Goal: Task Accomplishment & Management: Manage account settings

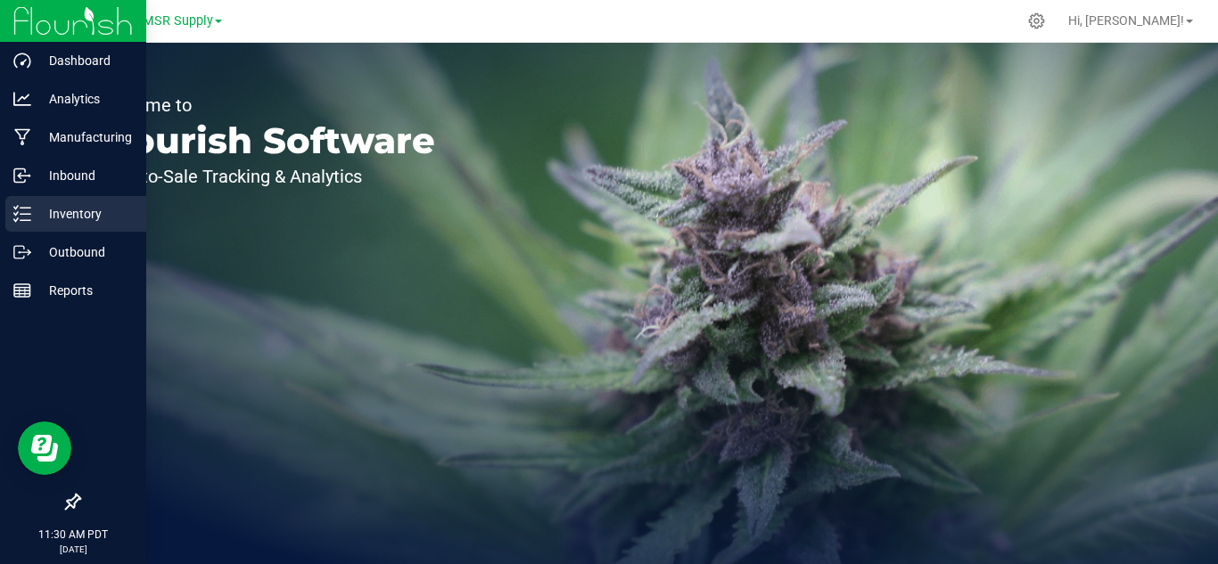
click at [67, 210] on p "Inventory" at bounding box center [84, 213] width 107 height 21
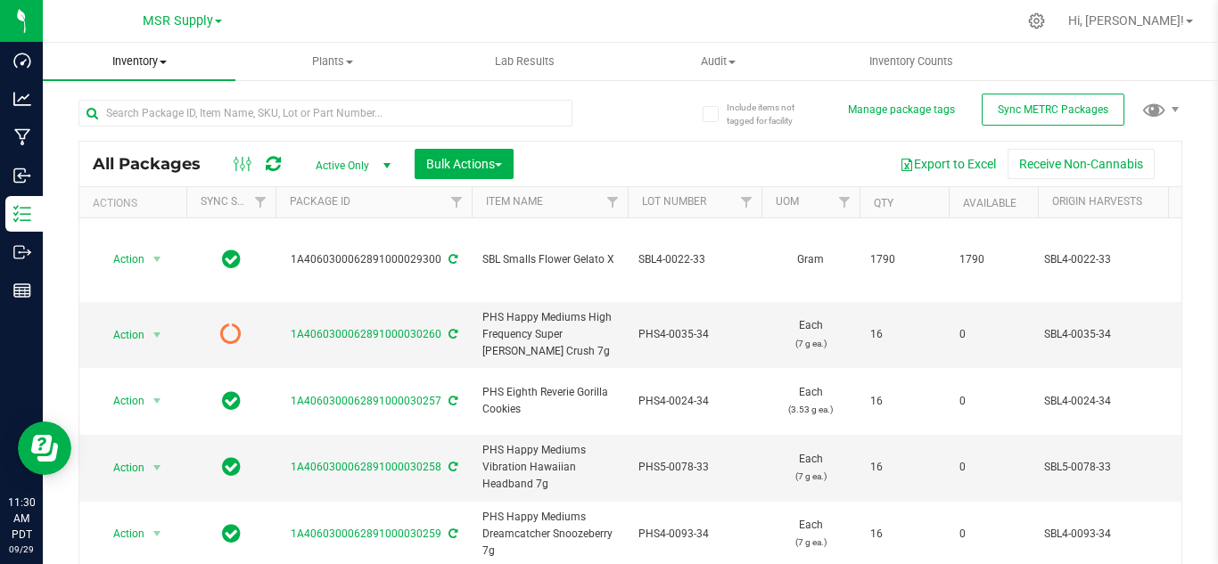
click at [160, 58] on span "Inventory" at bounding box center [139, 61] width 193 height 16
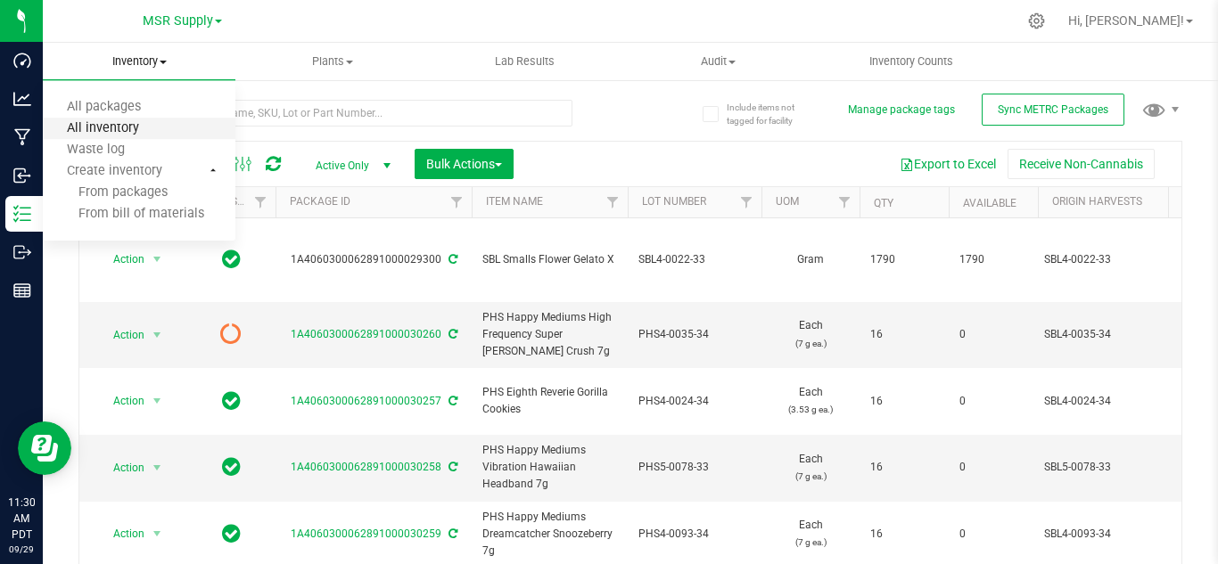
click at [142, 126] on span "All inventory" at bounding box center [103, 128] width 120 height 15
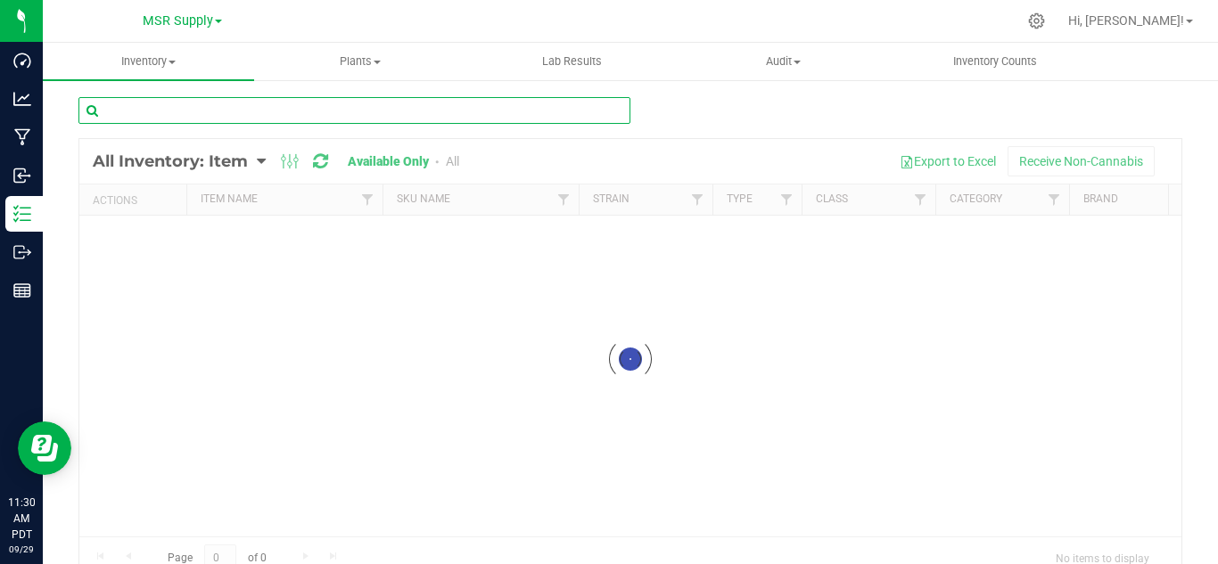
click at [152, 111] on div "Inventory All packages All inventory Waste log Create inventory Plants All plan…" at bounding box center [630, 304] width 1175 height 522
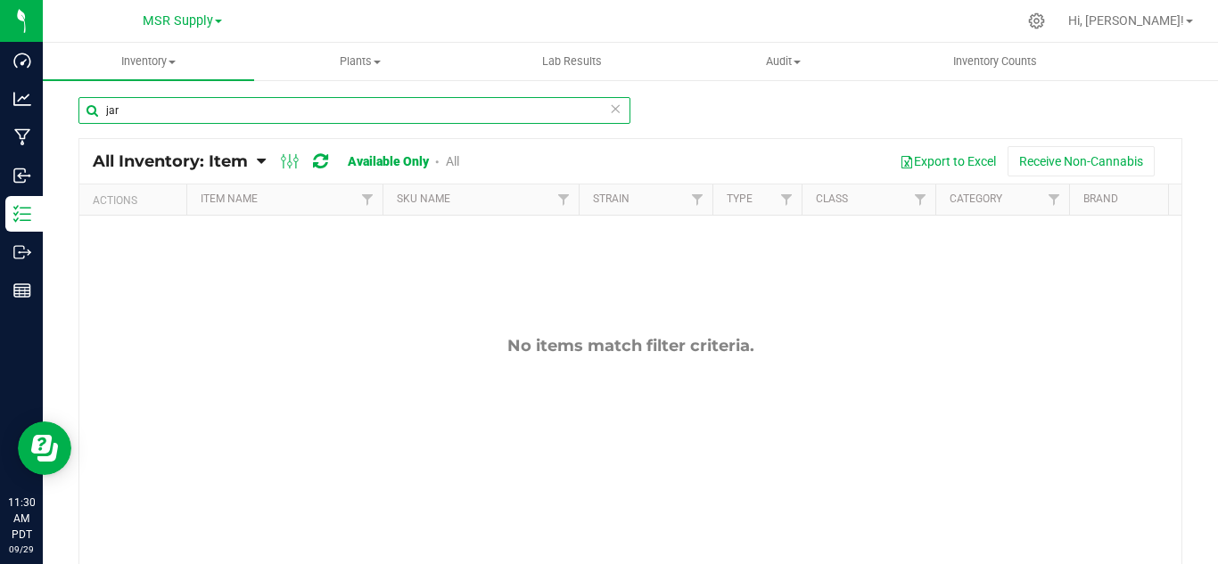
type input "jar"
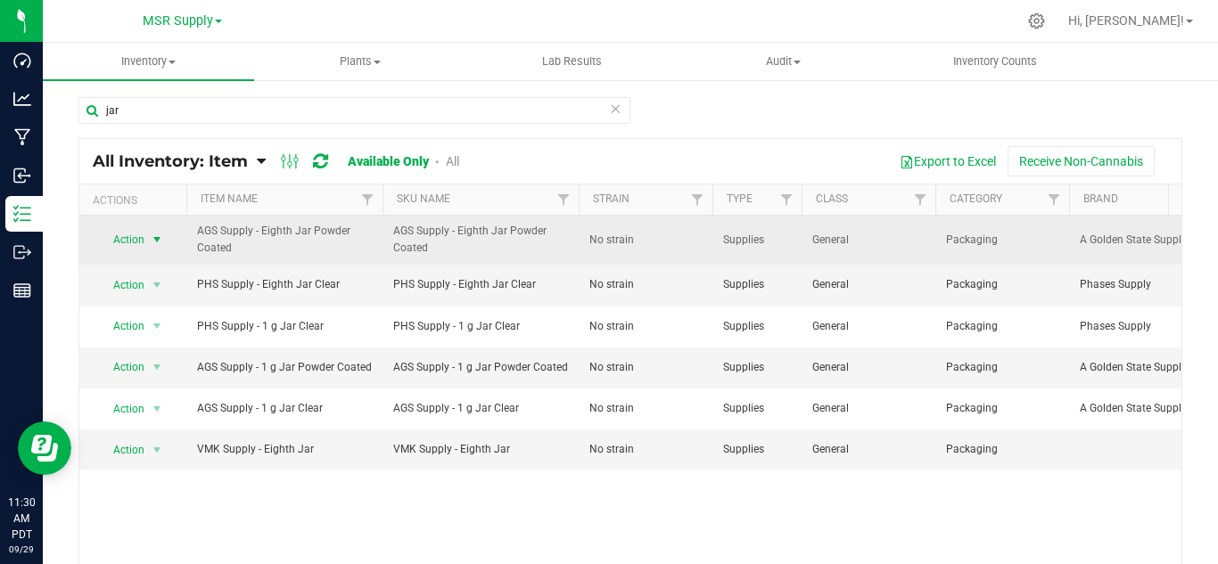
click at [161, 235] on span "select" at bounding box center [157, 240] width 14 height 14
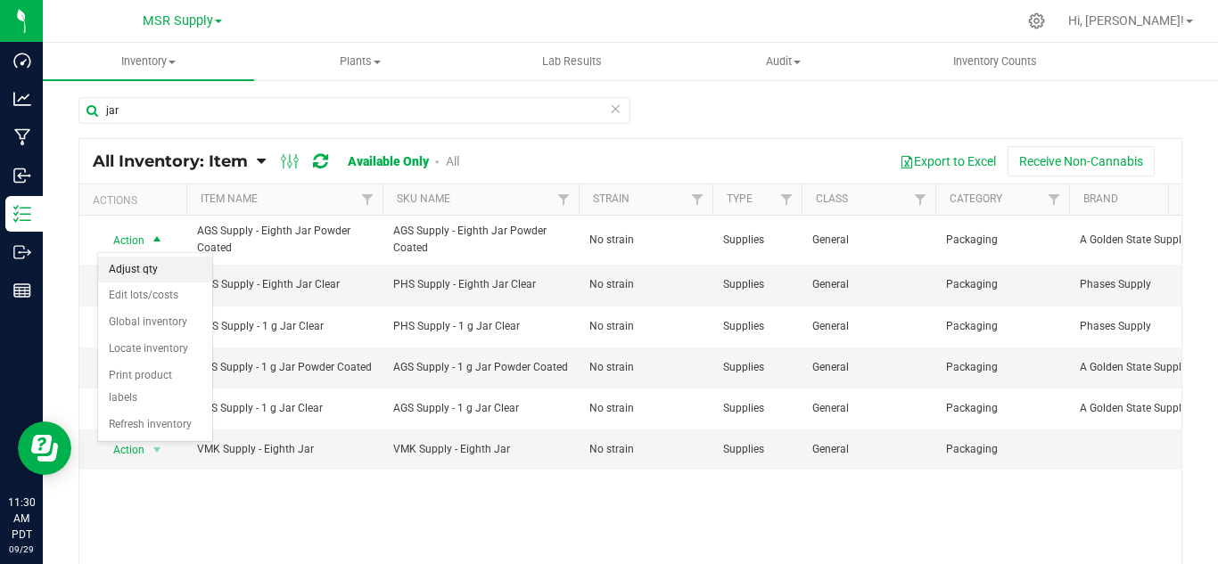
click at [153, 268] on li "Adjust qty" at bounding box center [155, 270] width 114 height 27
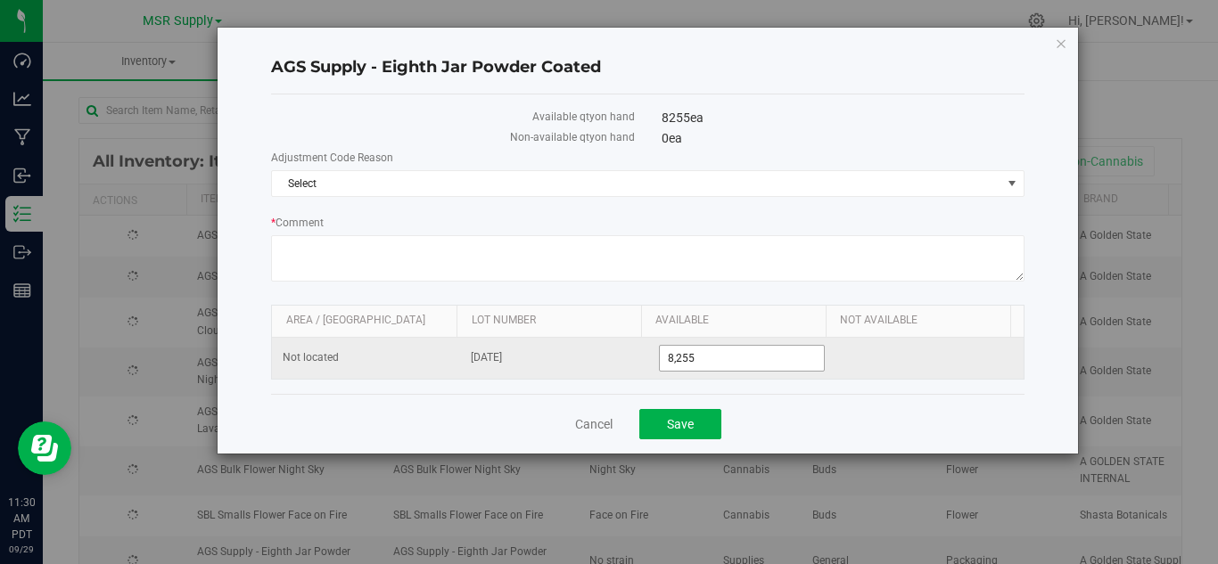
click at [728, 355] on input "8,255" at bounding box center [742, 358] width 165 height 25
type input "8280"
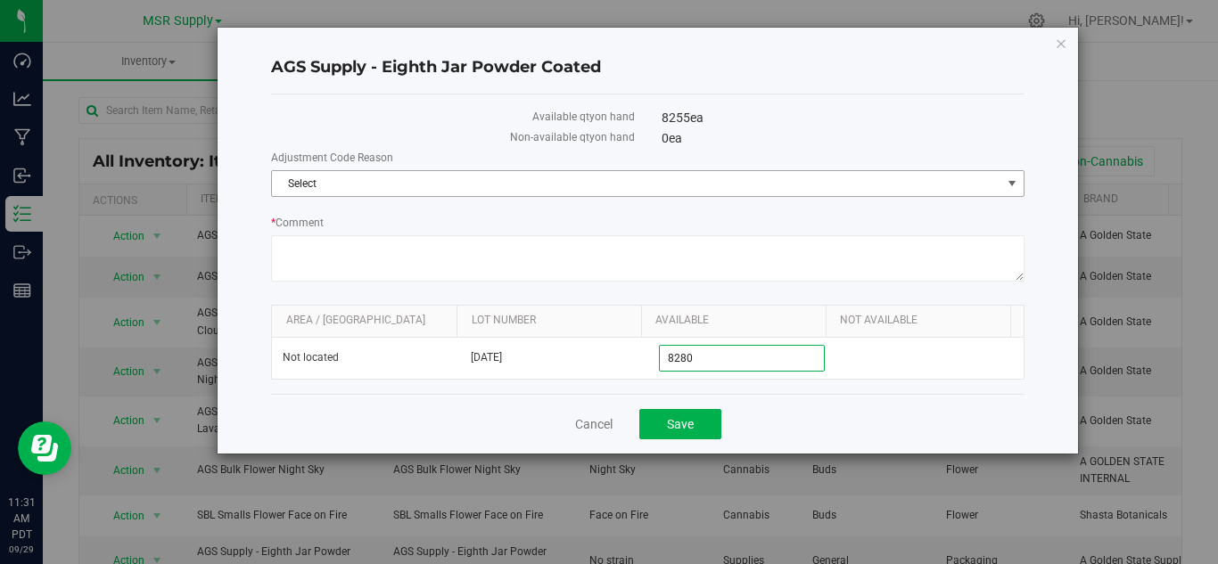
type input "8,280"
click at [383, 186] on span "Select" at bounding box center [636, 183] width 729 height 25
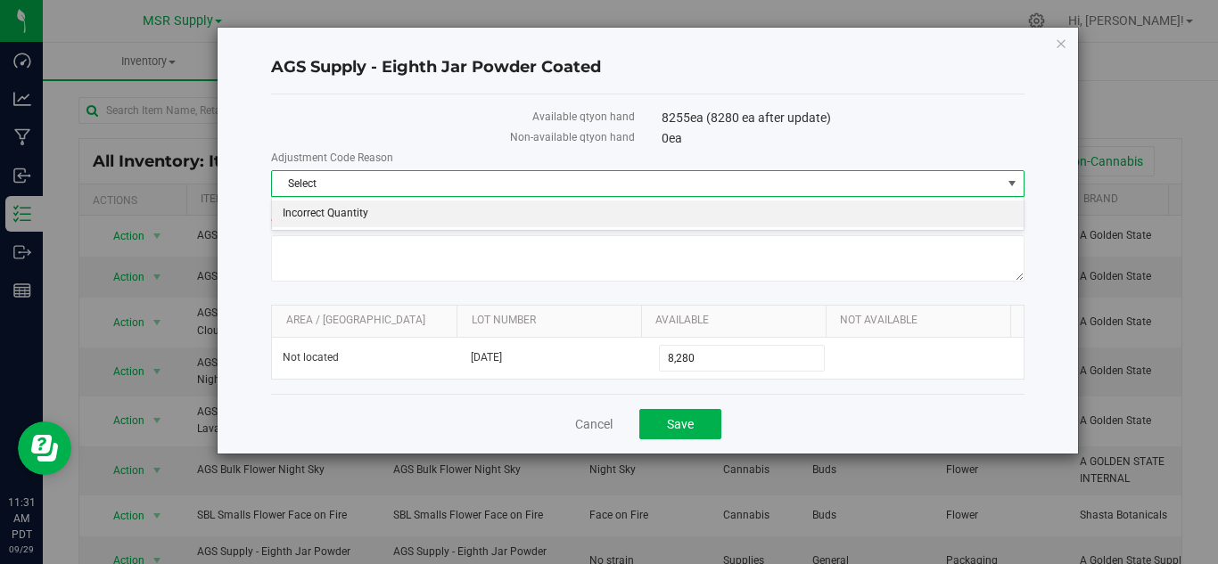
click at [361, 219] on li "Incorrect Quantity" at bounding box center [648, 214] width 752 height 27
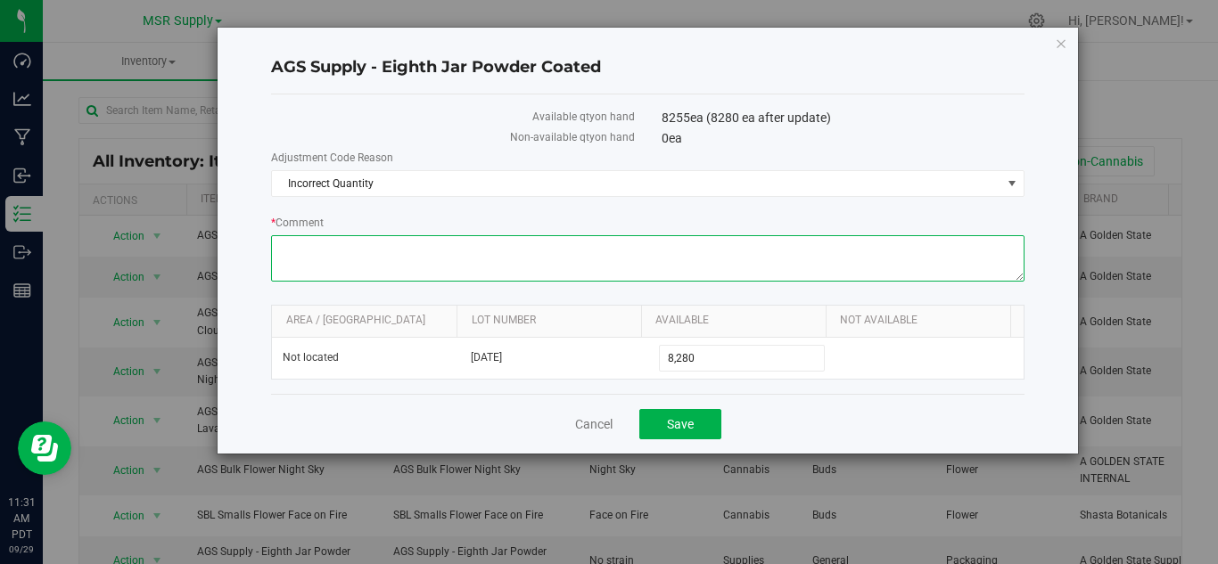
click at [368, 258] on textarea "* Comment" at bounding box center [647, 258] width 753 height 46
type textarea "added"
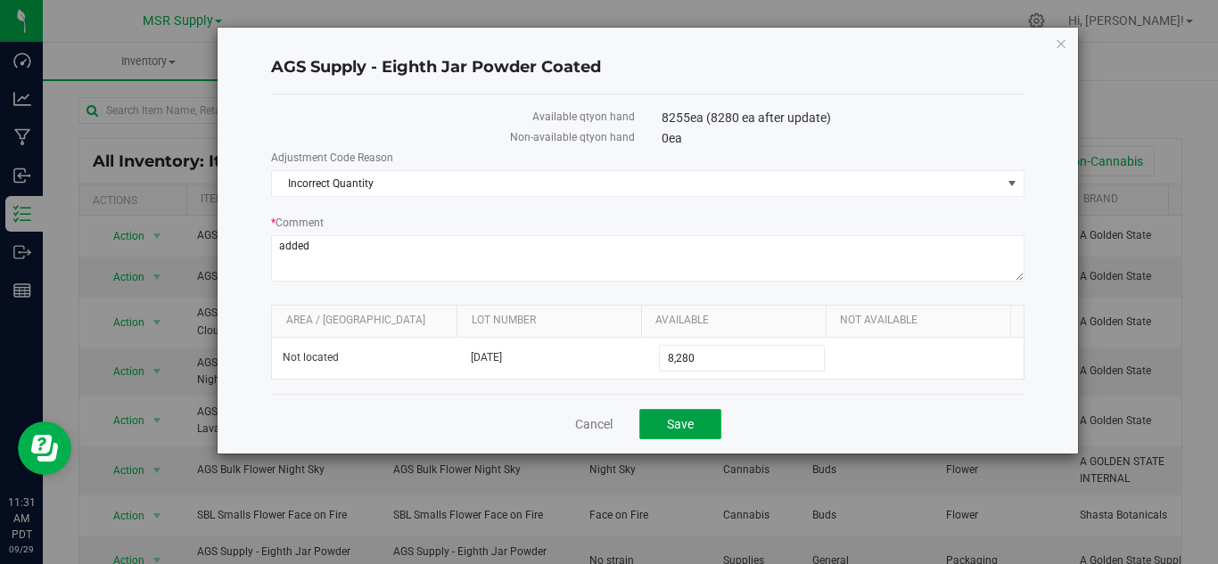
click at [696, 414] on button "Save" at bounding box center [680, 424] width 82 height 30
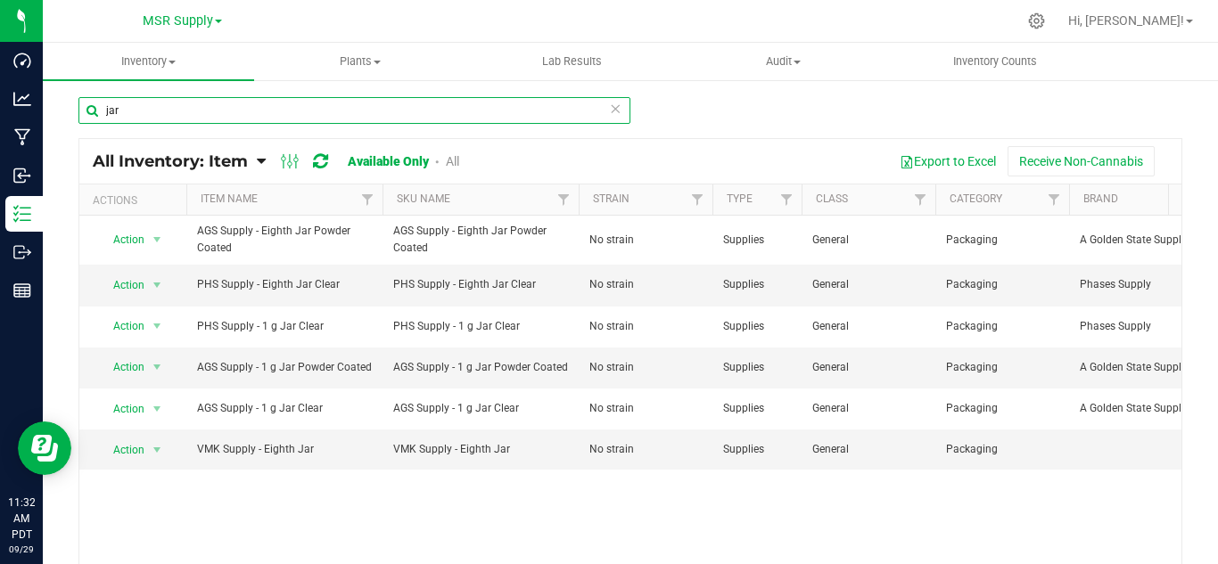
click at [174, 113] on input "jar" at bounding box center [354, 110] width 552 height 27
type input "j"
type input "lid"
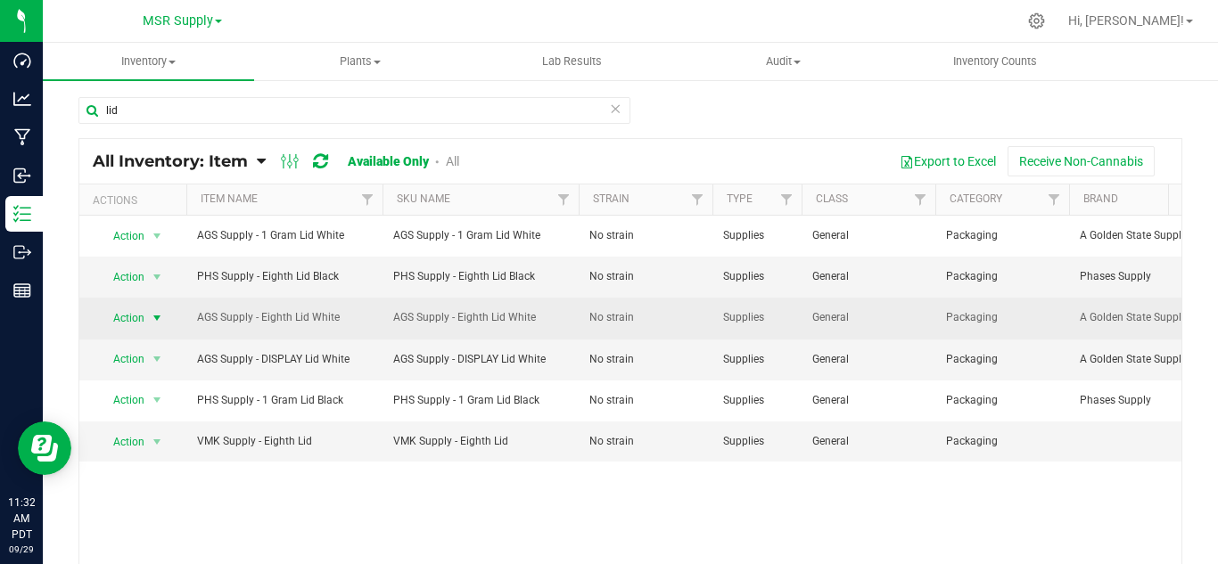
click at [155, 323] on span "select" at bounding box center [157, 318] width 14 height 14
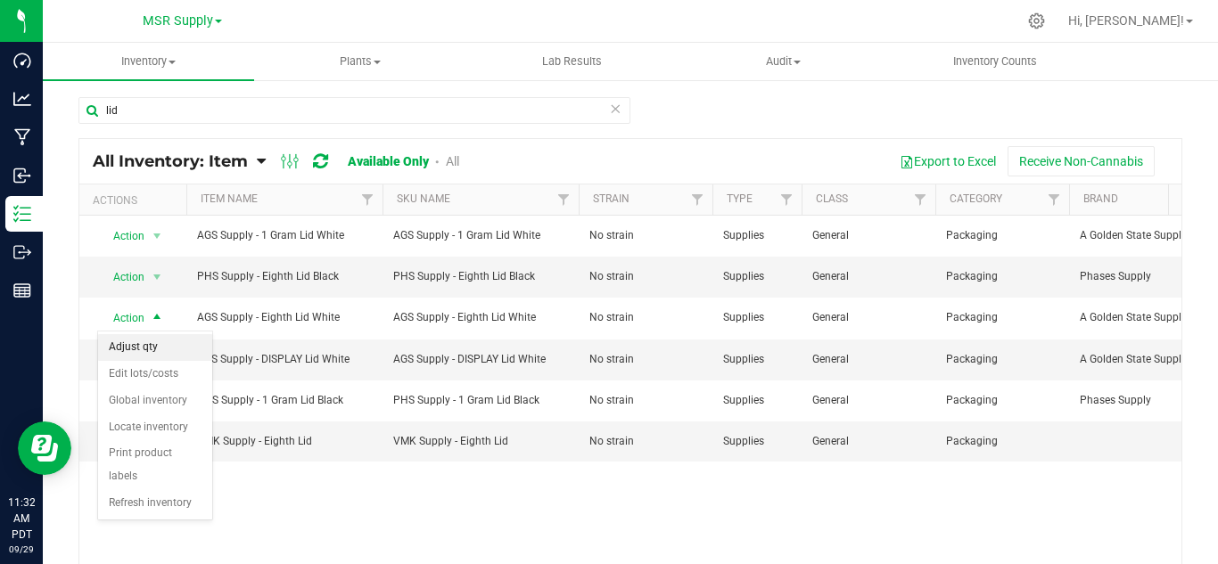
click at [164, 357] on li "Adjust qty" at bounding box center [155, 347] width 114 height 27
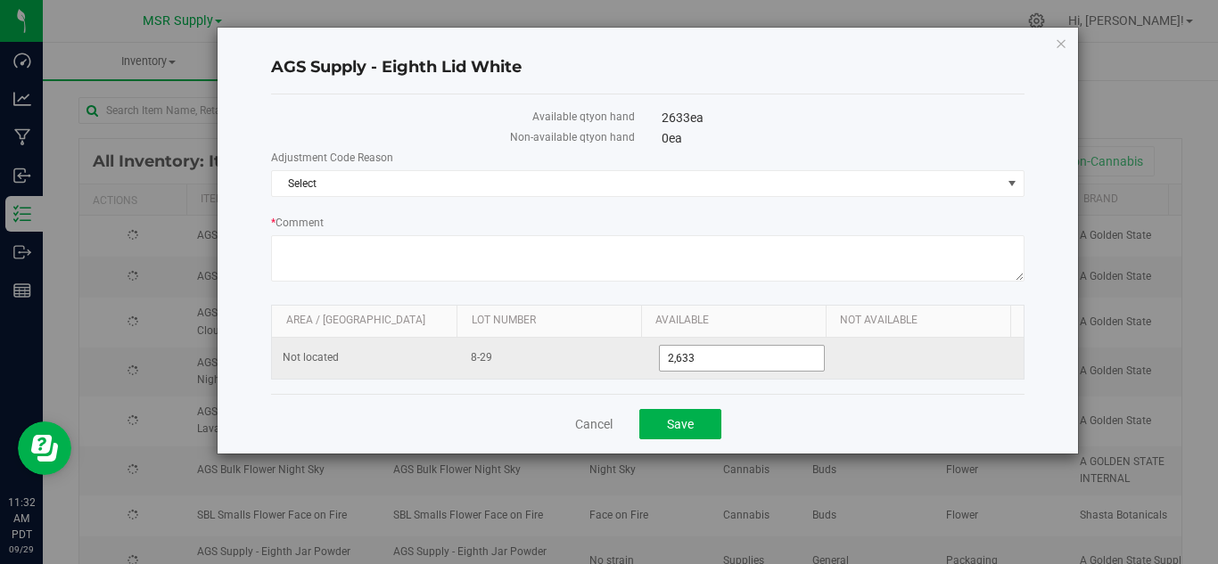
click at [721, 351] on input "2,633" at bounding box center [742, 358] width 165 height 25
type input "2658"
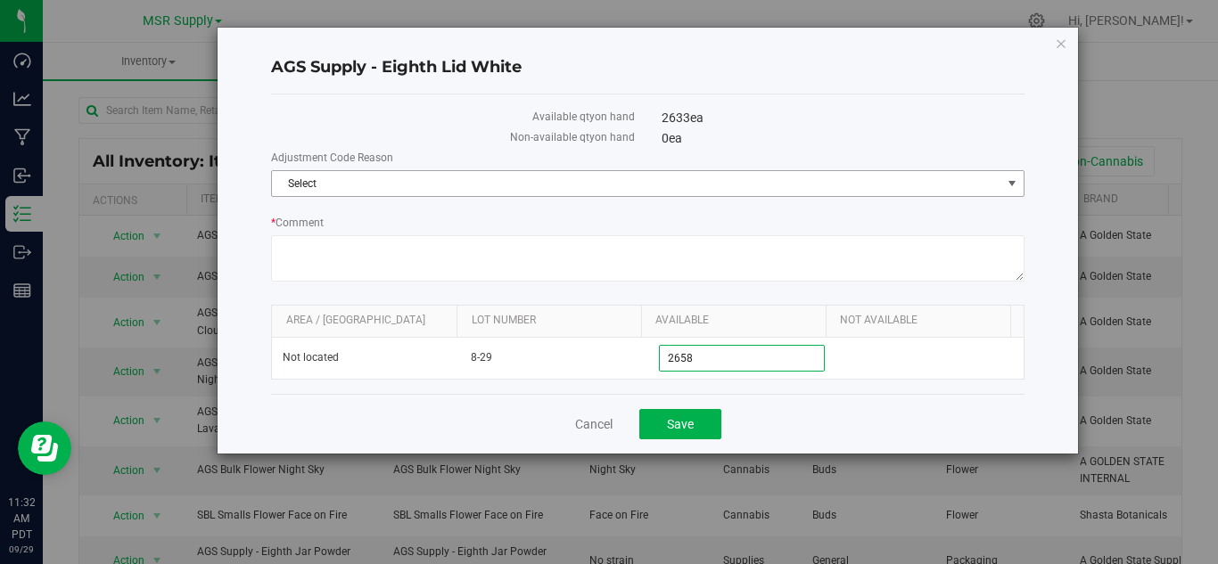
type input "2,658"
click at [383, 181] on span "Select" at bounding box center [636, 183] width 729 height 25
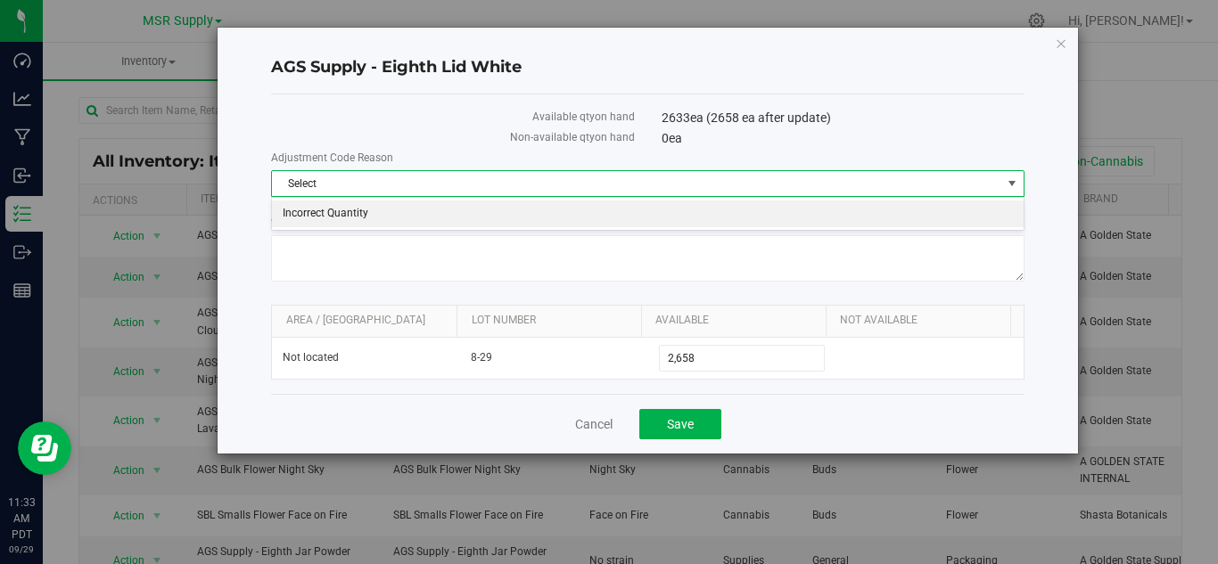
click at [357, 210] on li "Incorrect Quantity" at bounding box center [648, 214] width 752 height 27
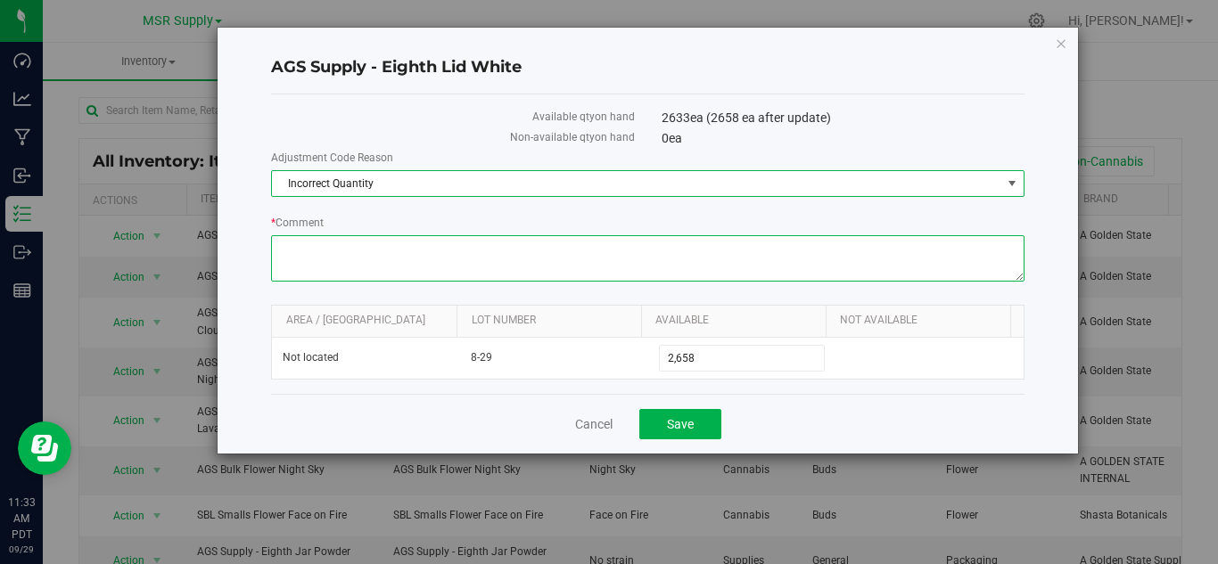
click at [349, 240] on textarea "* Comment" at bounding box center [647, 258] width 753 height 46
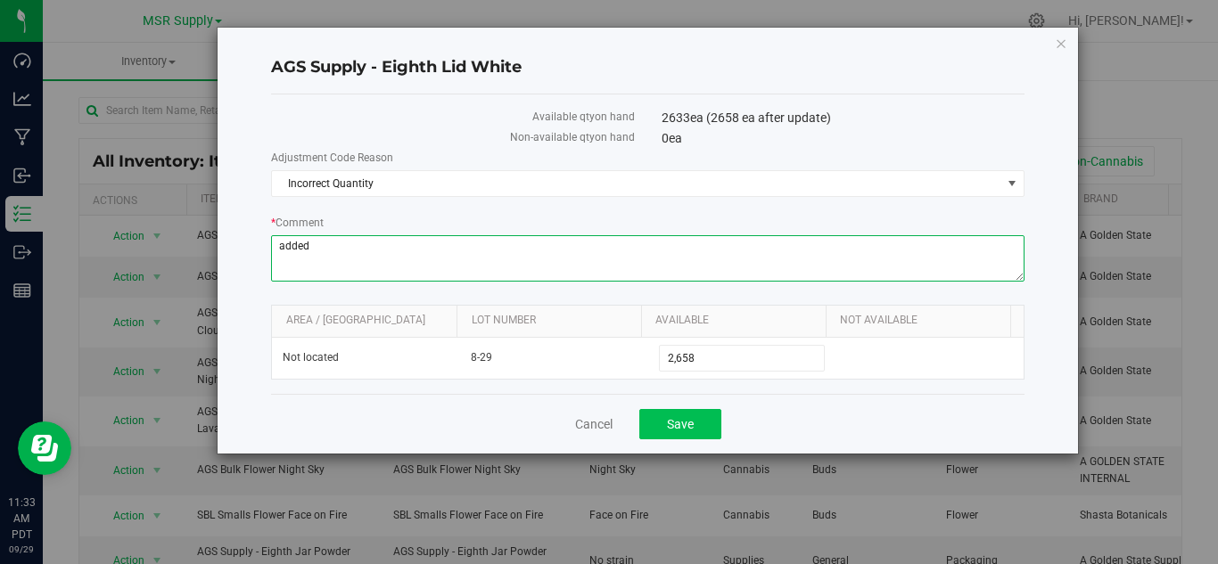
type textarea "added"
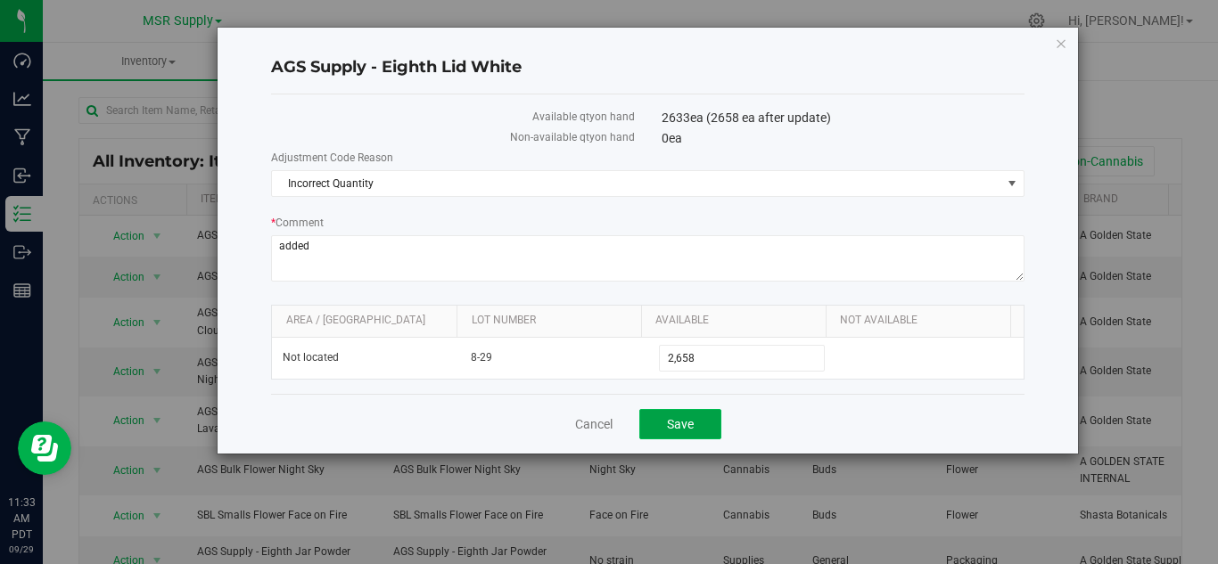
click at [695, 432] on button "Save" at bounding box center [680, 424] width 82 height 30
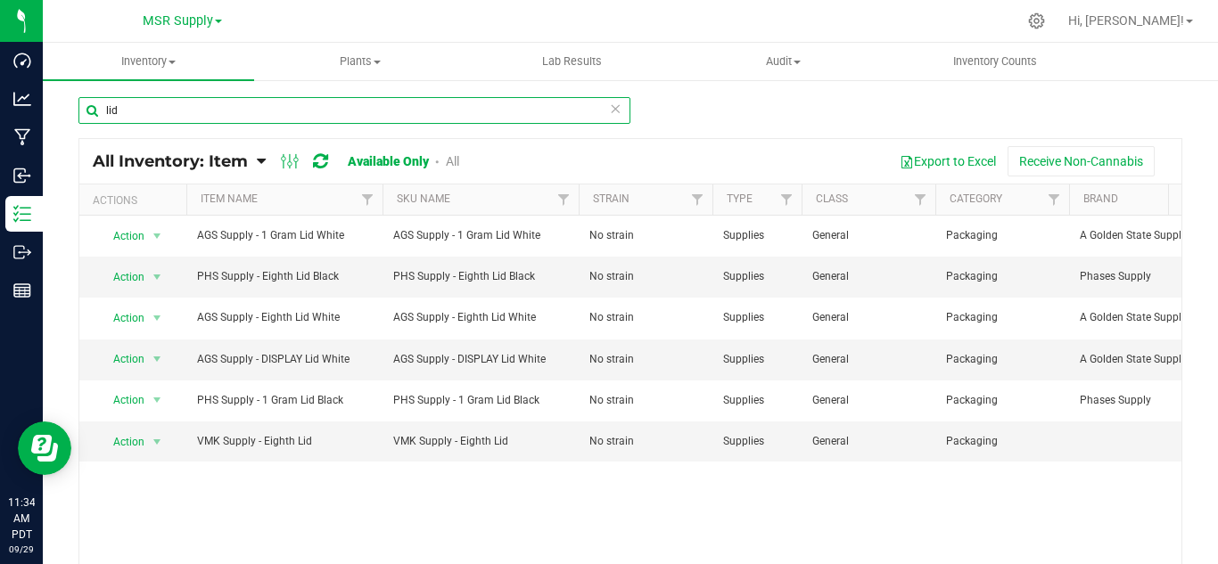
click at [144, 117] on input "lid" at bounding box center [354, 110] width 552 height 27
type input "l"
type input "high frequency"
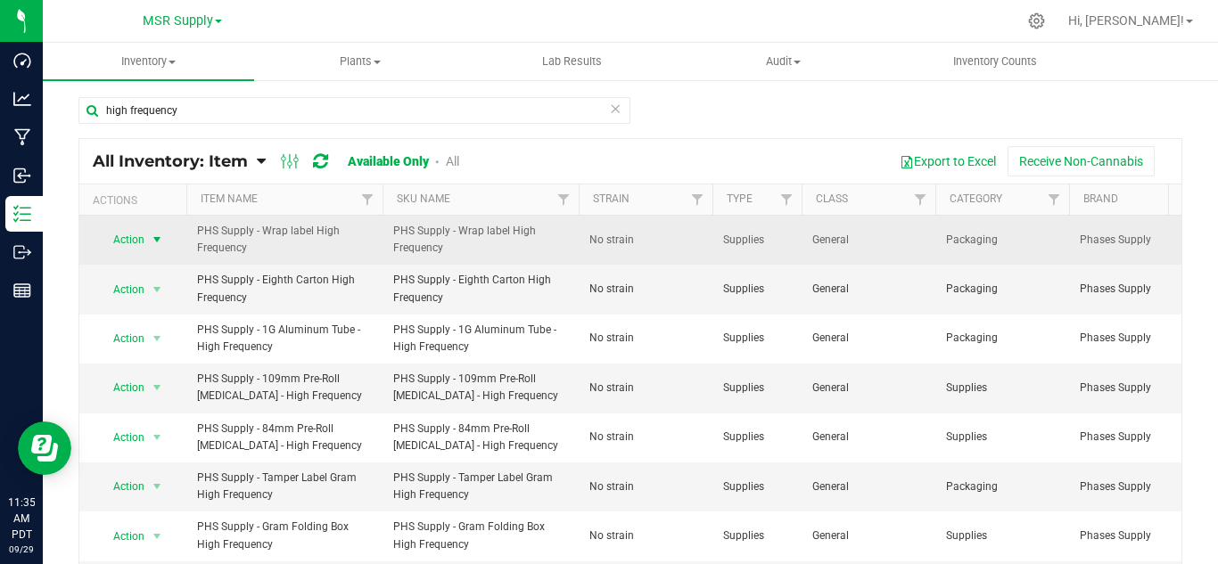
click at [160, 231] on span "select" at bounding box center [157, 239] width 22 height 25
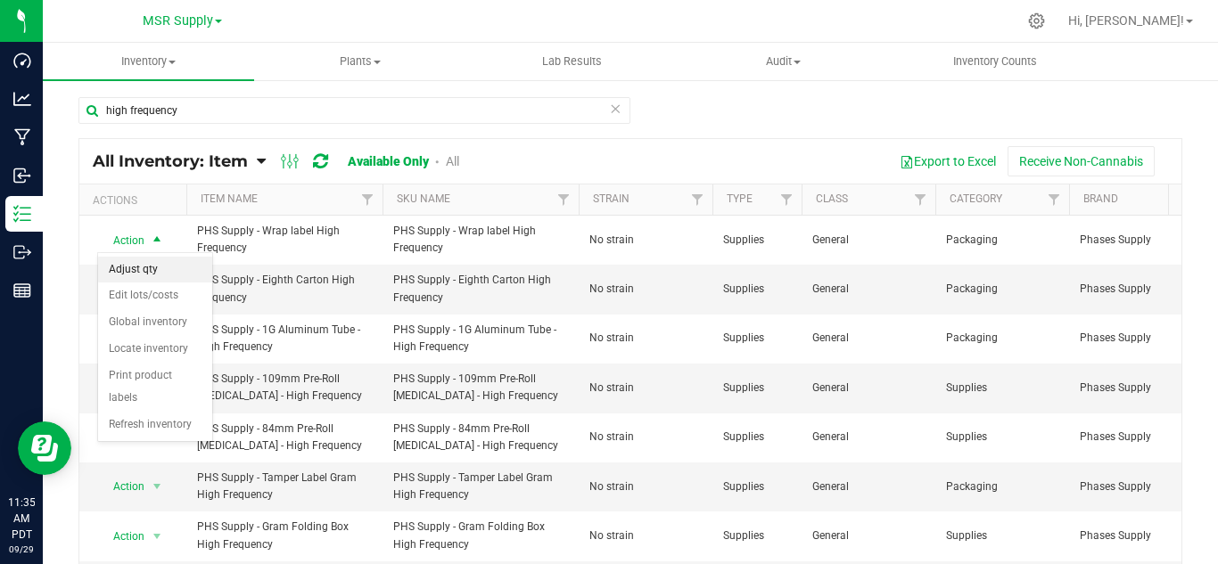
click at [155, 264] on li "Adjust qty" at bounding box center [155, 270] width 114 height 27
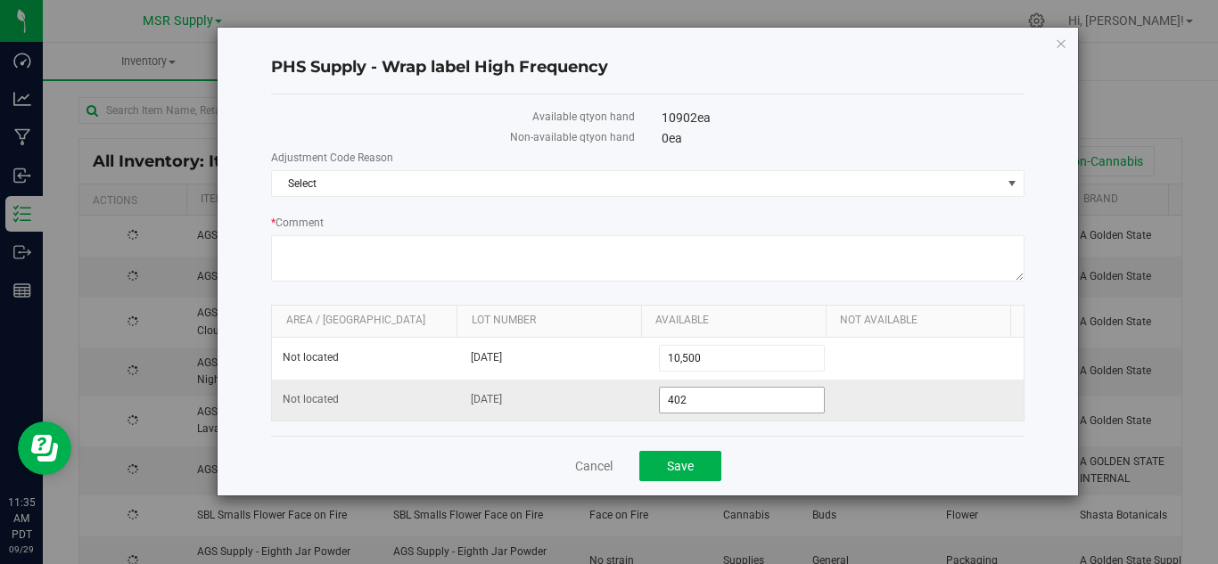
click at [705, 398] on input "402" at bounding box center [742, 400] width 165 height 25
type input "412"
click at [330, 179] on span "Select" at bounding box center [636, 183] width 729 height 25
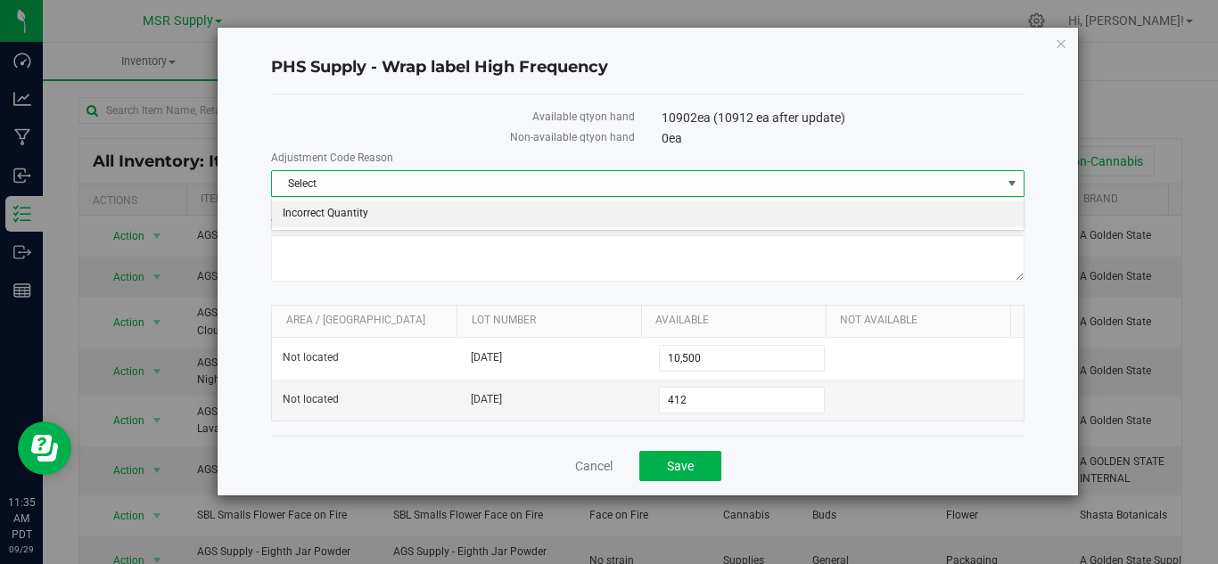
click at [378, 210] on li "Incorrect Quantity" at bounding box center [648, 214] width 752 height 27
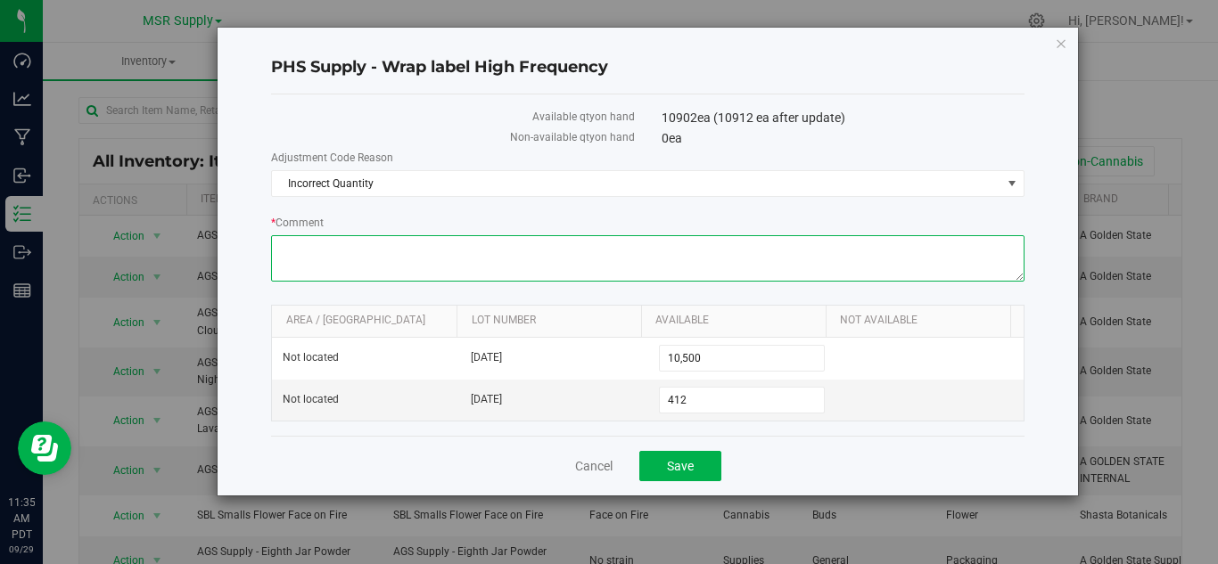
click at [370, 253] on textarea "* Comment" at bounding box center [647, 258] width 753 height 46
drag, startPoint x: 316, startPoint y: 253, endPoint x: 267, endPoint y: 254, distance: 49.0
click at [267, 254] on div "PHS Supply - Wrap label High Frequency Available qty on hand 10902 ea (10912 ea…" at bounding box center [648, 262] width 860 height 468
type textarea "added"
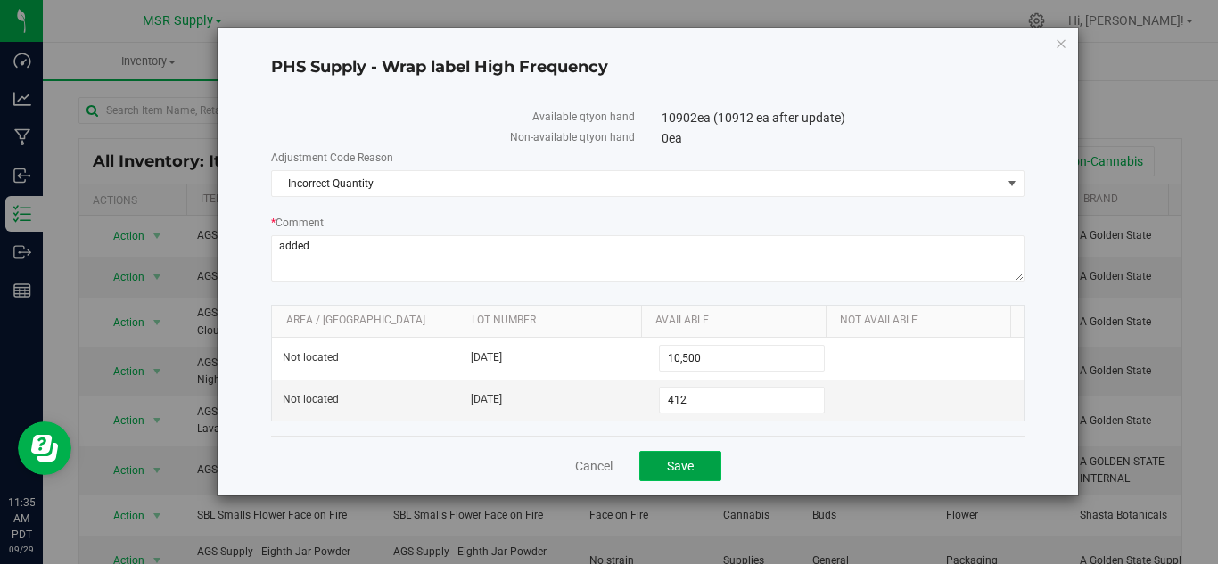
click at [674, 468] on span "Save" at bounding box center [680, 466] width 27 height 14
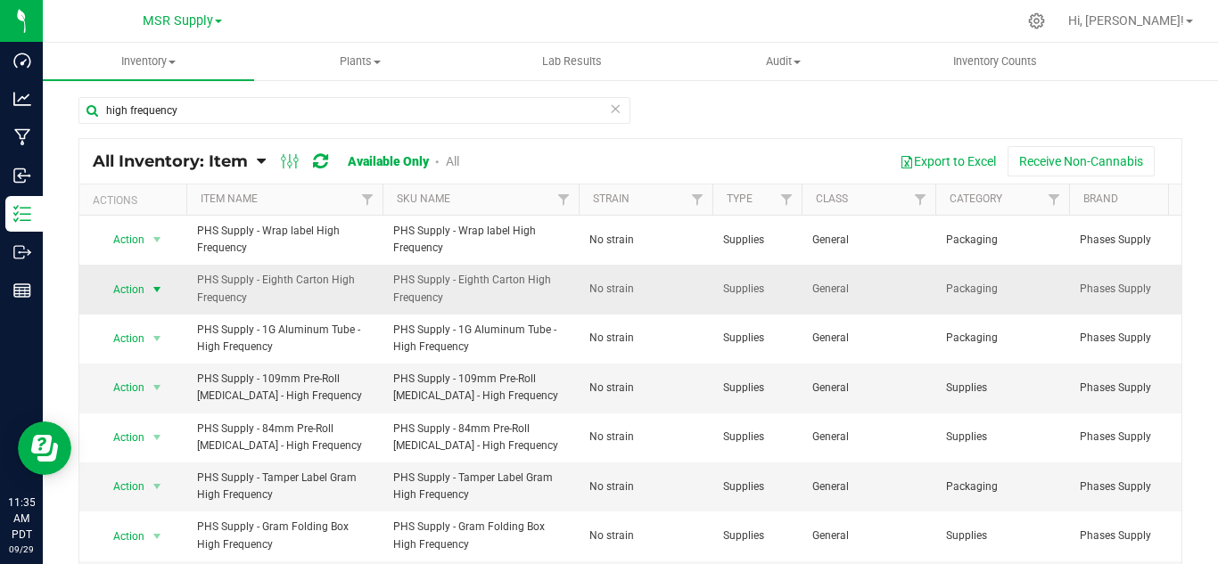
click at [149, 300] on span "select" at bounding box center [157, 289] width 22 height 25
click at [160, 316] on li "Adjust qty" at bounding box center [155, 319] width 114 height 27
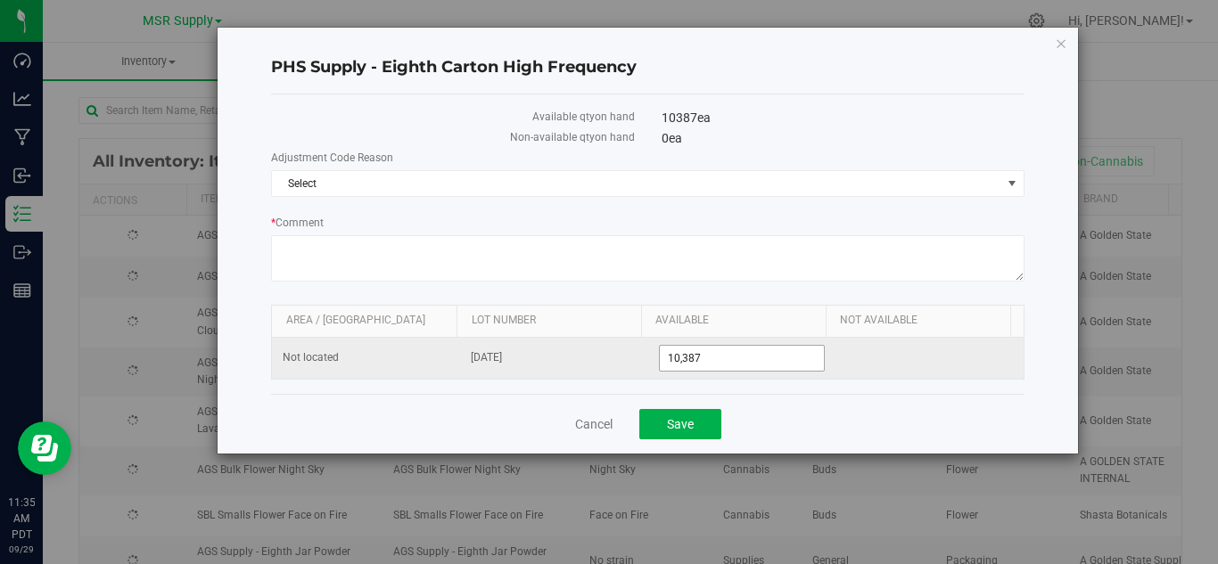
click at [703, 358] on input "10,387" at bounding box center [742, 358] width 165 height 25
type input "10397"
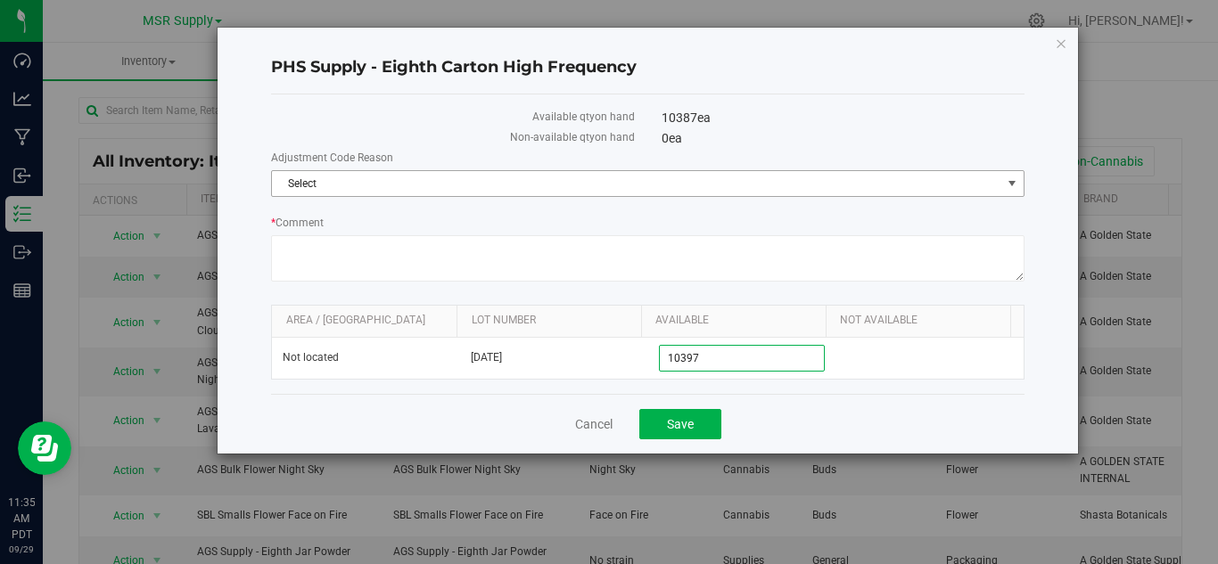
type input "10,397"
click at [313, 184] on span "Select" at bounding box center [636, 183] width 729 height 25
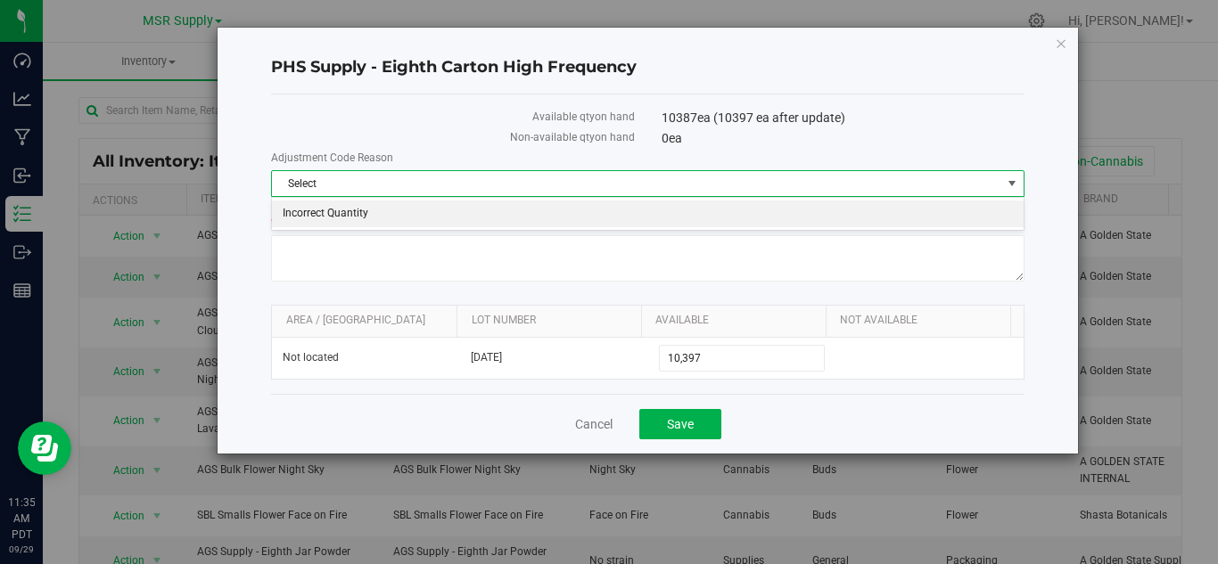
click at [352, 220] on li "Incorrect Quantity" at bounding box center [648, 214] width 752 height 27
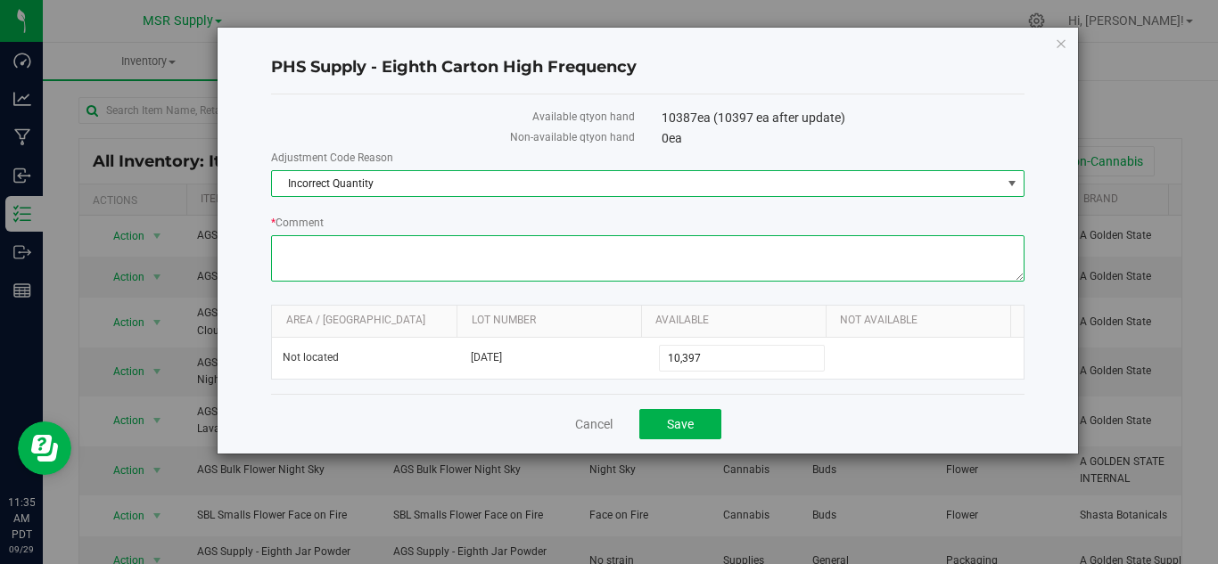
click at [339, 249] on textarea "* Comment" at bounding box center [647, 258] width 753 height 46
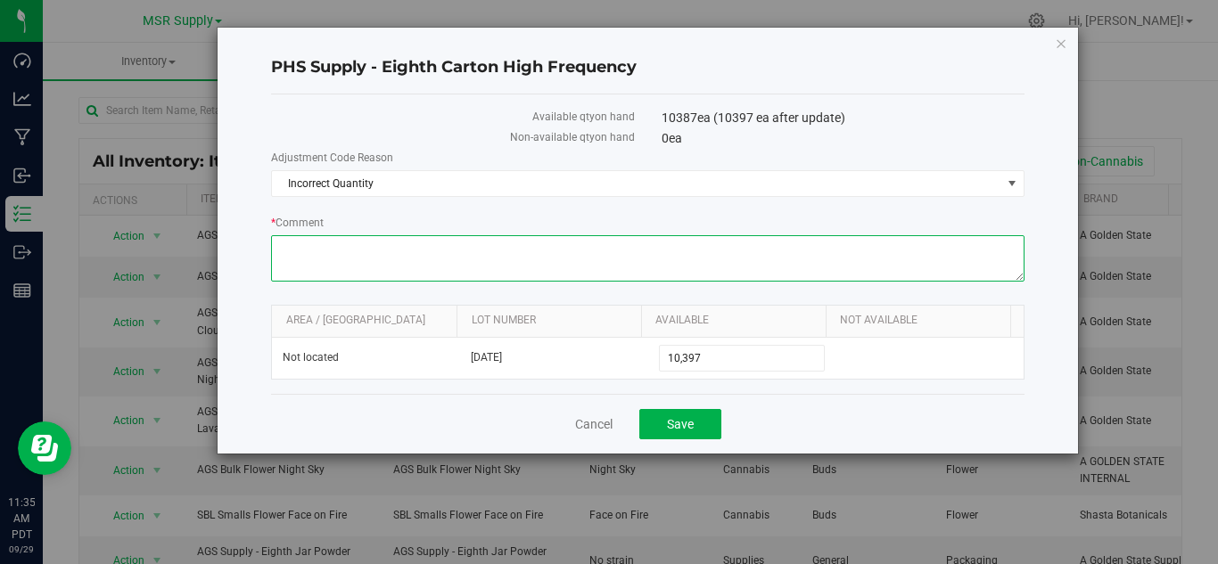
paste textarea "added"
type textarea "added"
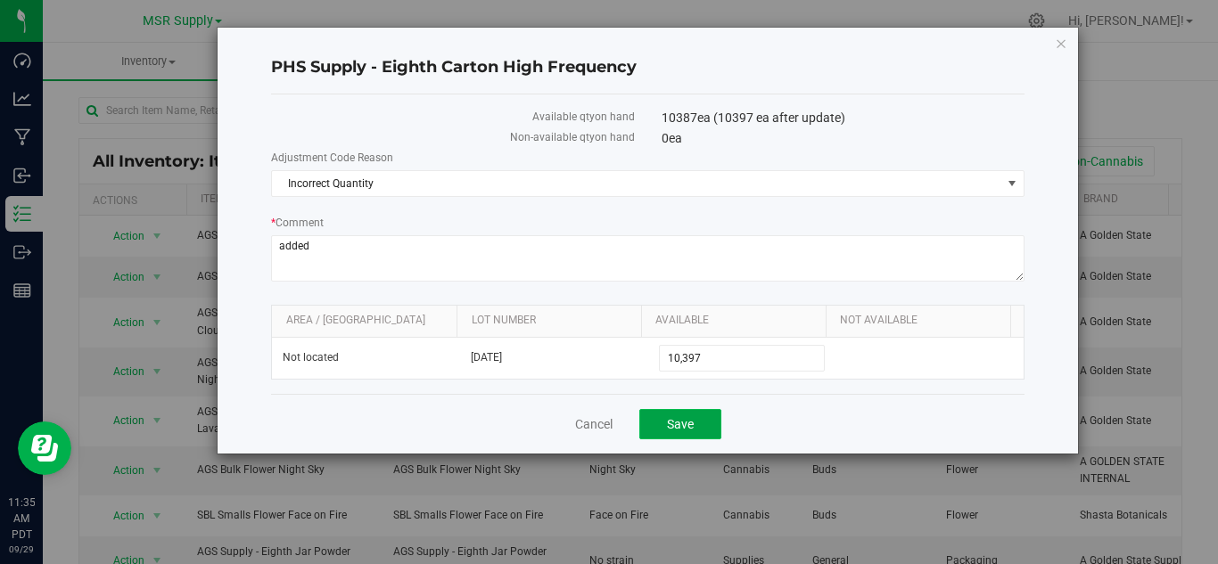
click at [677, 429] on span "Save" at bounding box center [680, 424] width 27 height 14
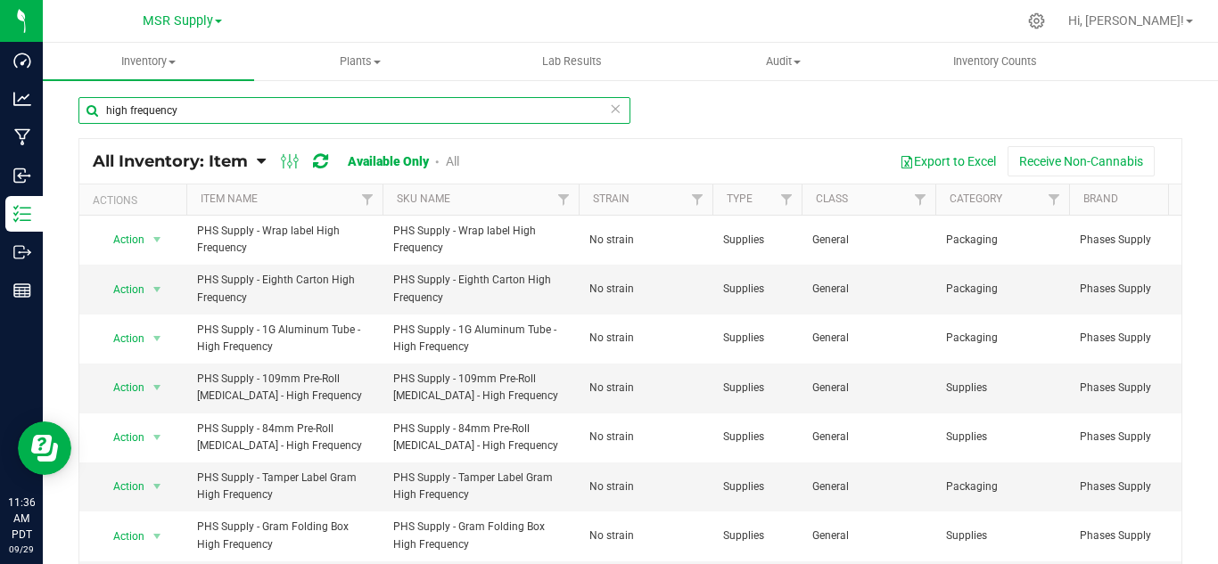
click at [178, 112] on input "high frequency" at bounding box center [354, 110] width 552 height 27
type input "h"
type input "reverie"
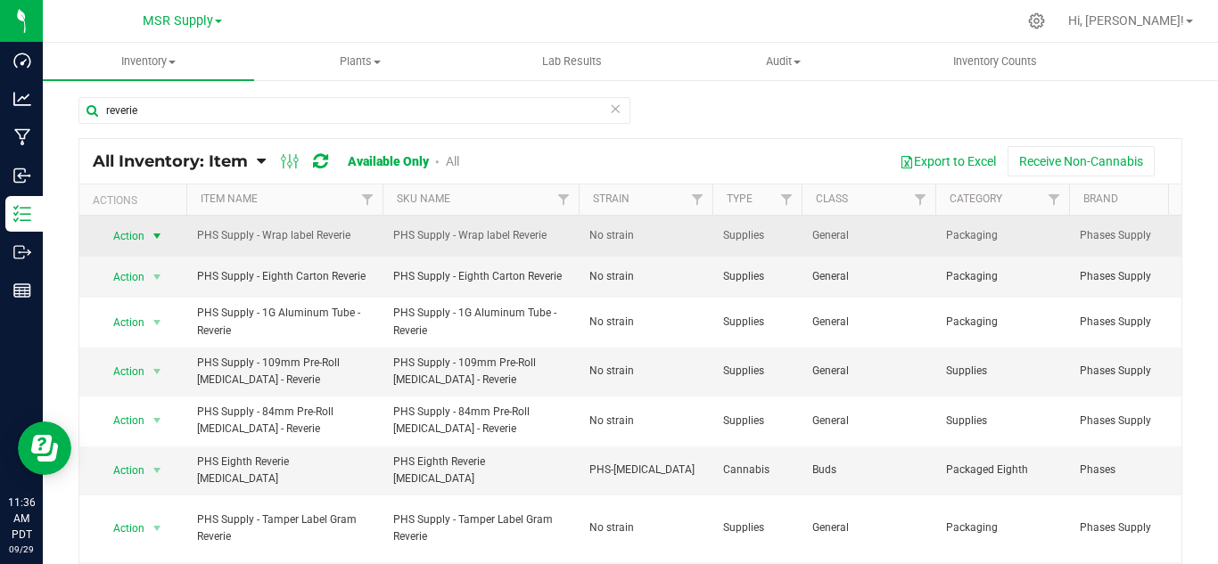
click at [151, 245] on span "select" at bounding box center [157, 236] width 22 height 25
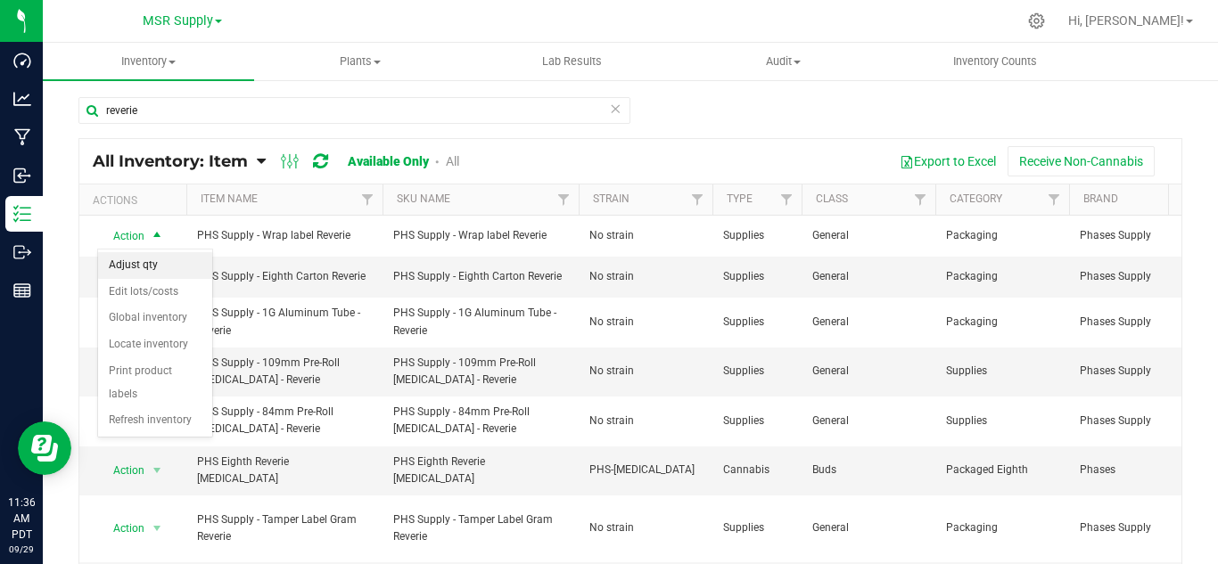
click at [157, 264] on li "Adjust qty" at bounding box center [155, 265] width 114 height 27
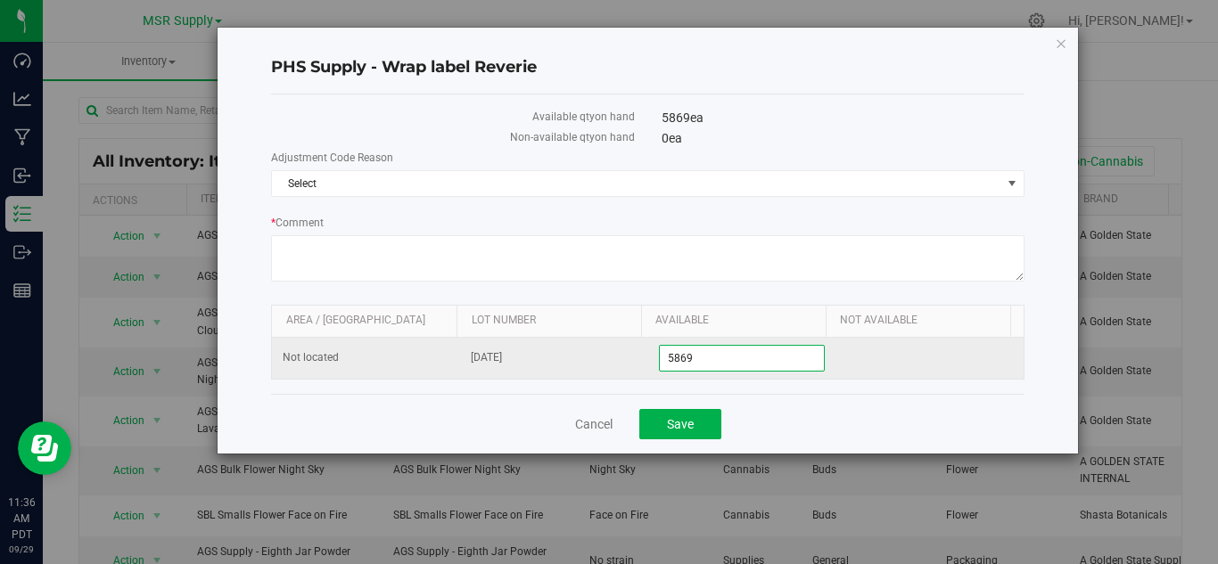
click at [711, 365] on span "5,869 5869" at bounding box center [742, 358] width 167 height 27
type input "5874"
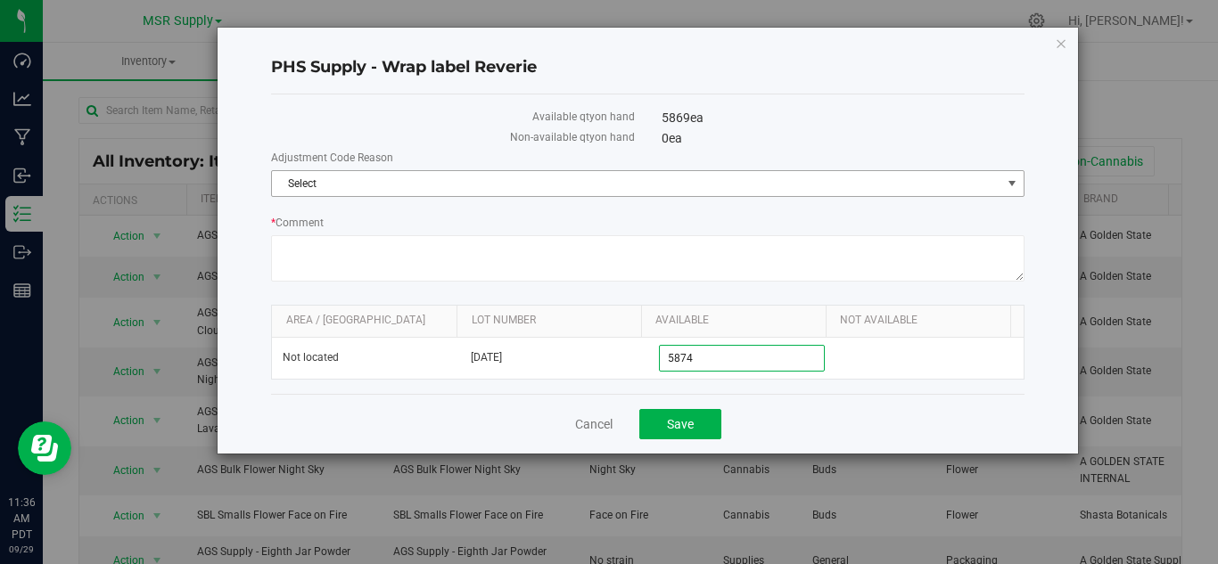
type input "5,874"
click at [337, 185] on span "Select" at bounding box center [636, 183] width 729 height 25
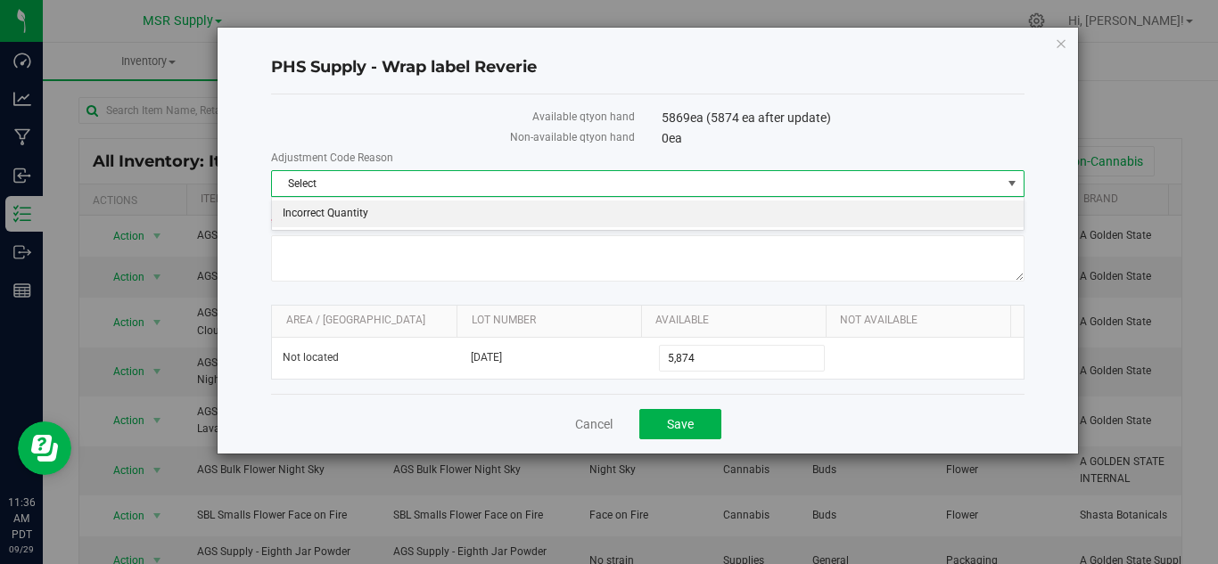
click at [327, 204] on li "Incorrect Quantity" at bounding box center [648, 214] width 752 height 27
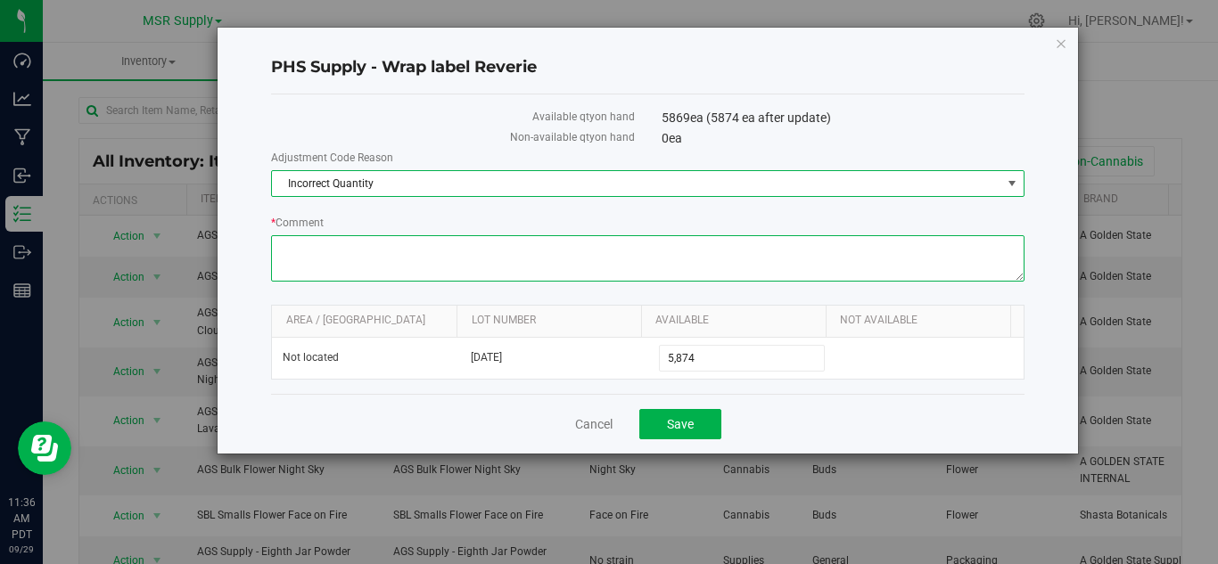
click at [326, 258] on textarea "* Comment" at bounding box center [647, 258] width 753 height 46
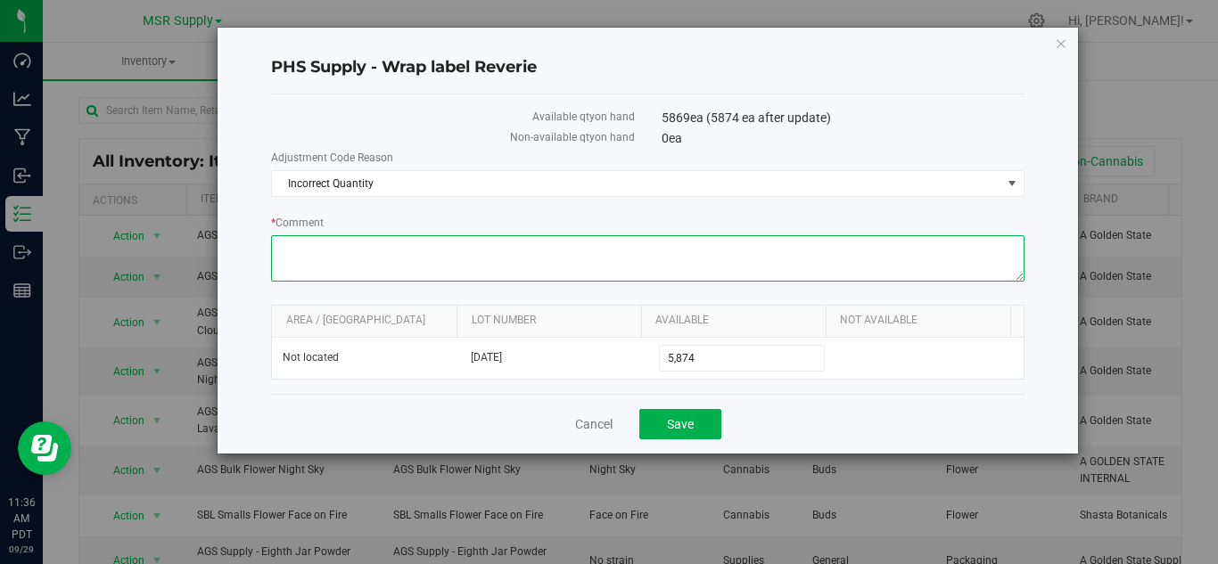
paste textarea "added"
type textarea "added"
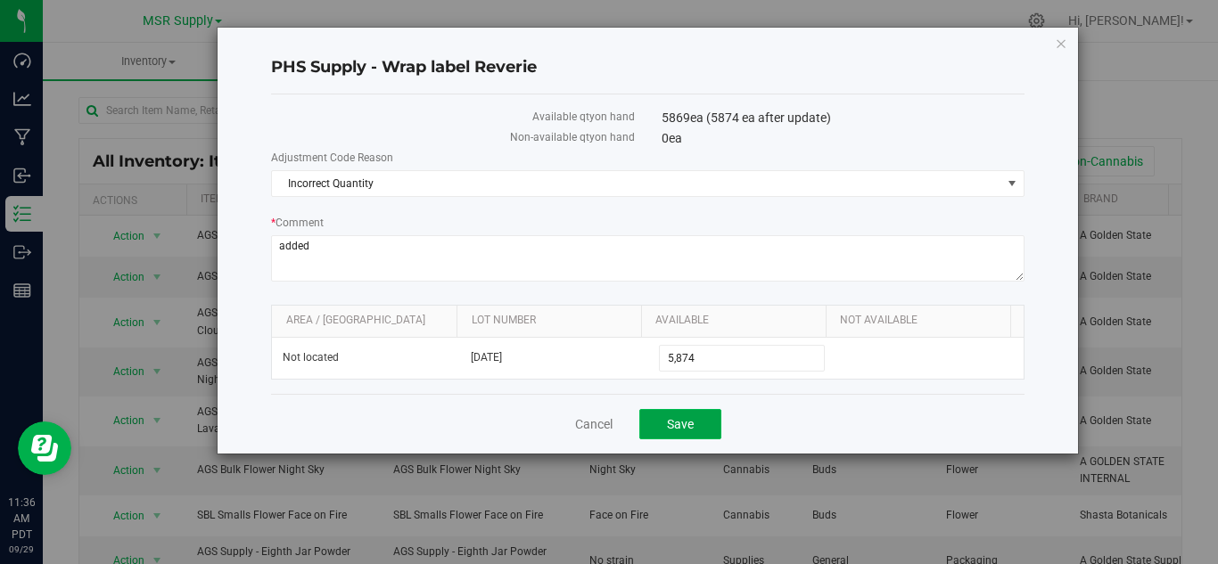
click at [703, 423] on button "Save" at bounding box center [680, 424] width 82 height 30
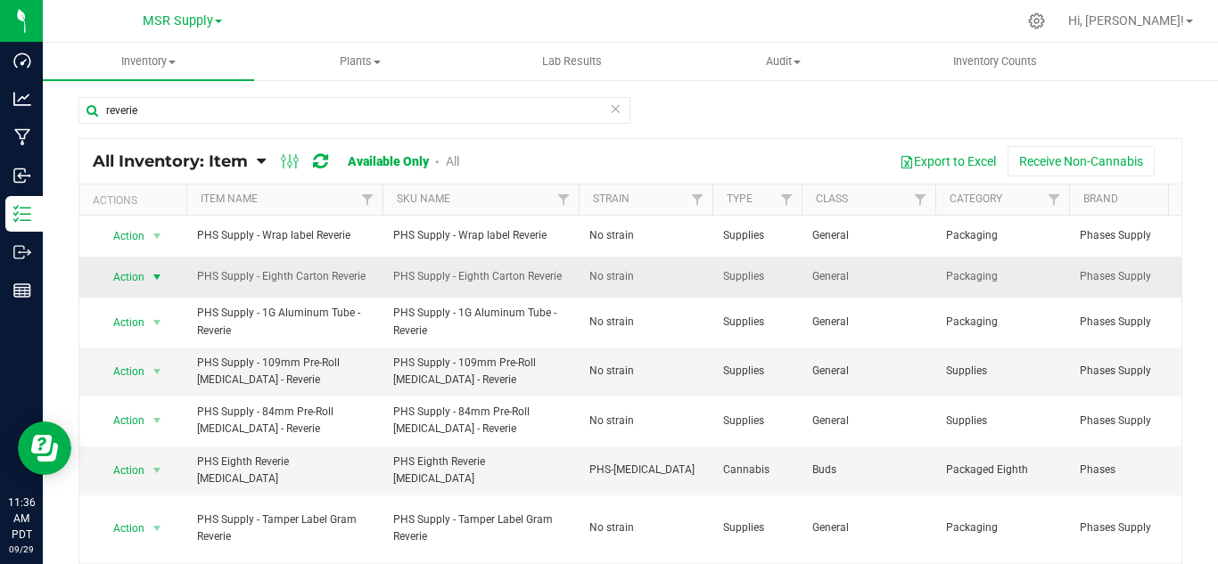
click at [160, 274] on span "select" at bounding box center [157, 277] width 14 height 14
click at [160, 298] on li "Adjust qty" at bounding box center [155, 306] width 114 height 27
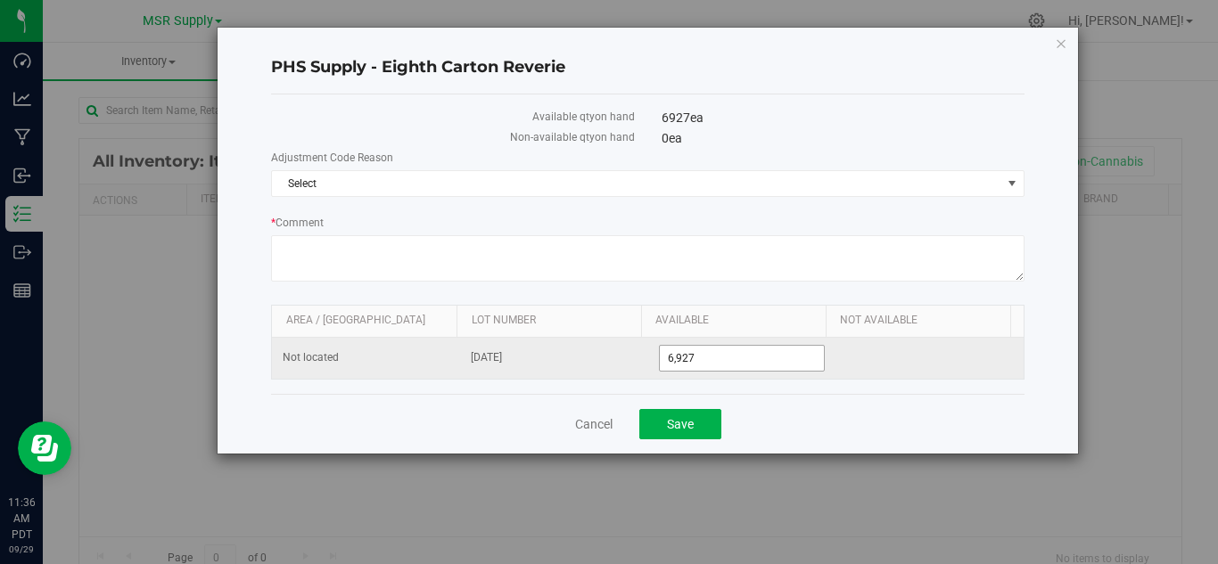
click at [716, 354] on input "6,927" at bounding box center [742, 358] width 165 height 25
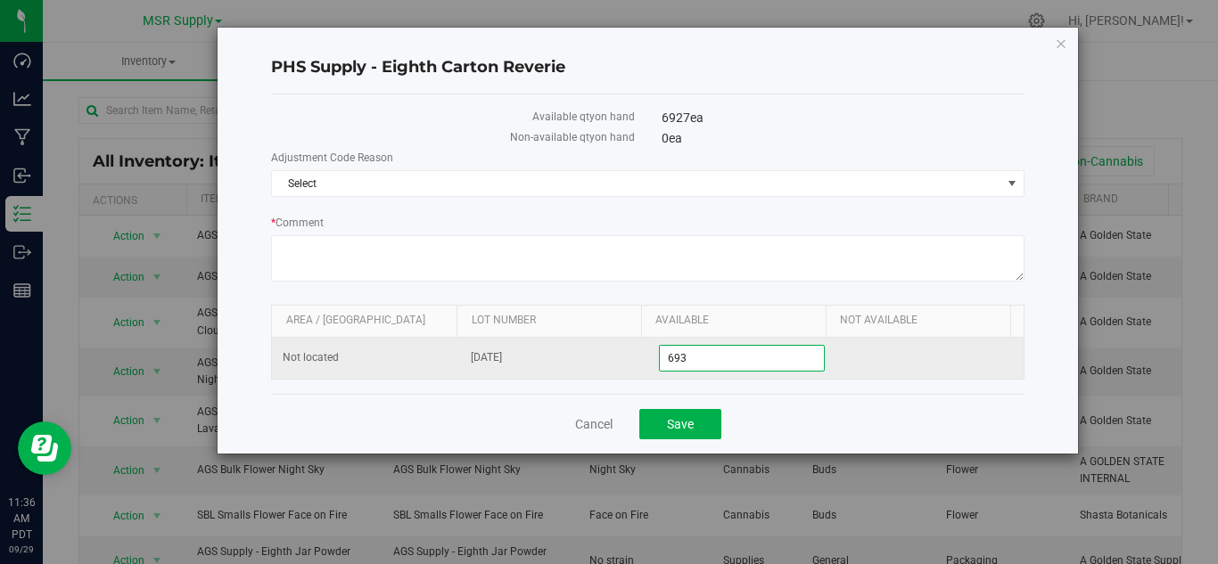
type input "6932"
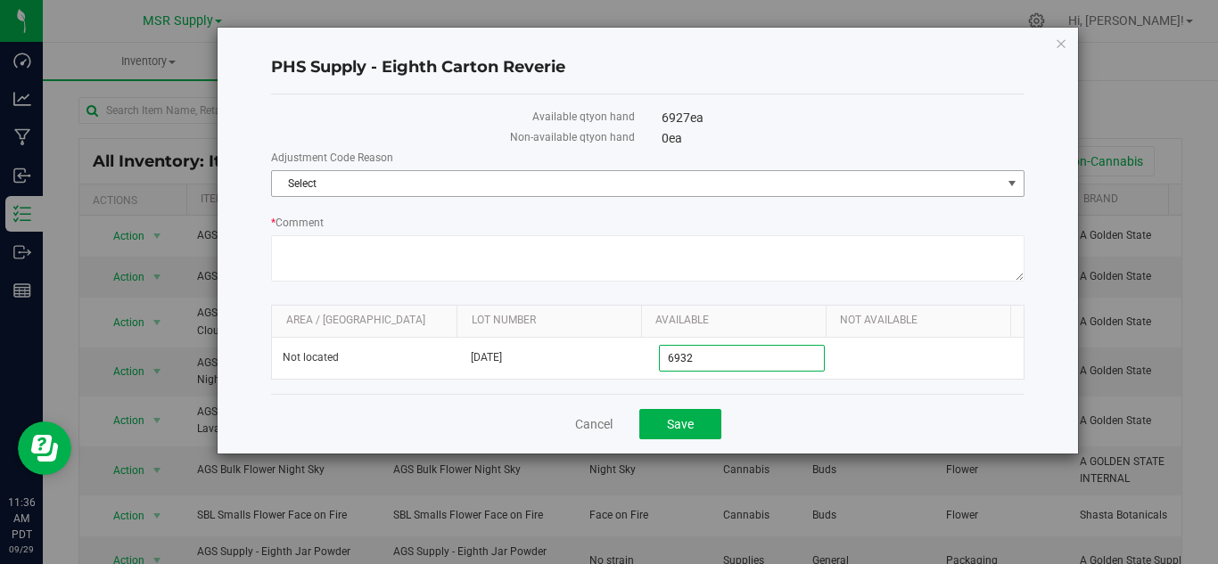
type input "6,932"
click at [444, 181] on span "Select" at bounding box center [636, 183] width 729 height 25
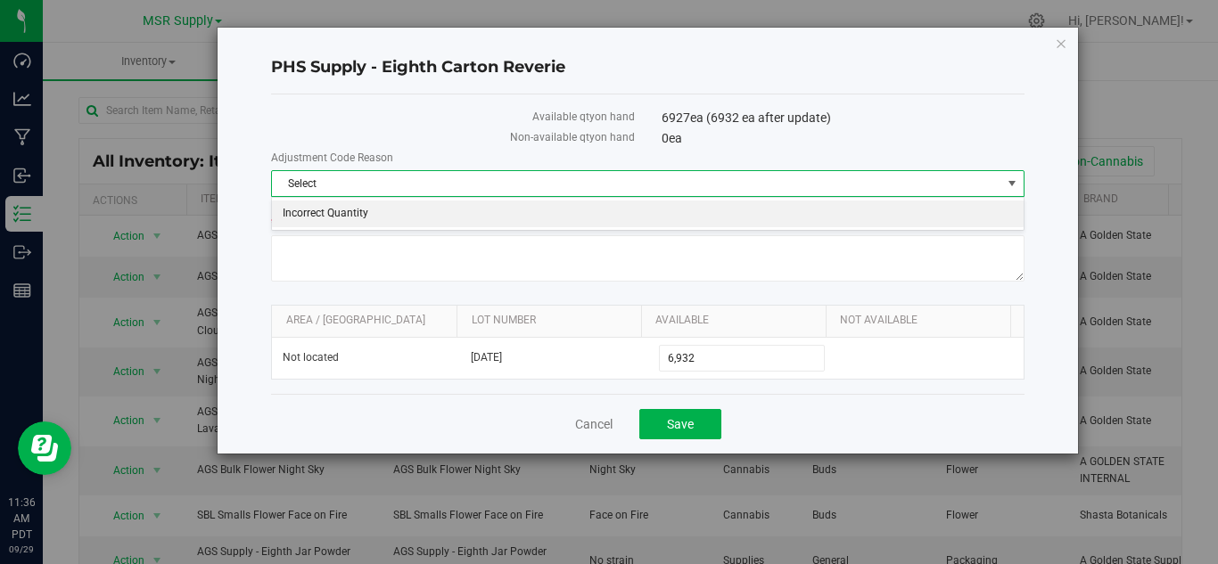
click at [440, 211] on li "Incorrect Quantity" at bounding box center [648, 214] width 752 height 27
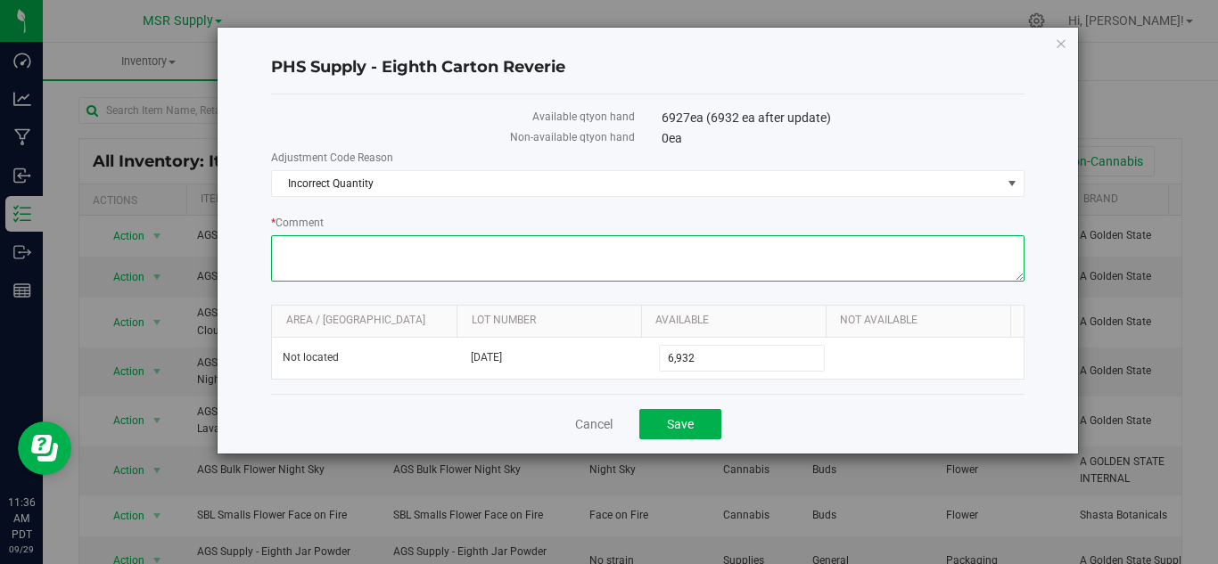
click at [421, 245] on textarea "* Comment" at bounding box center [647, 258] width 753 height 46
paste textarea "added"
type textarea "added"
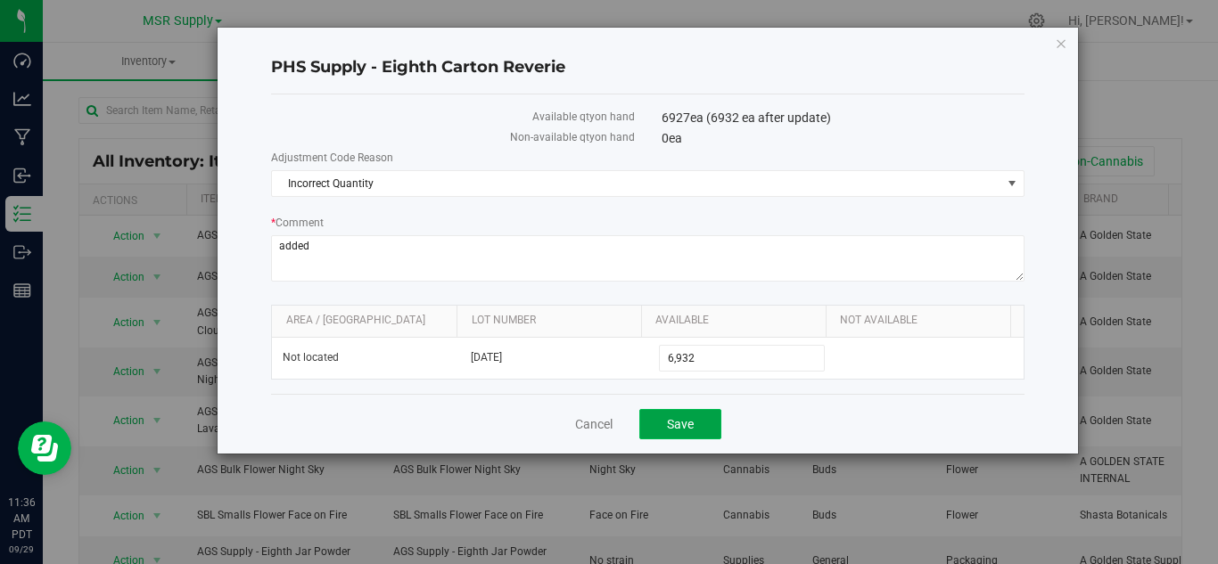
click at [699, 428] on button "Save" at bounding box center [680, 424] width 82 height 30
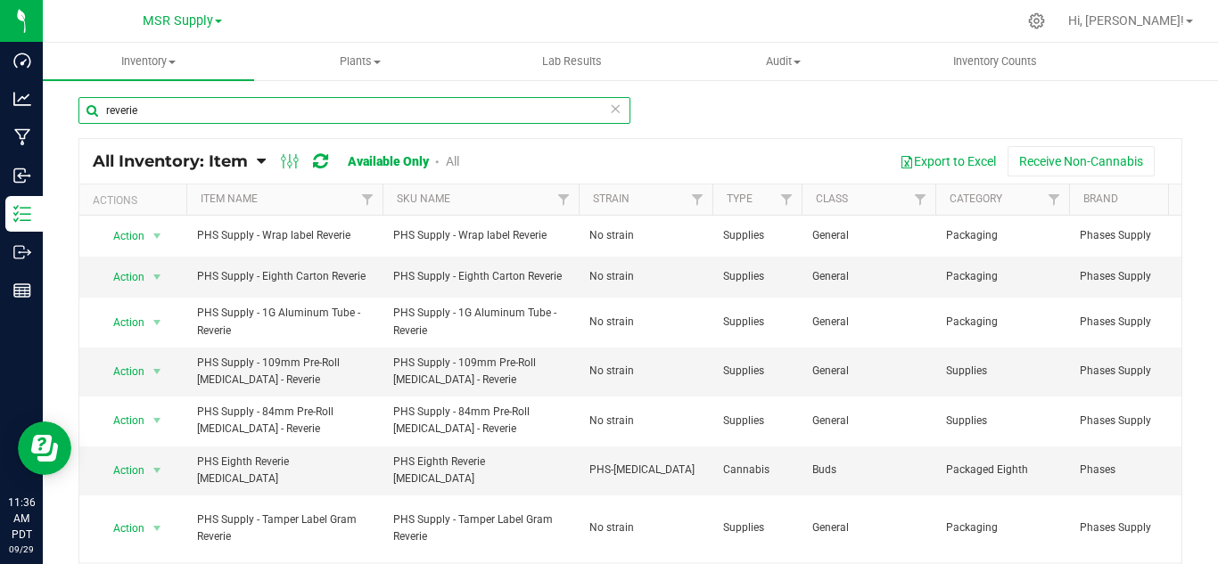
click at [211, 103] on input "reverie" at bounding box center [354, 110] width 552 height 27
type input "retrograde"
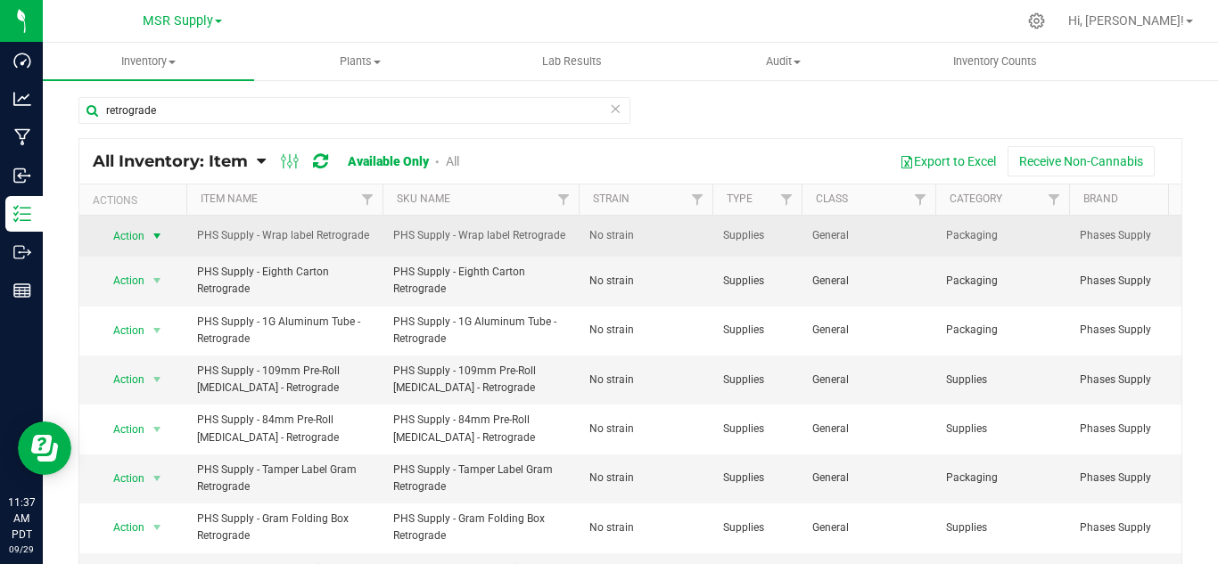
click at [149, 238] on span "select" at bounding box center [157, 236] width 22 height 25
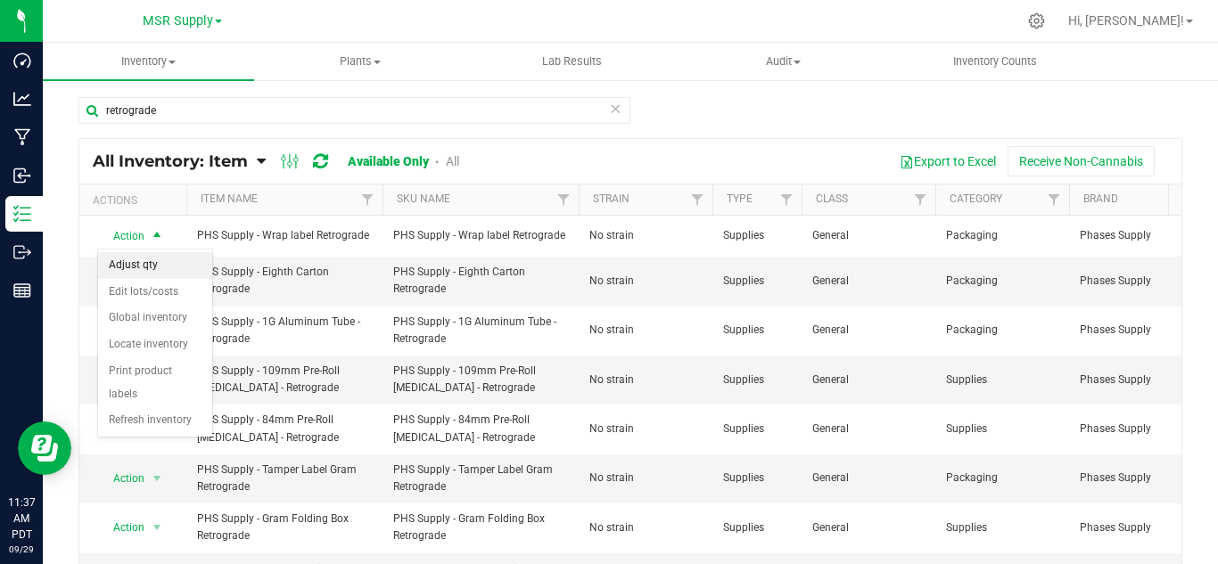
click at [157, 260] on li "Adjust qty" at bounding box center [155, 265] width 114 height 27
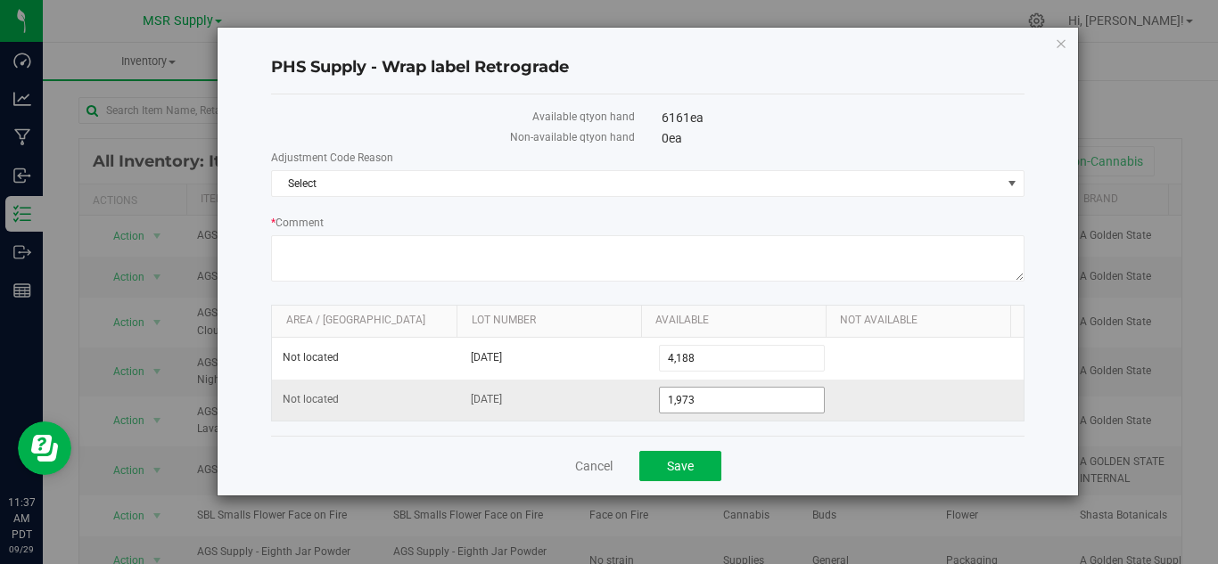
click at [731, 395] on input "1,973" at bounding box center [742, 400] width 165 height 25
type input "1978"
type input "1,978"
click at [366, 193] on span "Select" at bounding box center [636, 183] width 729 height 25
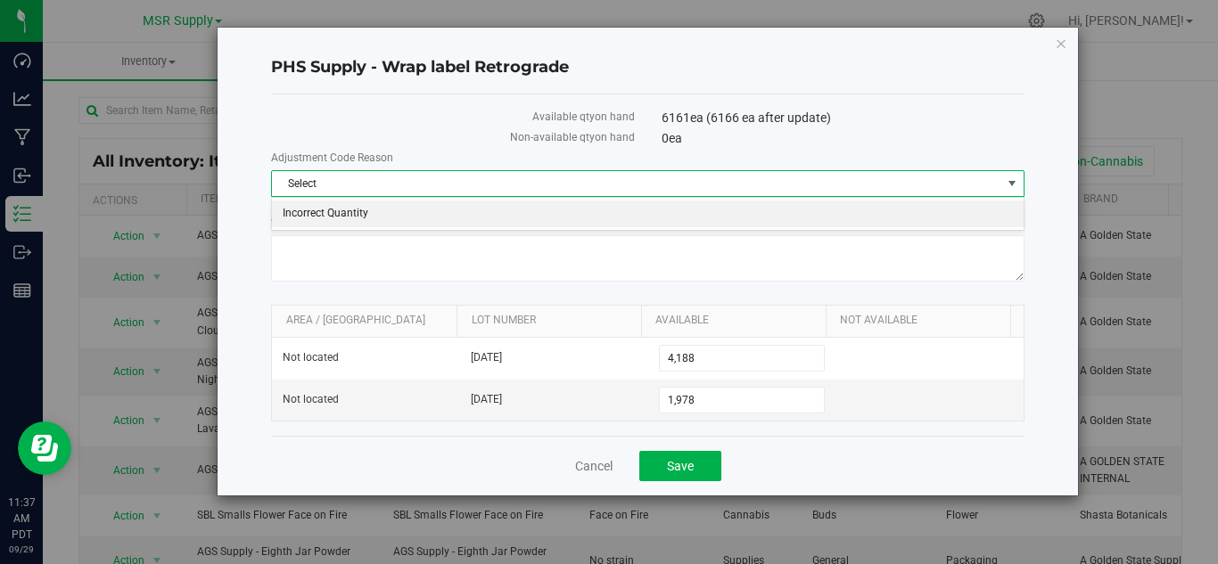
click at [370, 213] on li "Incorrect Quantity" at bounding box center [648, 214] width 752 height 27
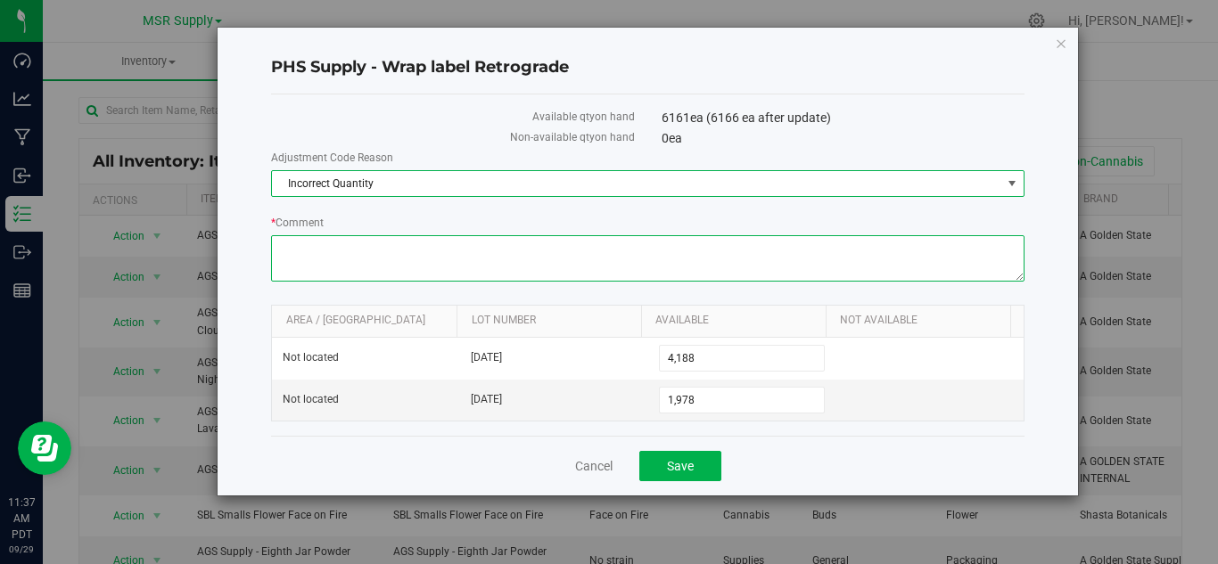
click at [387, 245] on textarea "* Comment" at bounding box center [647, 258] width 753 height 46
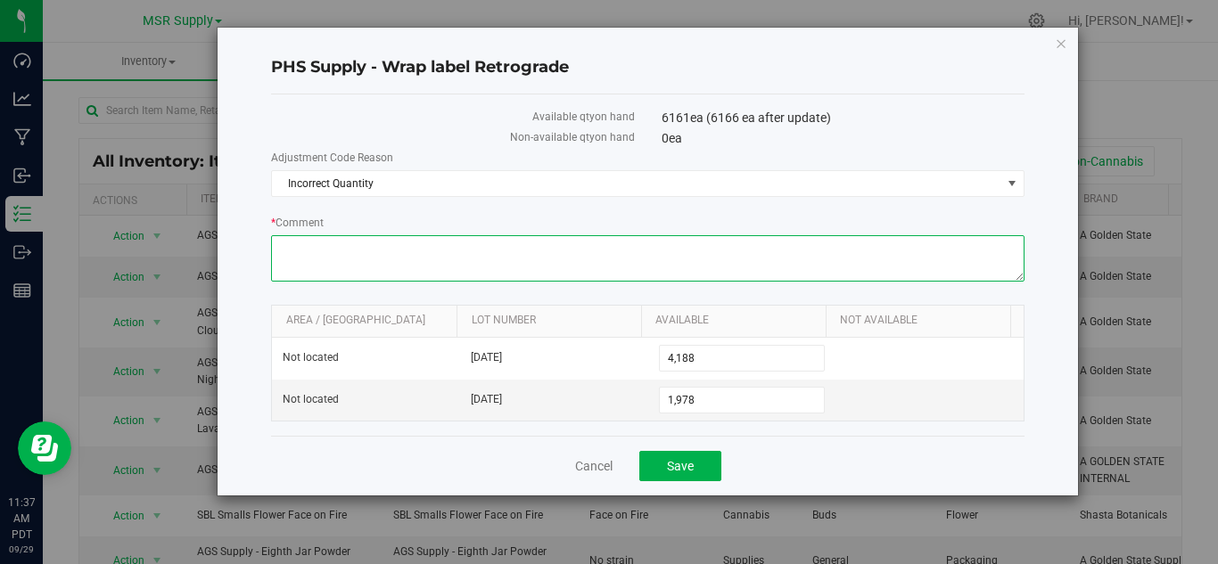
paste textarea "added"
type textarea "added"
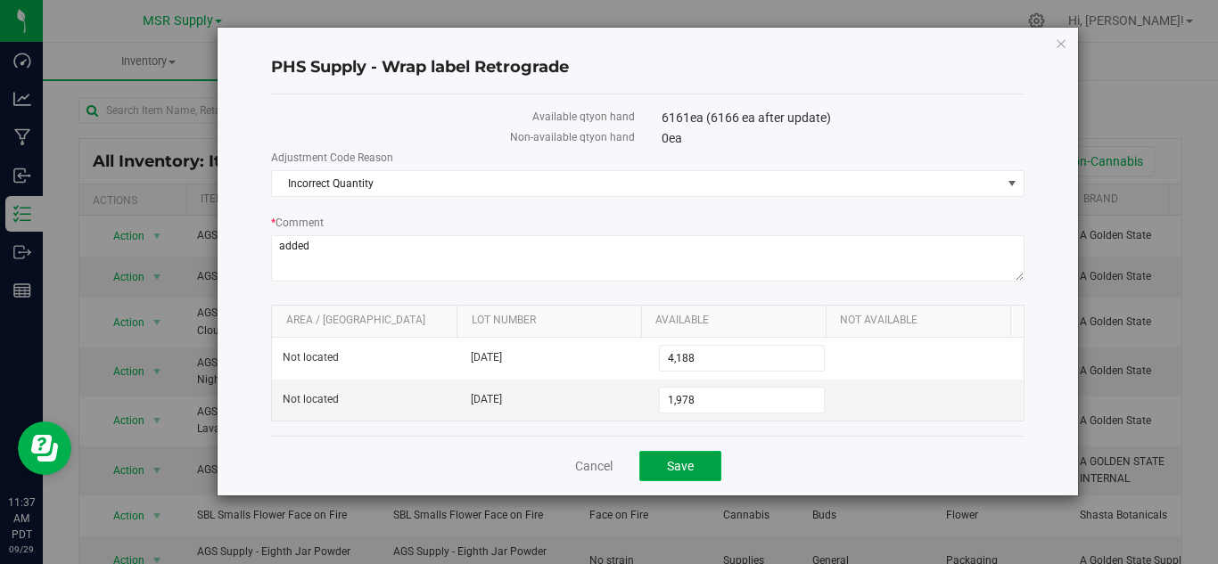
click at [685, 460] on span "Save" at bounding box center [680, 466] width 27 height 14
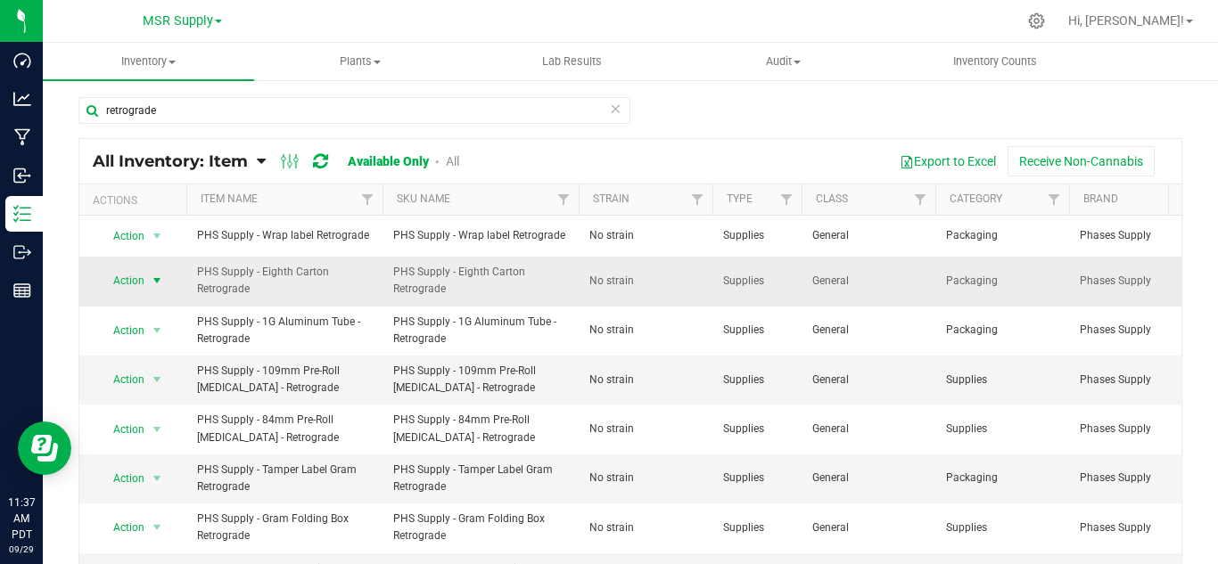
click at [144, 283] on span "Action" at bounding box center [121, 280] width 48 height 25
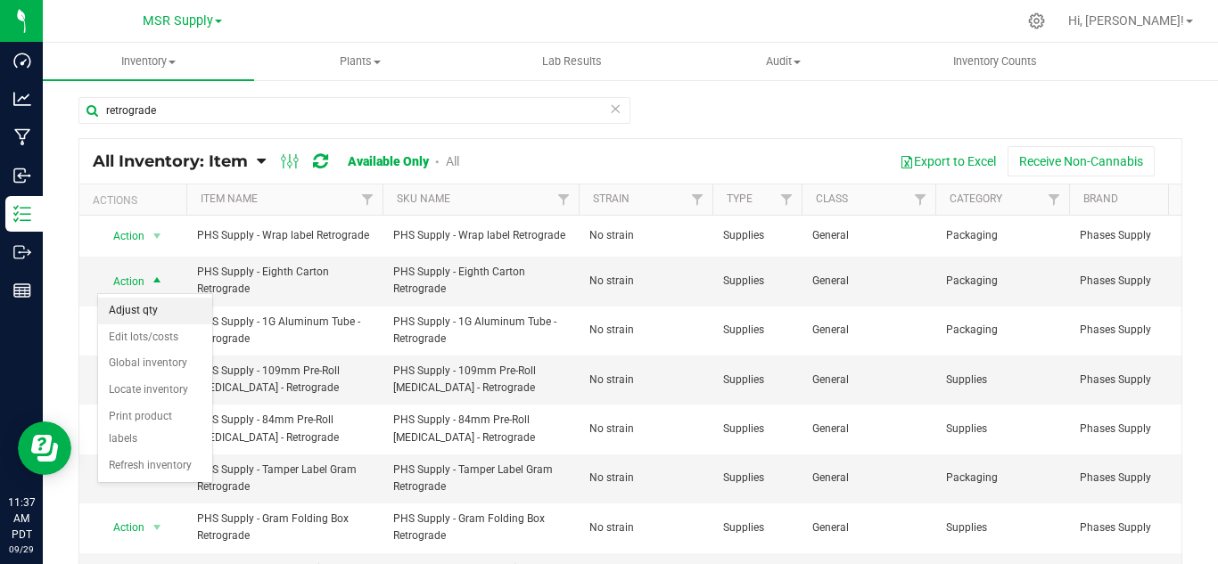
click at [146, 305] on li "Adjust qty" at bounding box center [155, 311] width 114 height 27
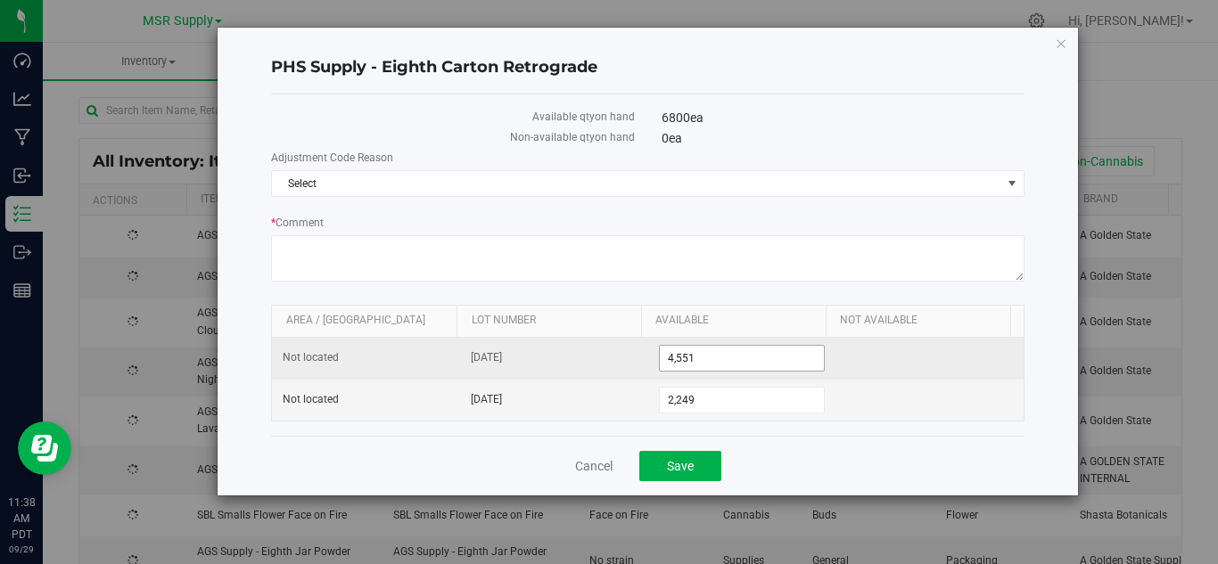
click at [698, 361] on input "4,551" at bounding box center [742, 358] width 165 height 25
type input "4556"
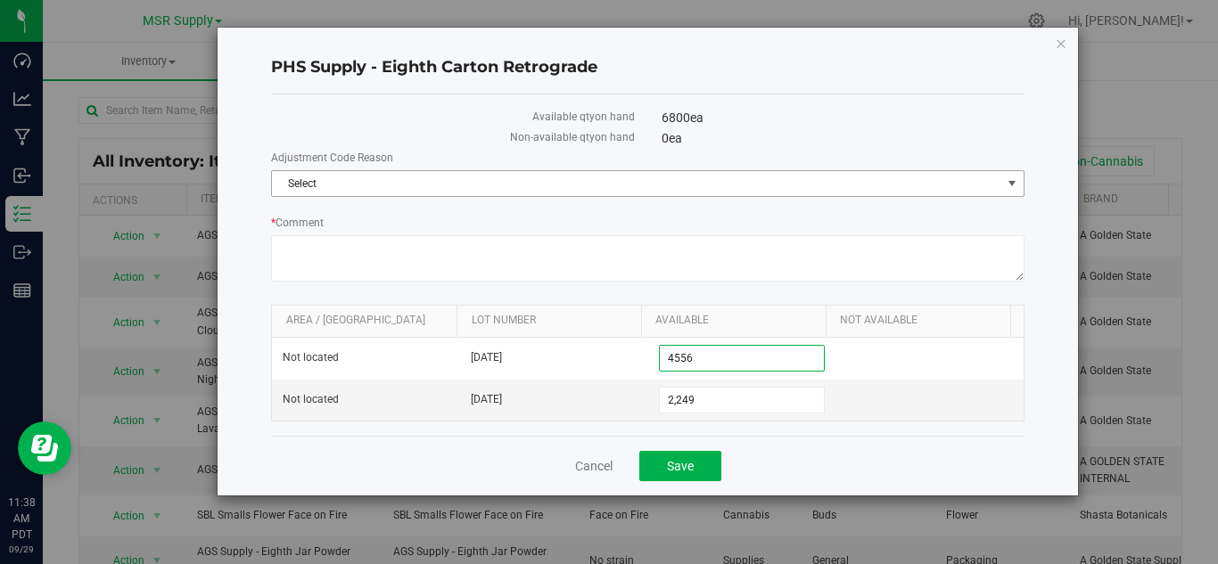
type input "4,556"
click at [373, 184] on span "Select" at bounding box center [636, 183] width 729 height 25
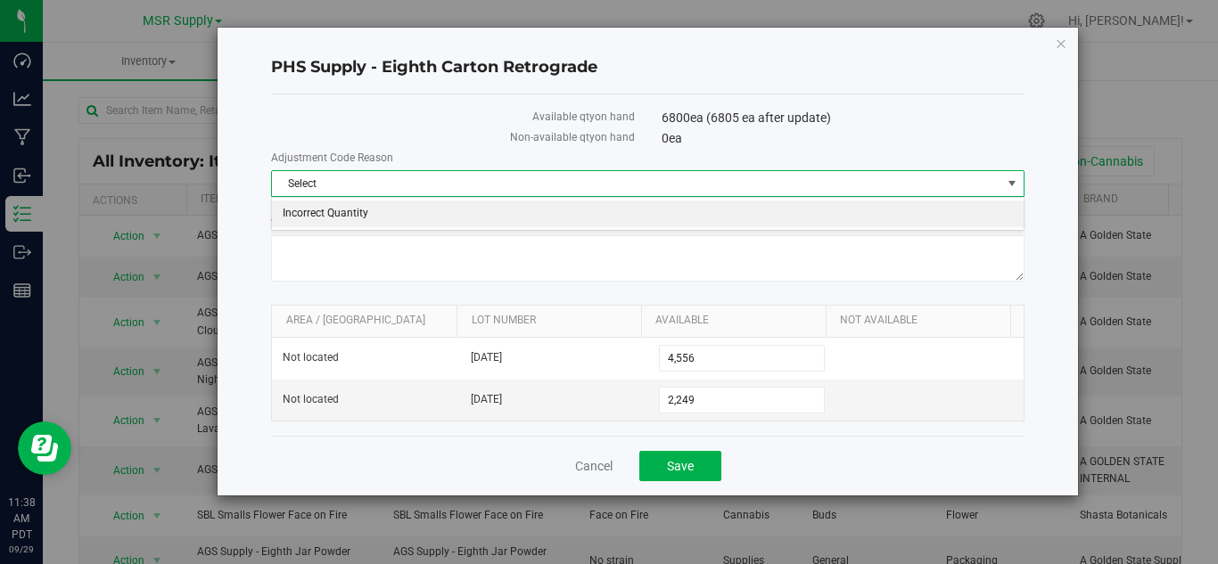
click at [355, 213] on li "Incorrect Quantity" at bounding box center [648, 214] width 752 height 27
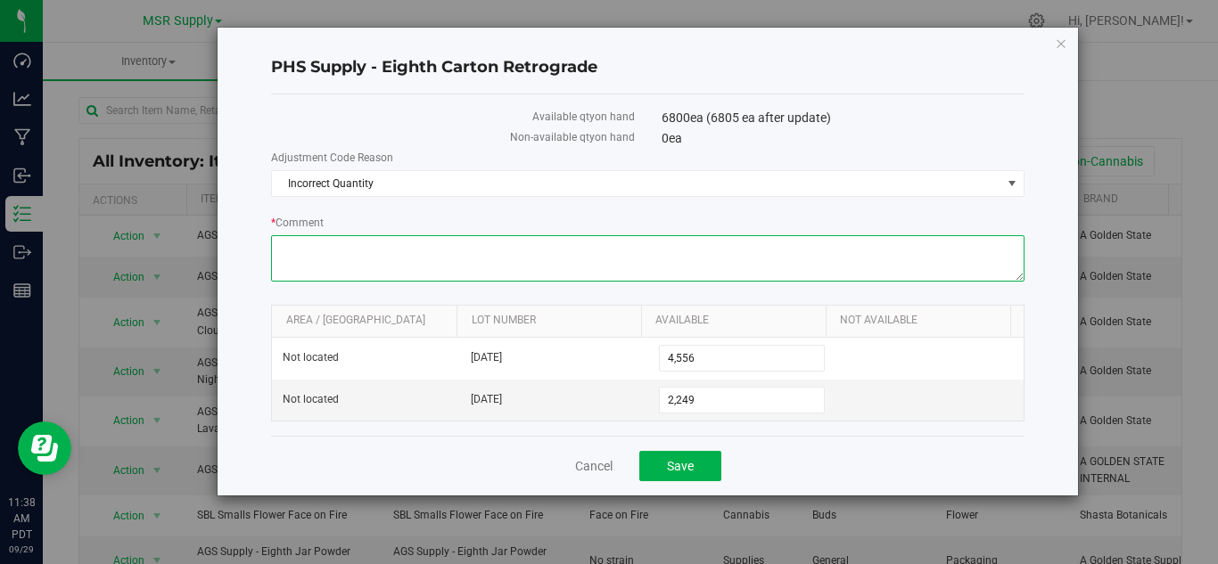
click at [366, 245] on textarea "* Comment" at bounding box center [647, 258] width 753 height 46
paste textarea "added"
type textarea "added"
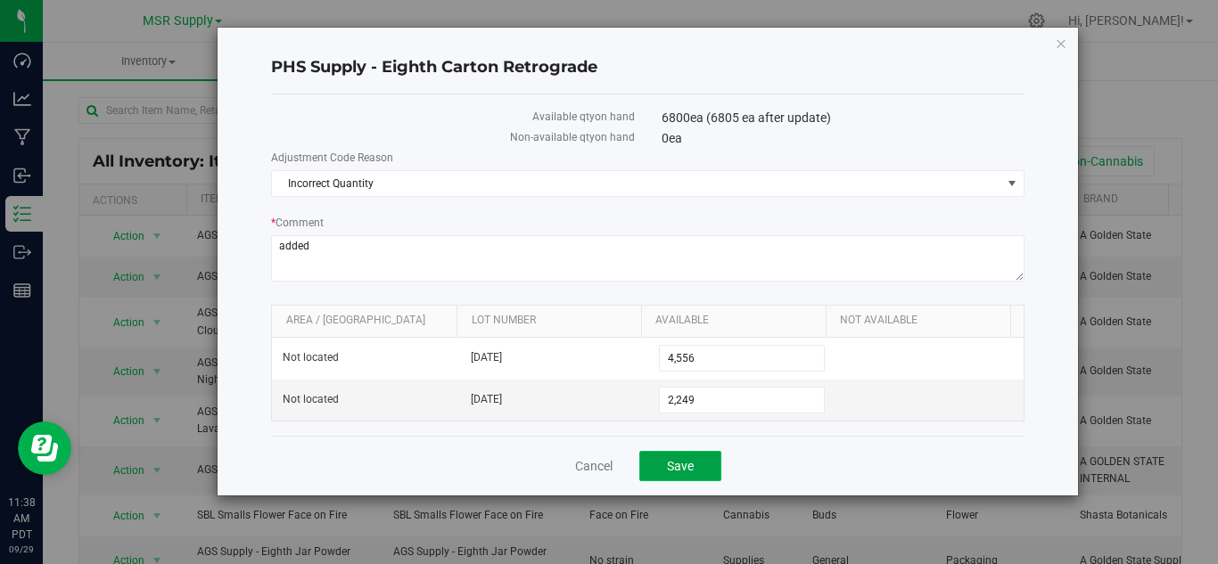
click at [684, 474] on button "Save" at bounding box center [680, 466] width 82 height 30
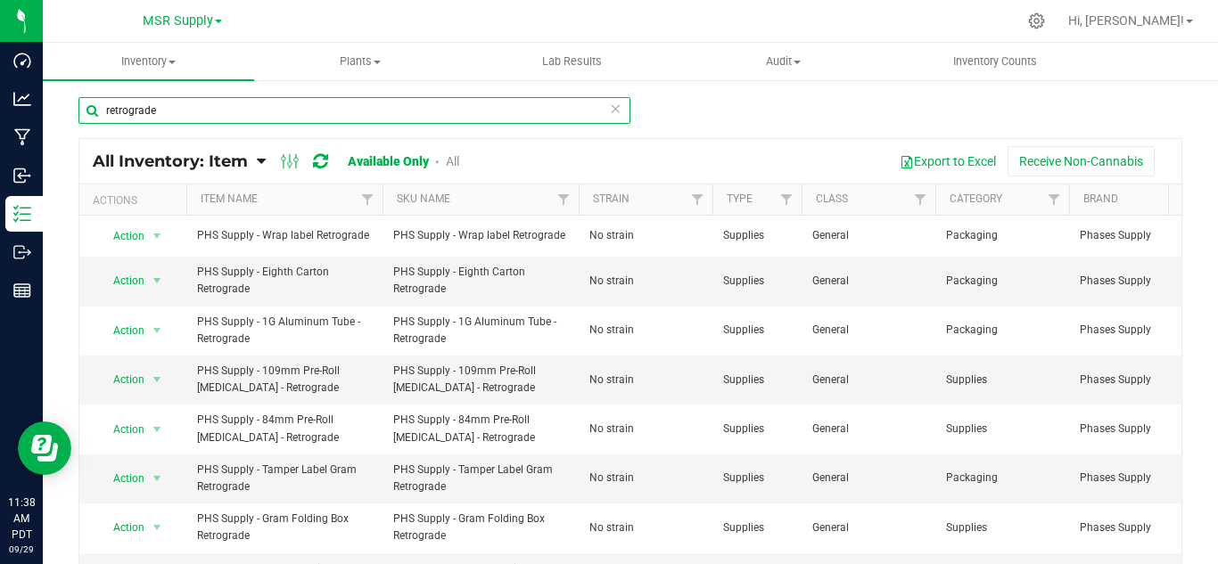
drag, startPoint x: 169, startPoint y: 112, endPoint x: 96, endPoint y: 119, distance: 73.4
click at [96, 119] on input "retrograde" at bounding box center [354, 110] width 552 height 27
type input "vibration"
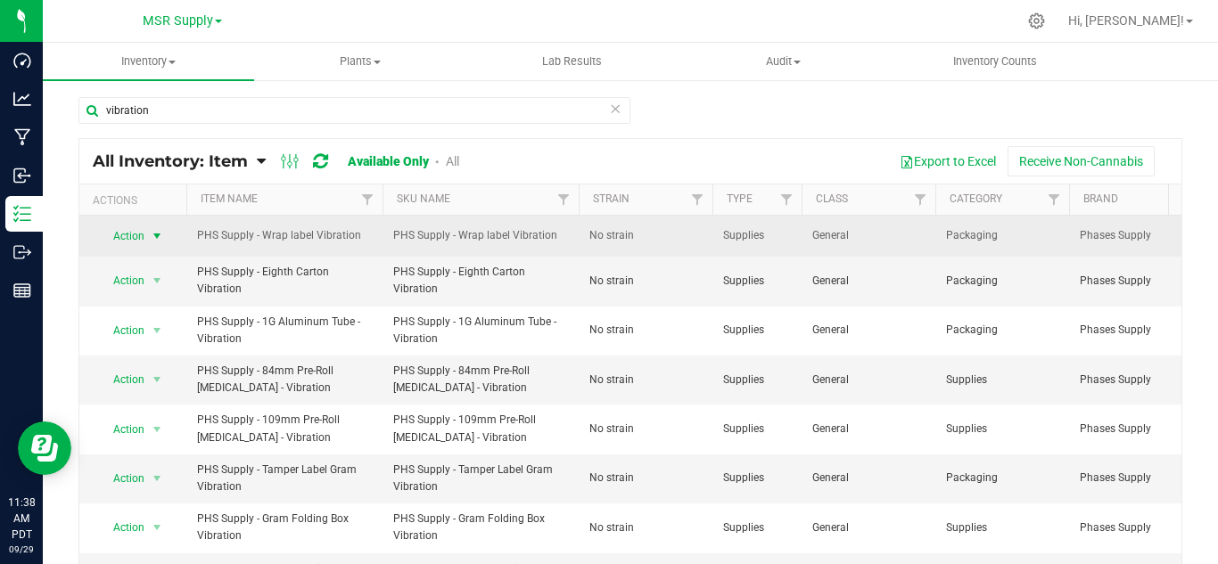
click at [157, 232] on span "select" at bounding box center [157, 236] width 14 height 14
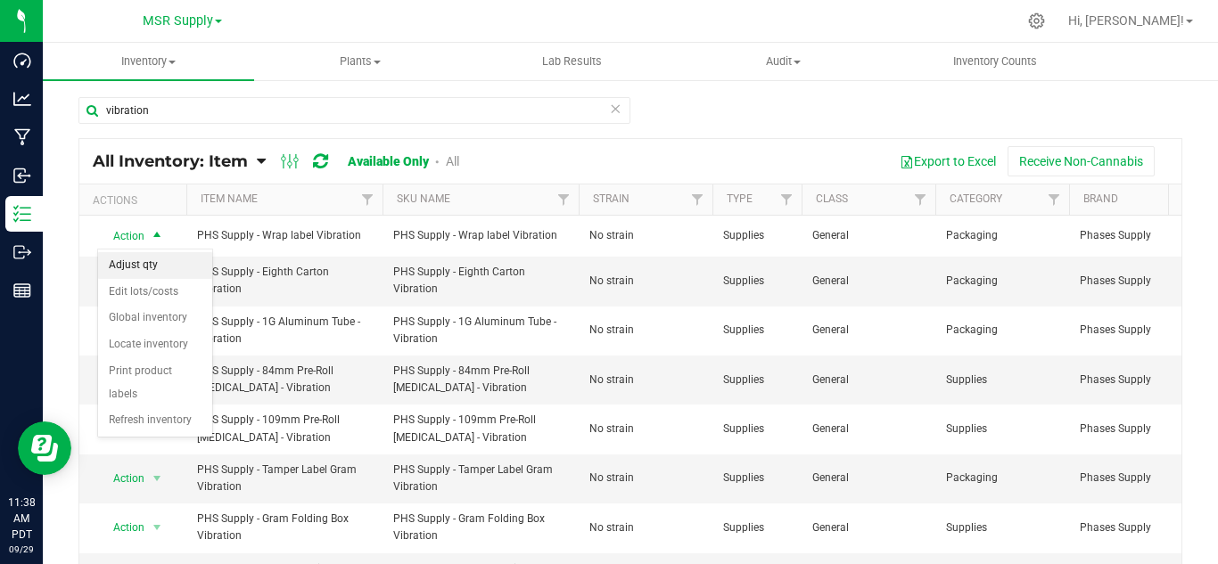
click at [160, 261] on li "Adjust qty" at bounding box center [155, 265] width 114 height 27
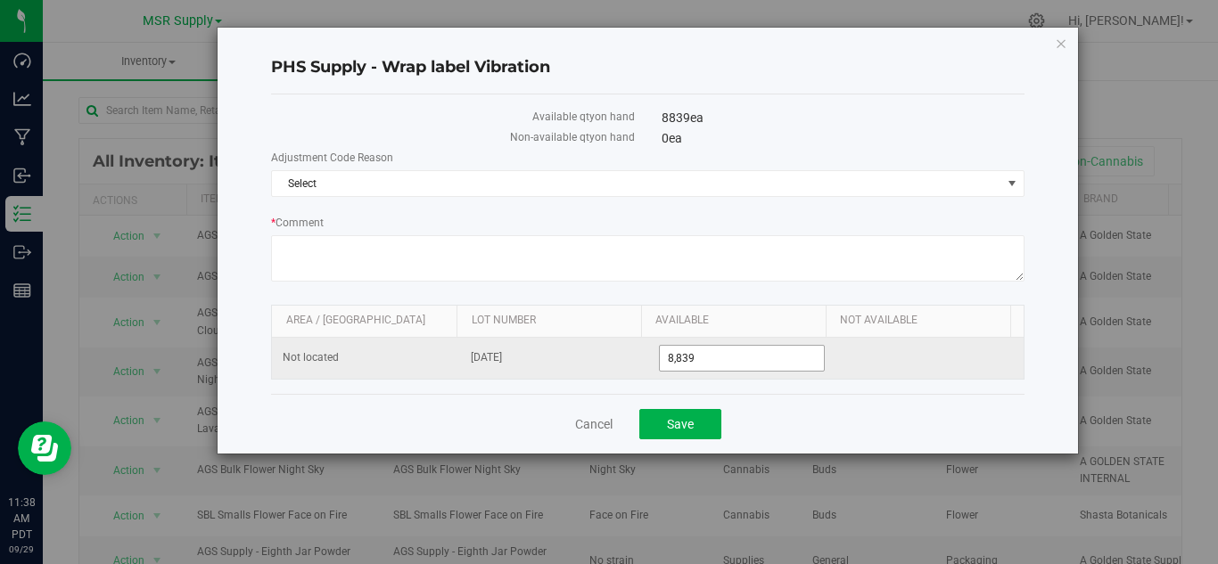
click at [722, 355] on input "8,839" at bounding box center [742, 358] width 165 height 25
type input "8844"
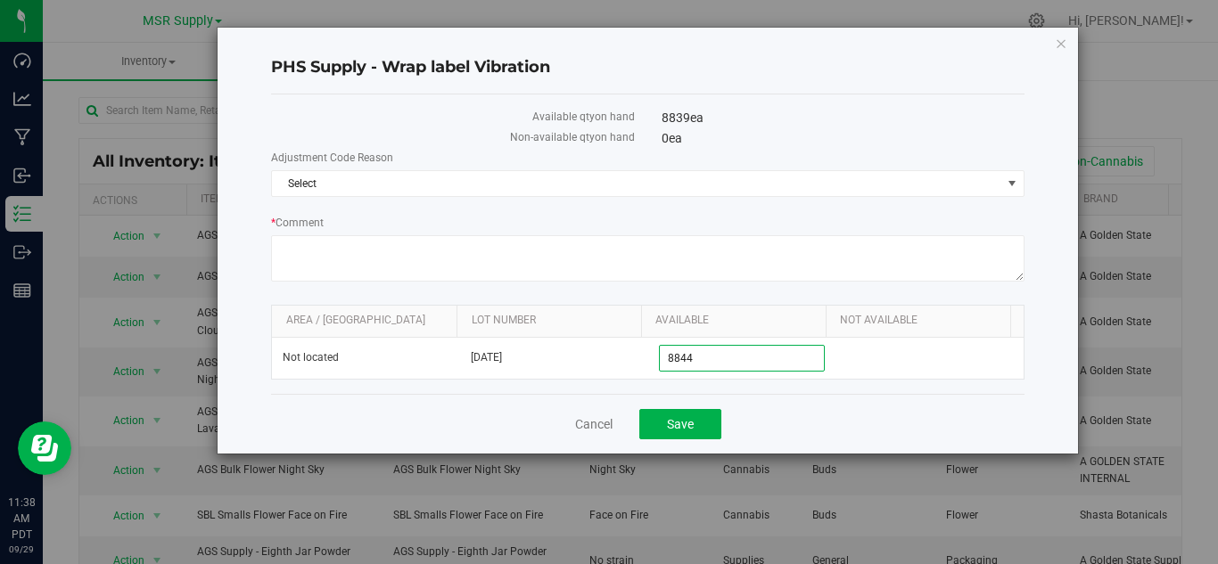
type input "8,844"
click at [383, 167] on div "Adjustment Code Reason Select Select Incorrect Quantity" at bounding box center [647, 173] width 753 height 47
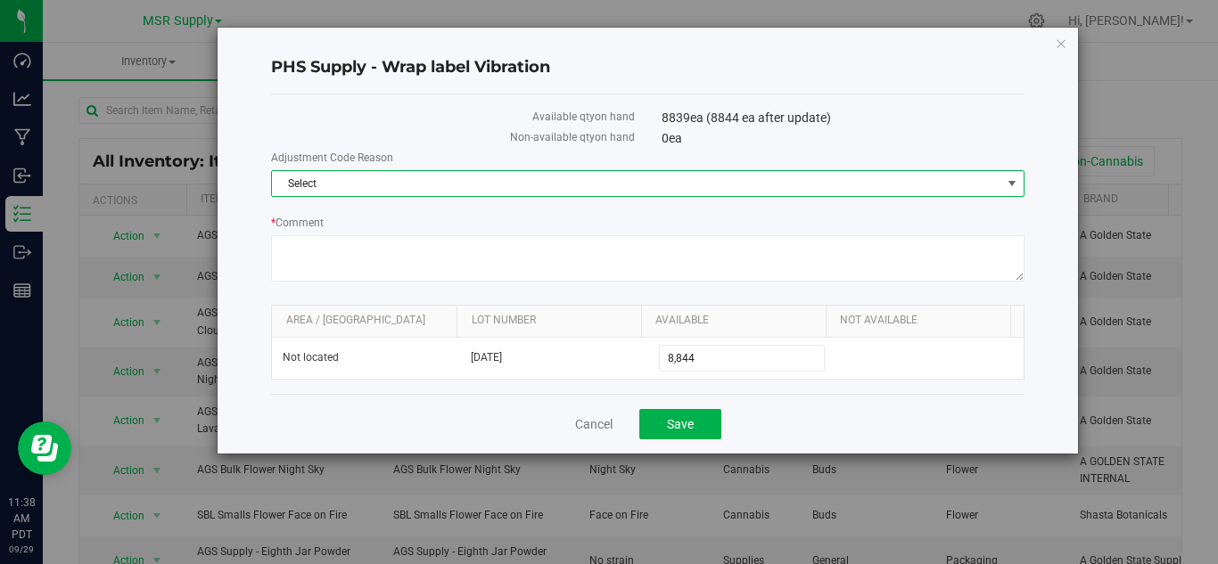
click at [385, 181] on span "Select" at bounding box center [636, 183] width 729 height 25
click at [409, 213] on li "Incorrect Quantity" at bounding box center [648, 214] width 752 height 27
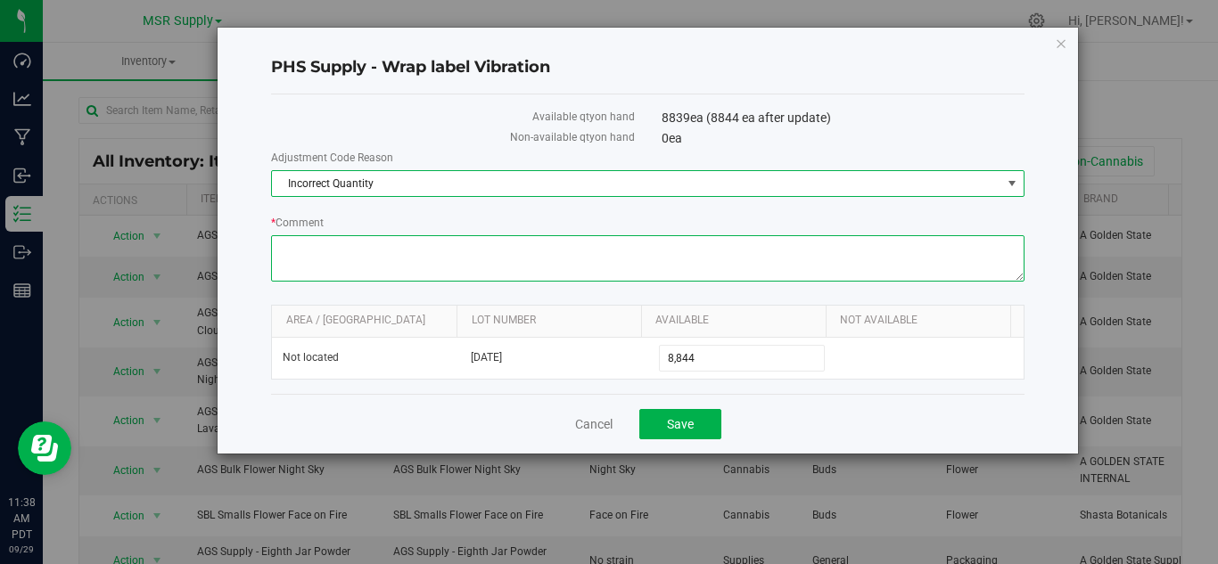
click at [389, 236] on textarea "* Comment" at bounding box center [647, 258] width 753 height 46
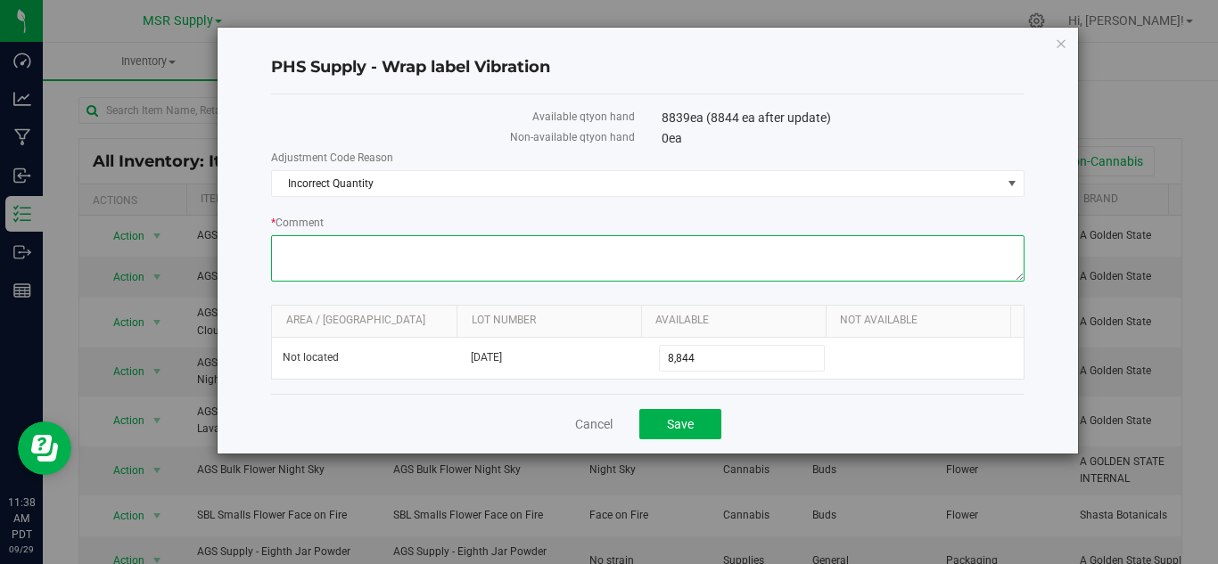
paste textarea "added"
type textarea "added"
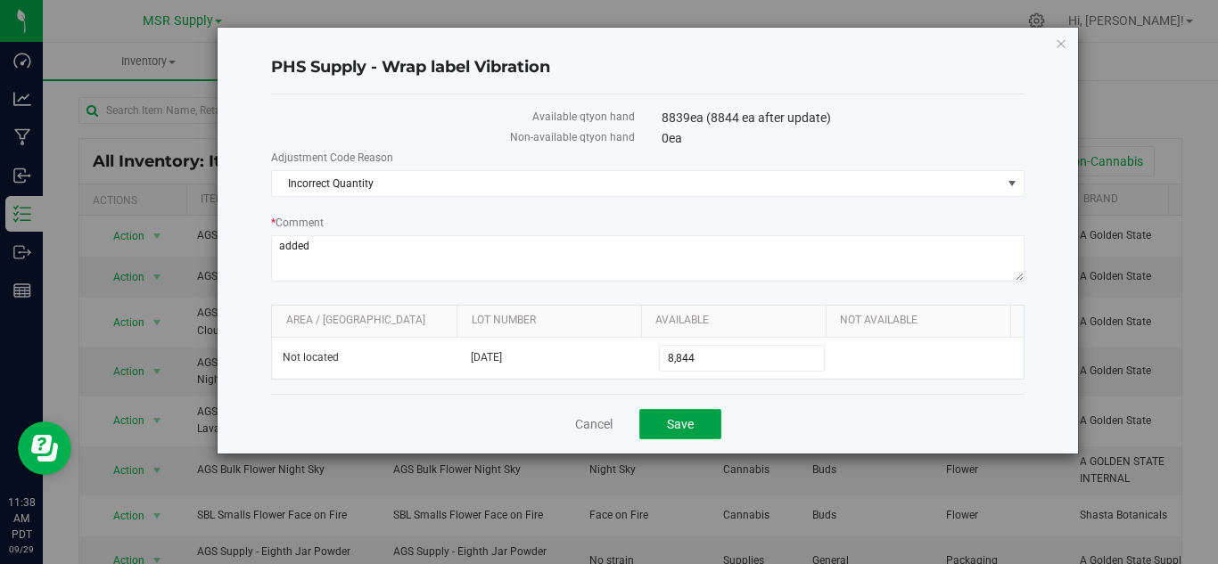
click at [667, 428] on span "Save" at bounding box center [680, 424] width 27 height 14
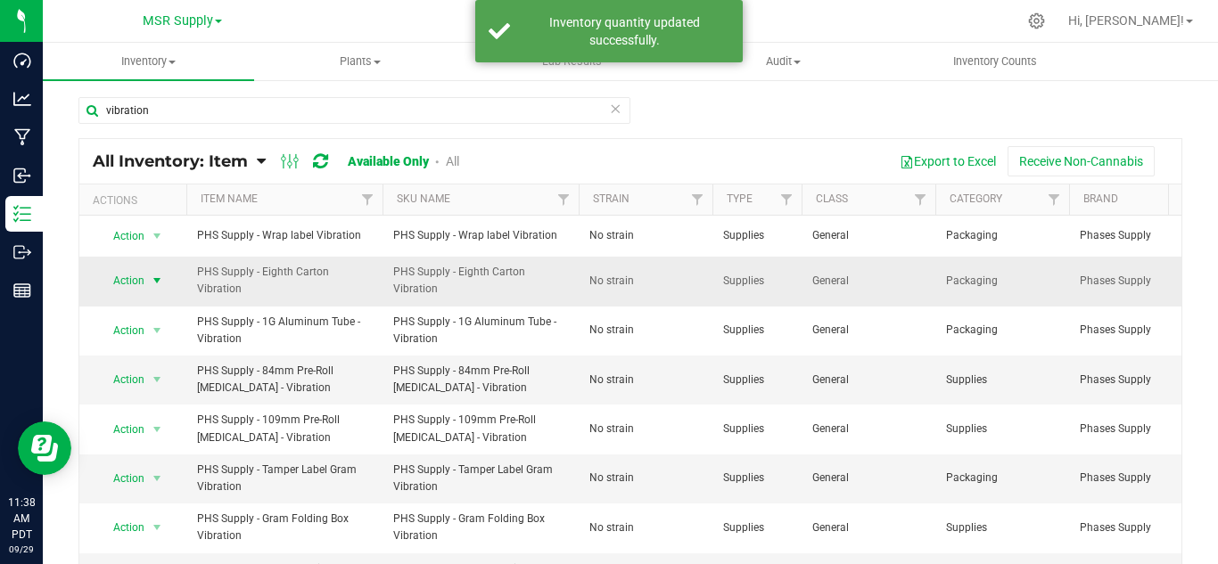
click at [152, 278] on span "select" at bounding box center [157, 281] width 14 height 14
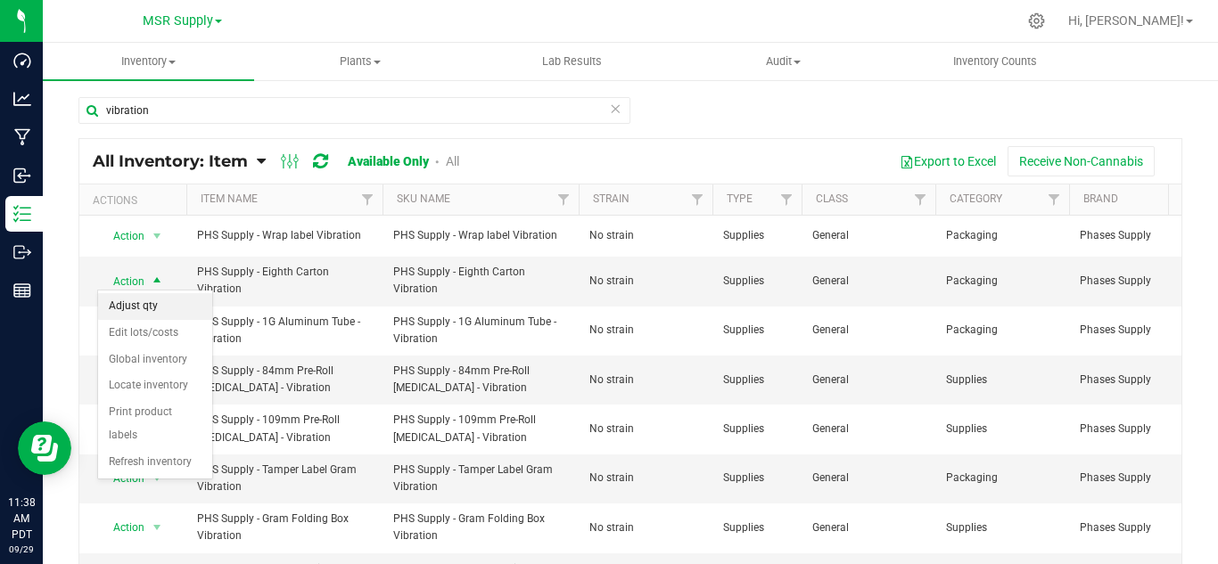
click at [152, 301] on li "Adjust qty" at bounding box center [155, 306] width 114 height 27
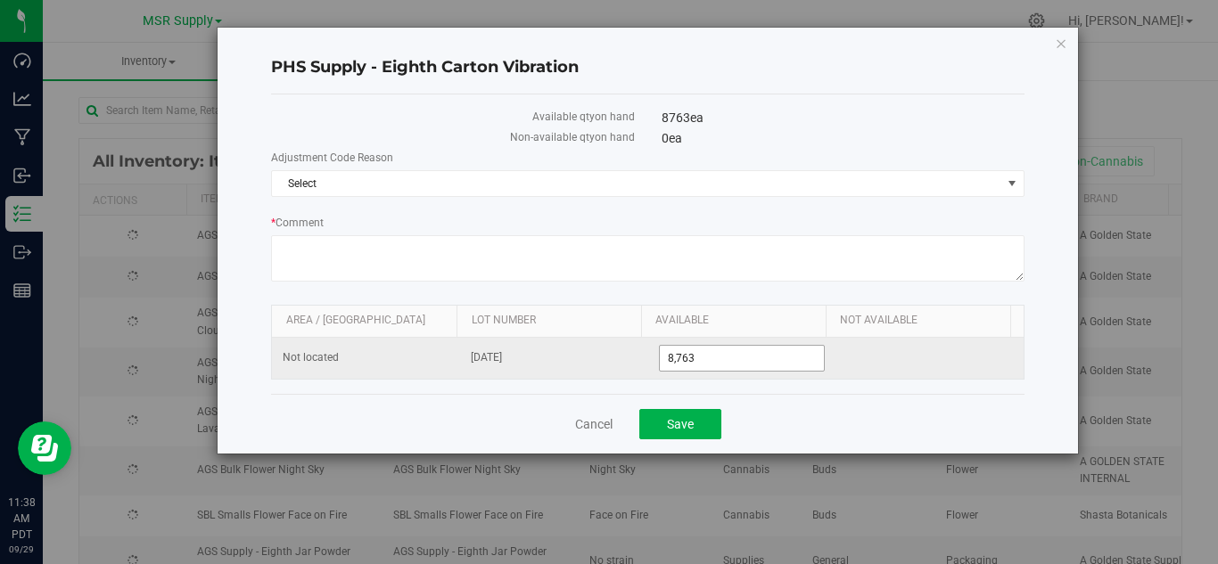
click at [699, 351] on input "8,763" at bounding box center [742, 358] width 165 height 25
type input "8768"
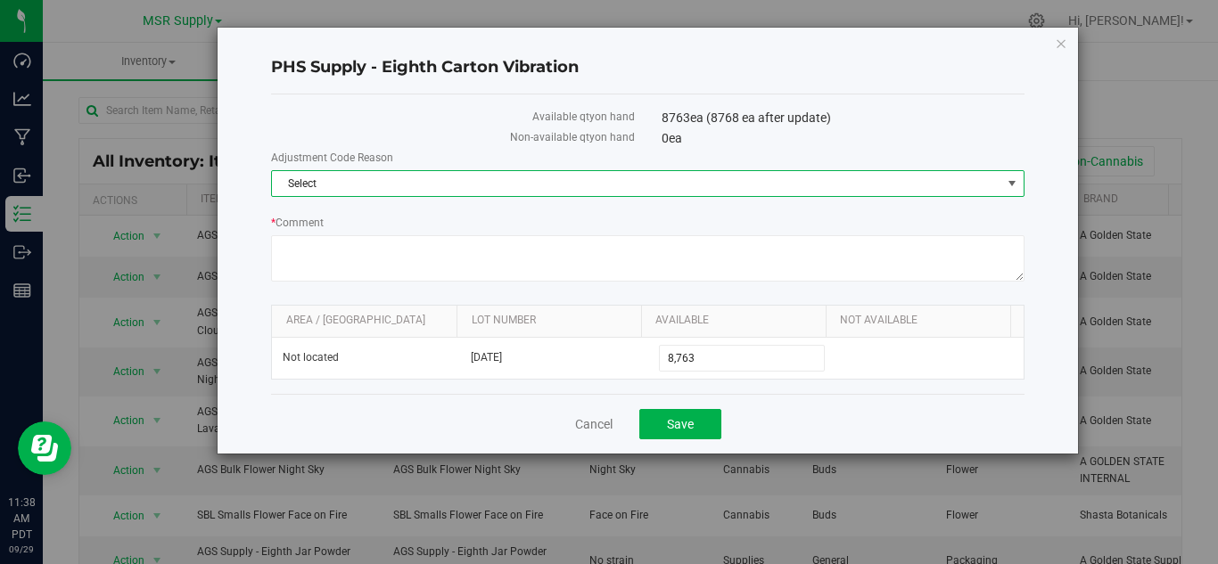
type input "8,768"
click at [362, 188] on span "Select" at bounding box center [636, 183] width 729 height 25
click at [361, 215] on li "Incorrect Quantity" at bounding box center [648, 214] width 752 height 27
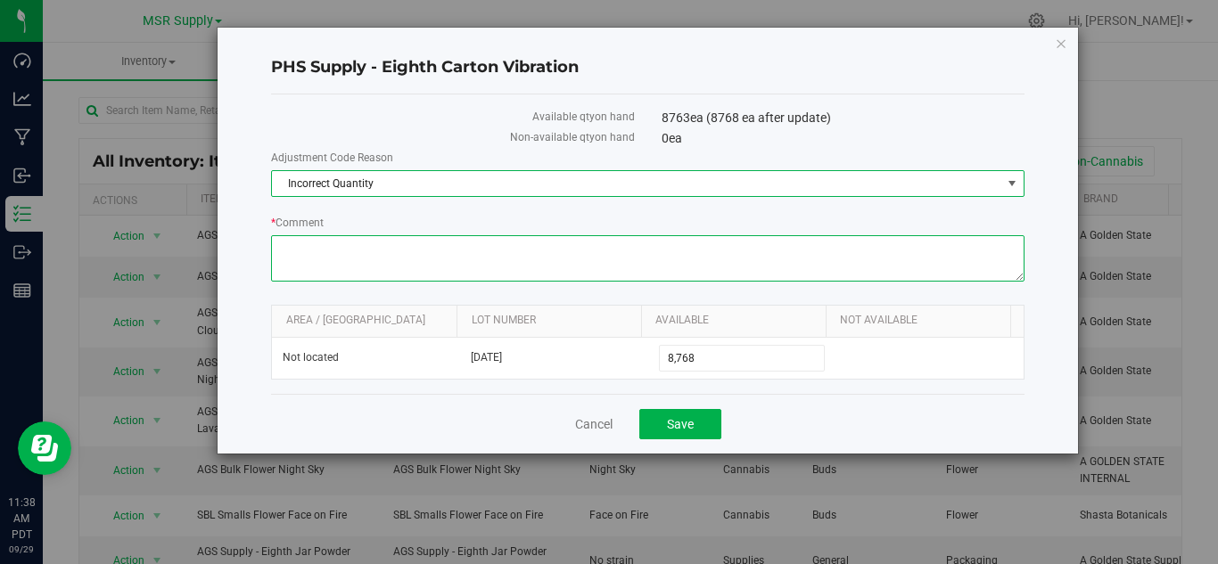
click at [359, 258] on textarea "* Comment" at bounding box center [647, 258] width 753 height 46
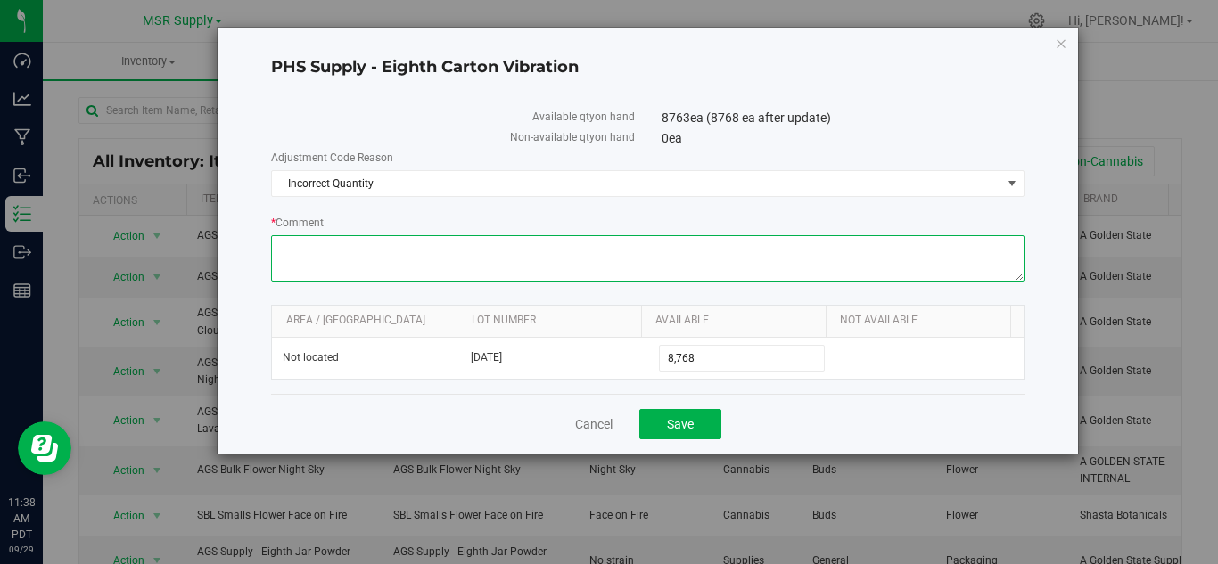
paste textarea "added"
type textarea "added"
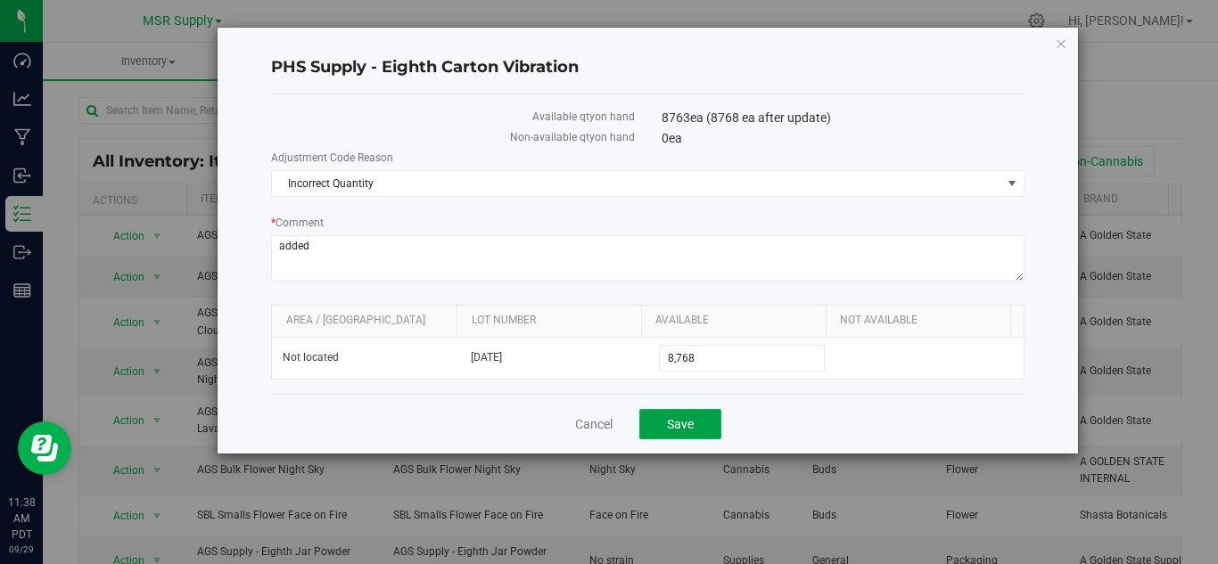
click at [663, 423] on button "Save" at bounding box center [680, 424] width 82 height 30
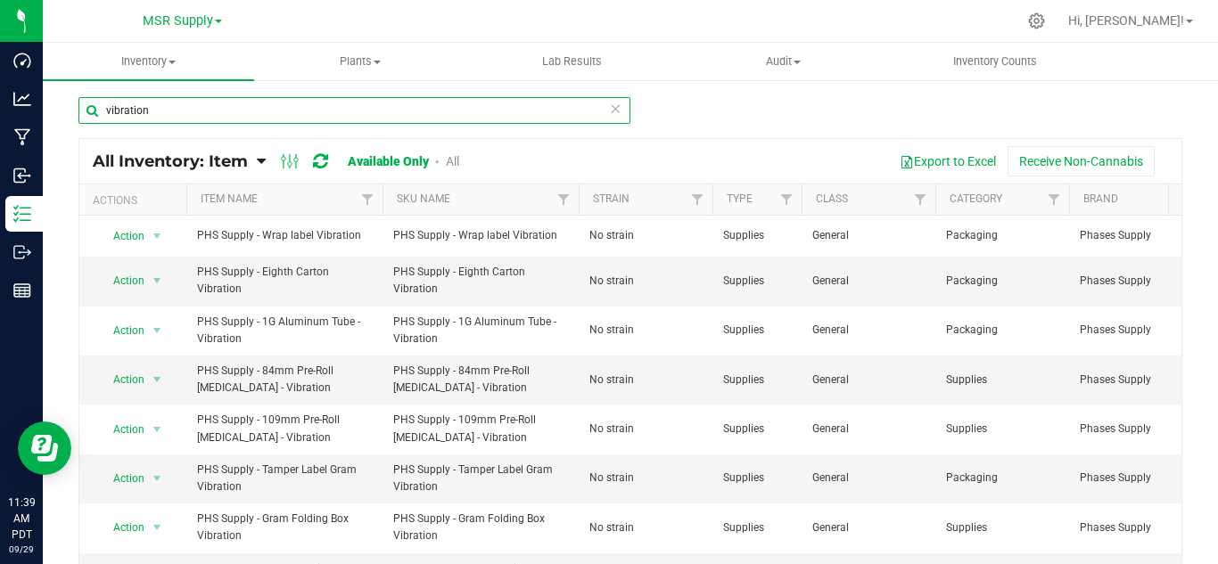
drag, startPoint x: 147, startPoint y: 111, endPoint x: 102, endPoint y: 119, distance: 46.2
click at [102, 119] on input "vibration" at bounding box center [354, 110] width 552 height 27
type input "metallic"
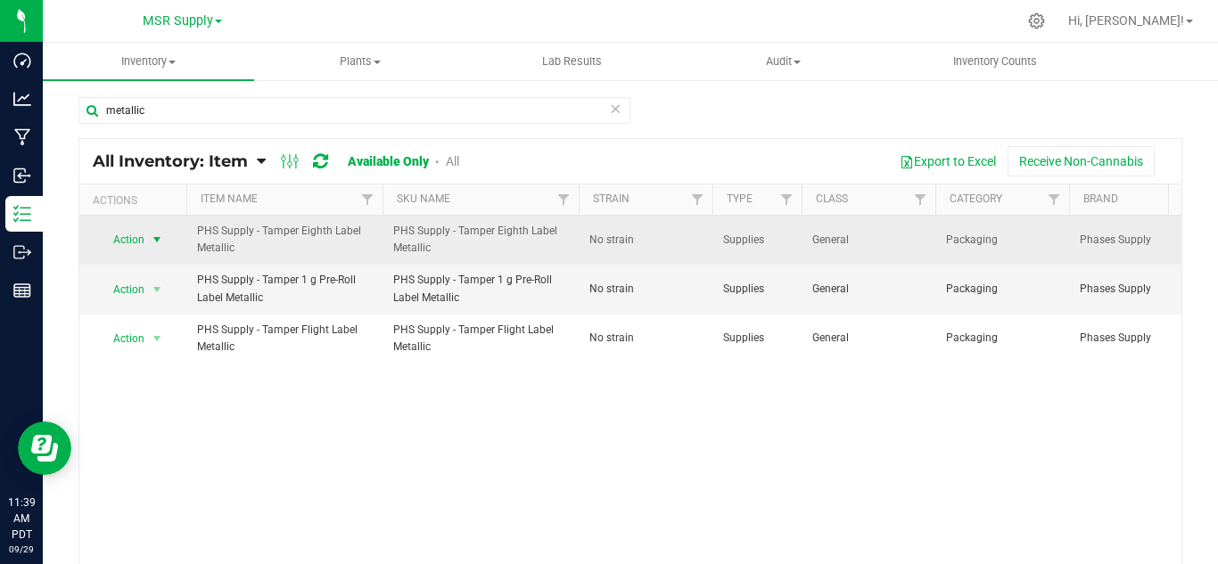
click at [151, 233] on span "select" at bounding box center [157, 240] width 14 height 14
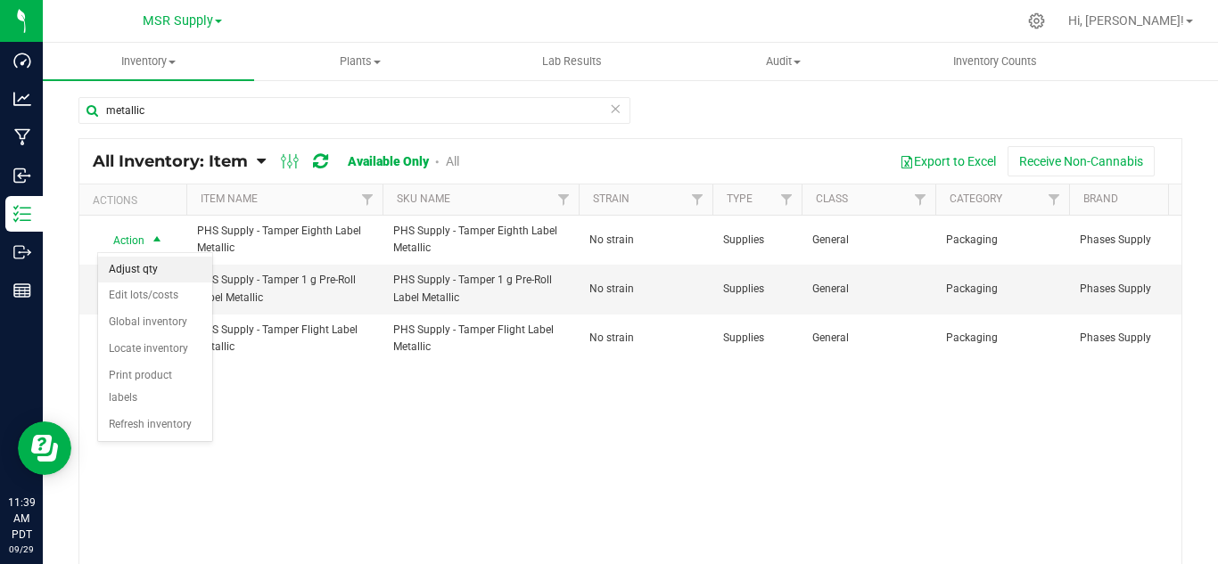
click at [152, 270] on li "Adjust qty" at bounding box center [155, 270] width 114 height 27
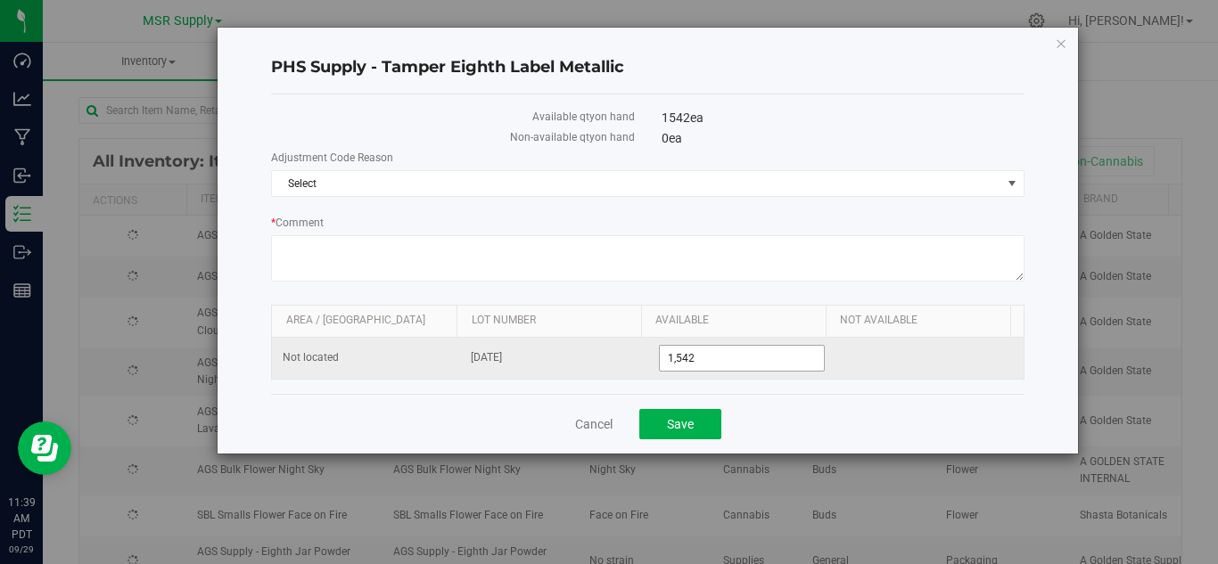
click at [717, 358] on input "1,542" at bounding box center [742, 358] width 165 height 25
type input "1567"
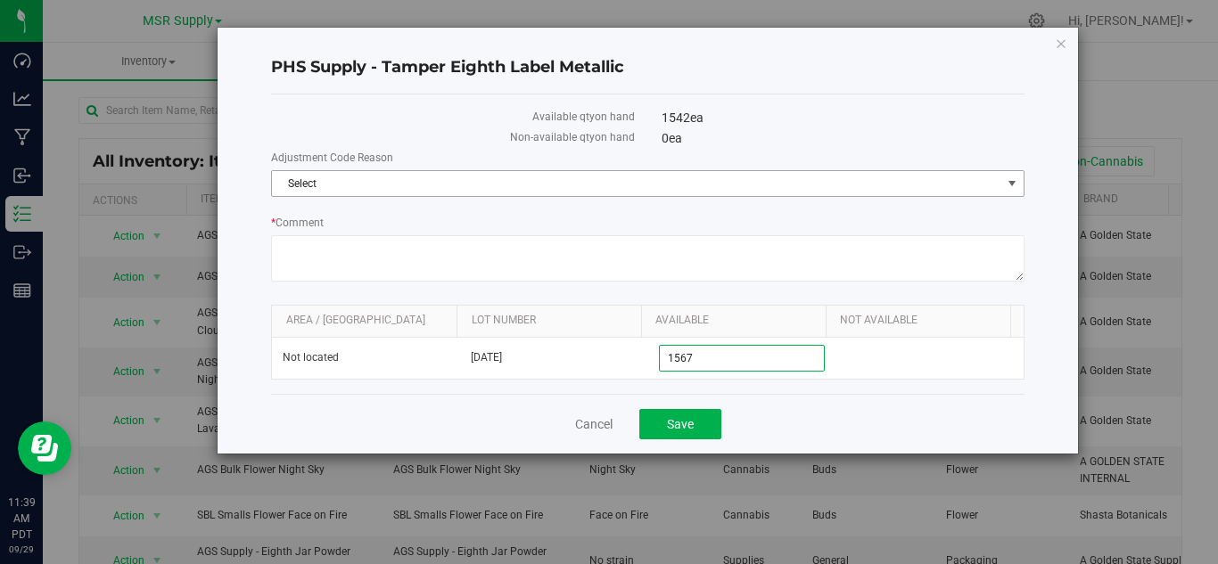
type input "1,567"
click at [337, 181] on span "Select" at bounding box center [636, 183] width 729 height 25
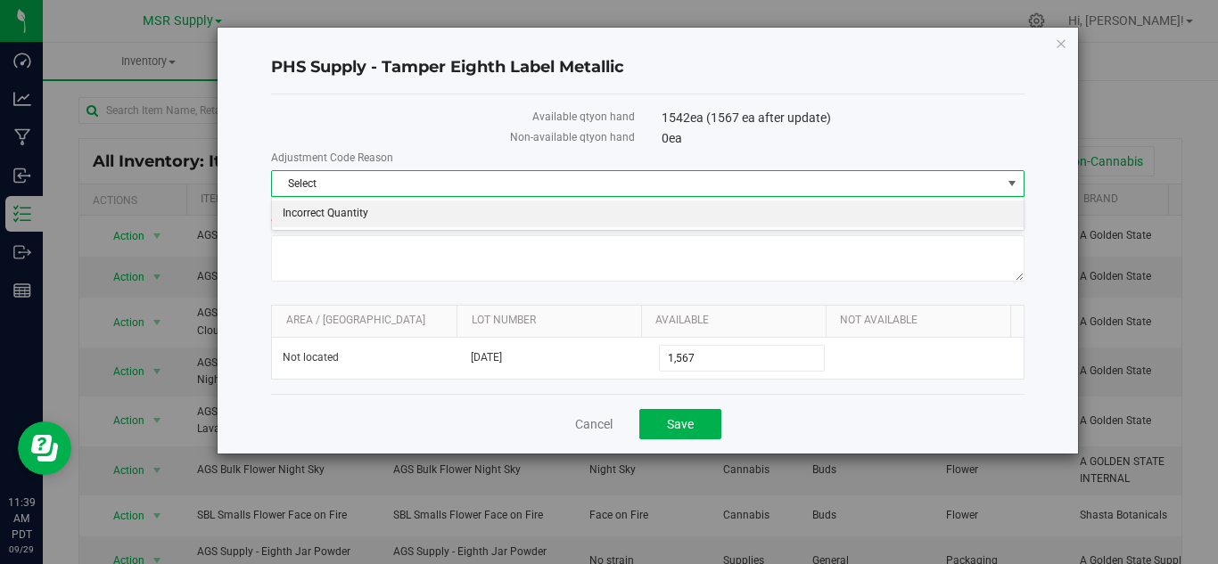
click at [335, 208] on li "Incorrect Quantity" at bounding box center [648, 214] width 752 height 27
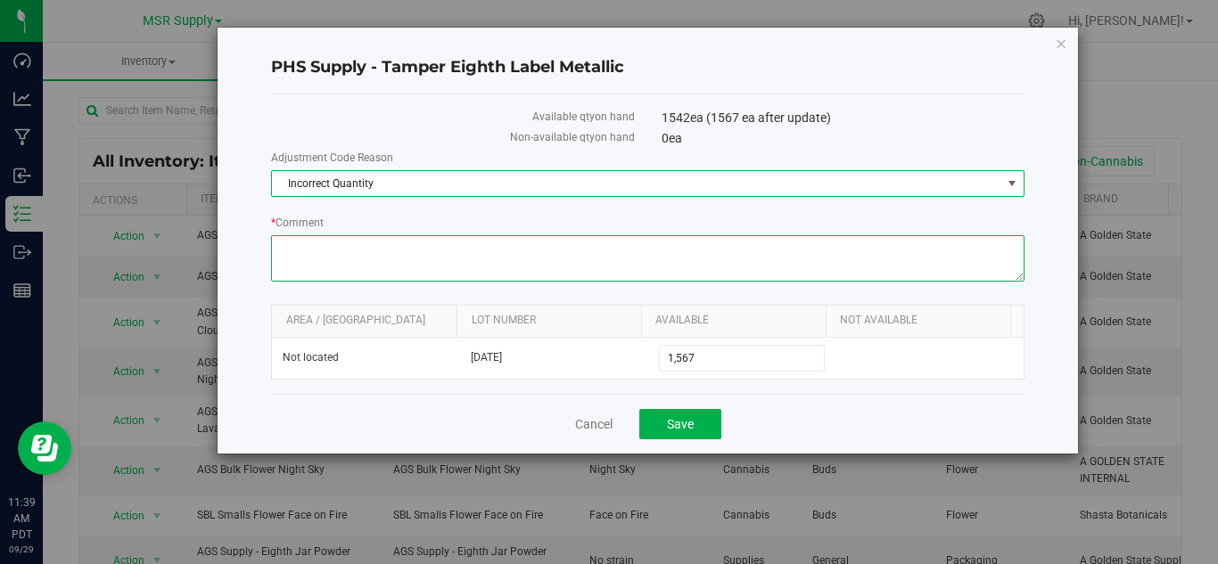
click at [338, 246] on textarea "* Comment" at bounding box center [647, 258] width 753 height 46
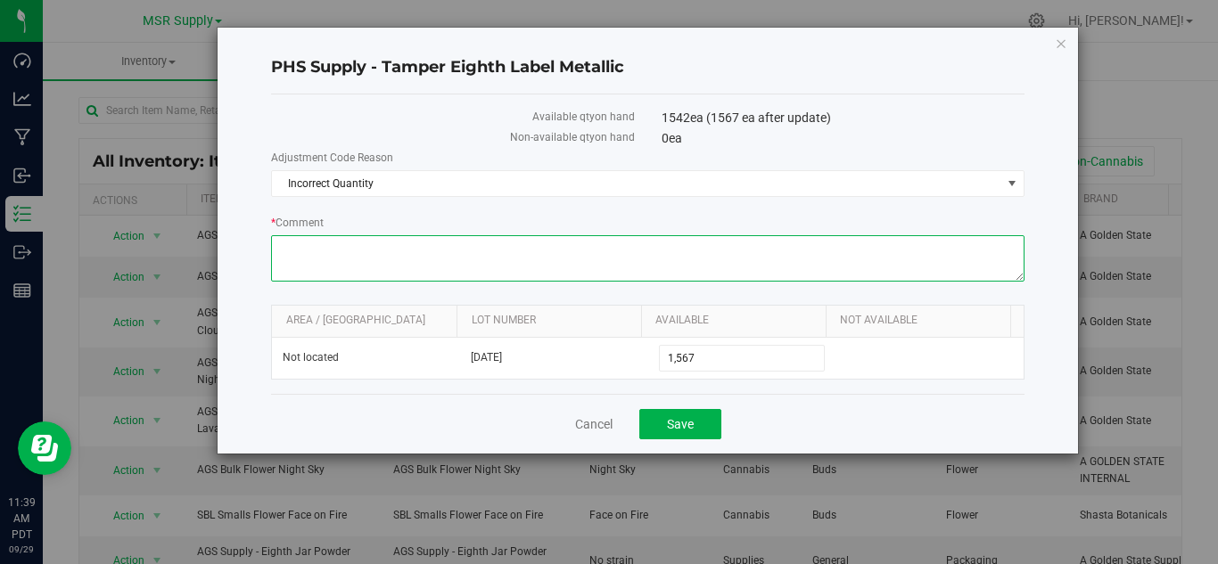
paste textarea "added"
type textarea "added"
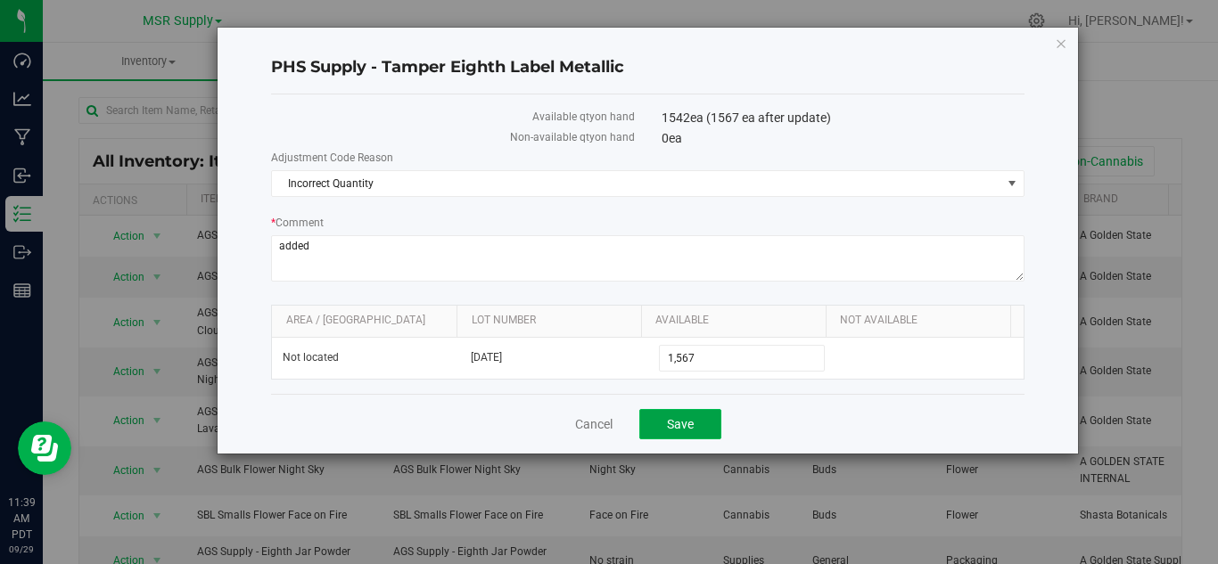
click at [691, 425] on span "Save" at bounding box center [680, 424] width 27 height 14
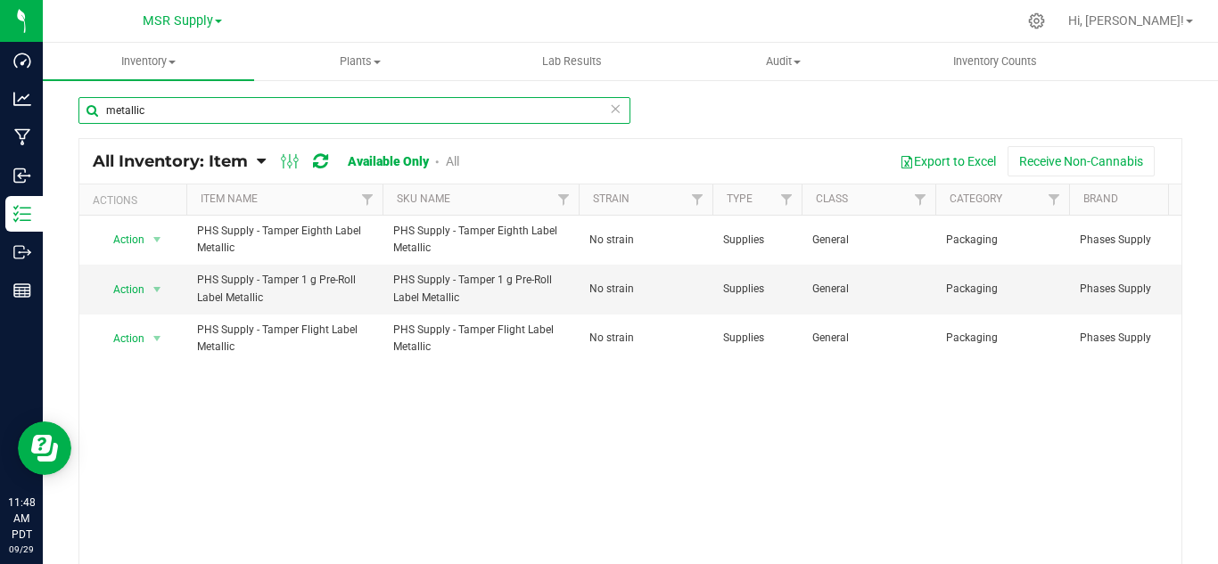
click at [144, 117] on input "metallic" at bounding box center [354, 110] width 552 height 27
type input "m"
type input "lid"
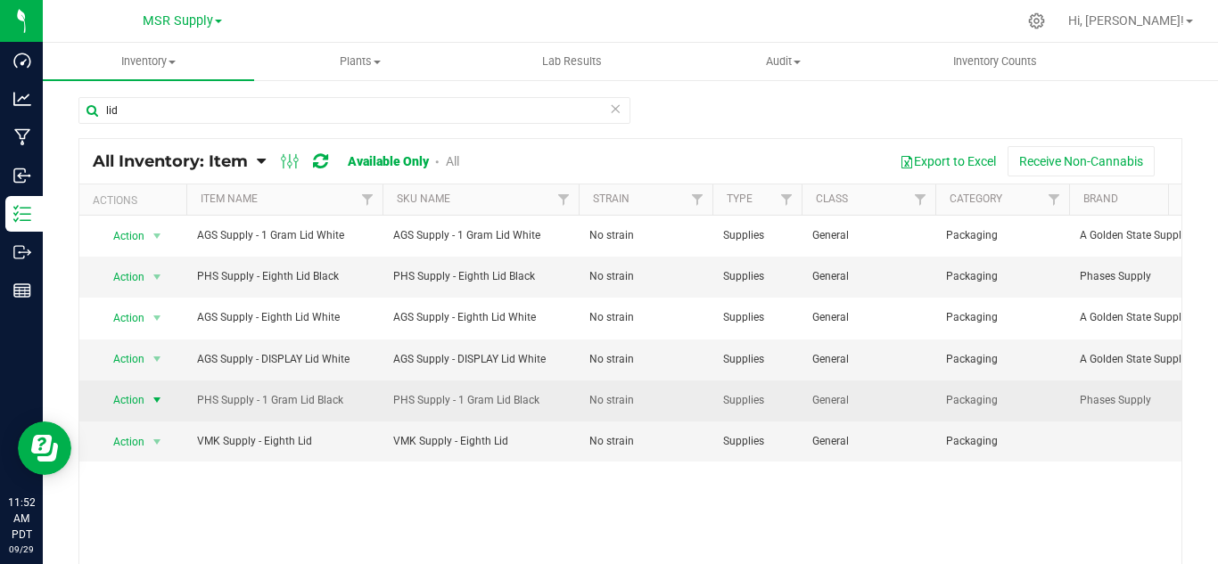
click at [159, 399] on span "select" at bounding box center [157, 400] width 14 height 14
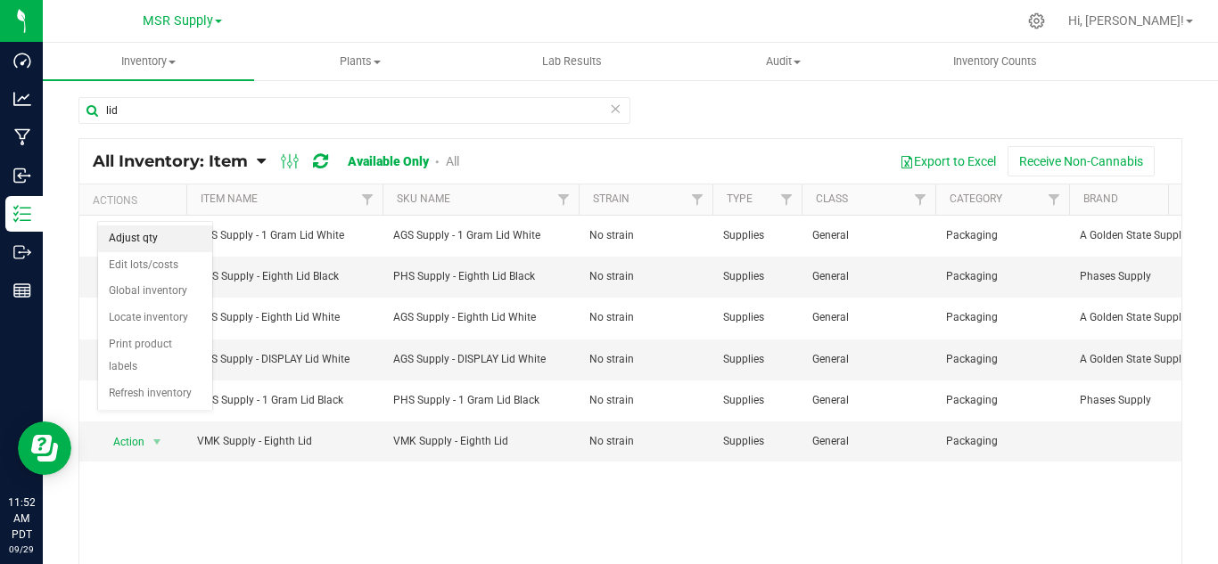
click at [173, 245] on li "Adjust qty" at bounding box center [155, 239] width 114 height 27
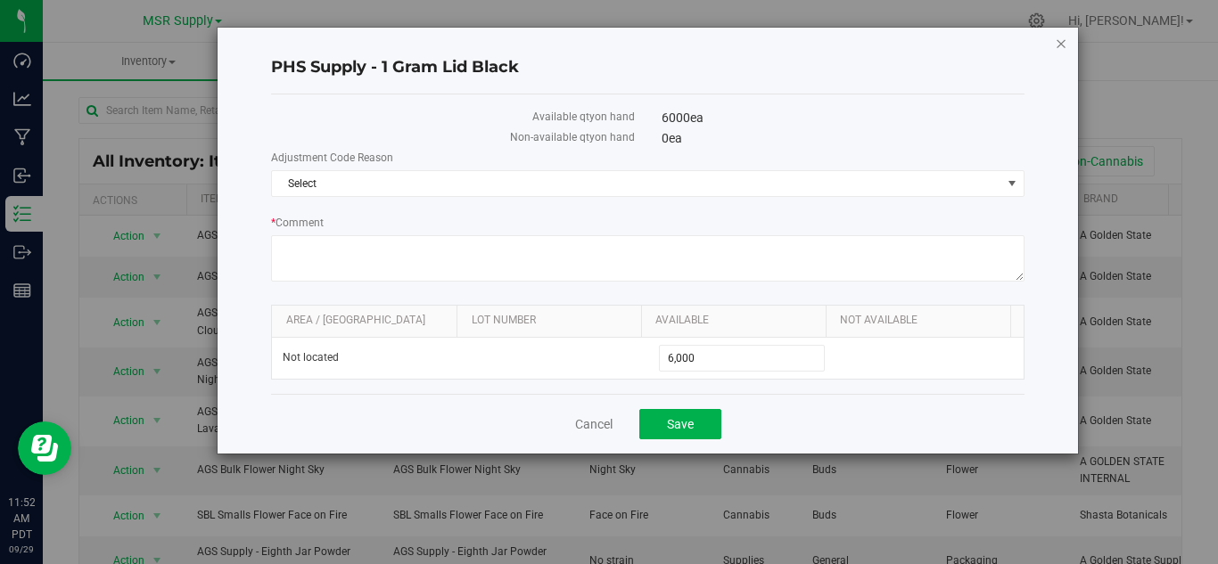
click at [1055, 39] on icon "button" at bounding box center [1061, 42] width 12 height 21
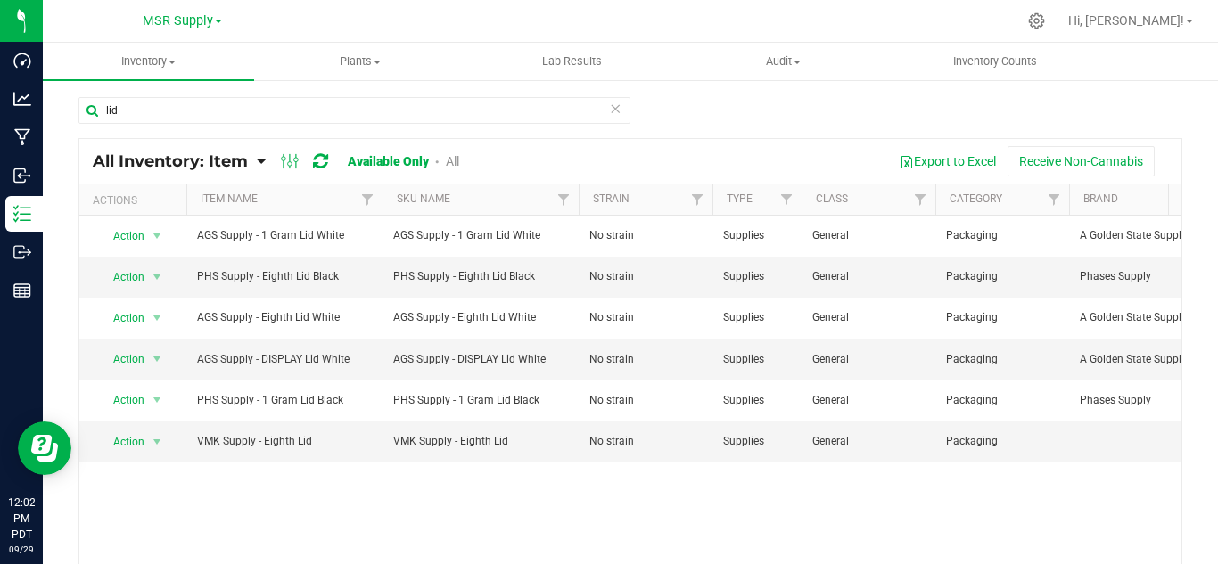
click at [611, 112] on icon at bounding box center [615, 107] width 12 height 21
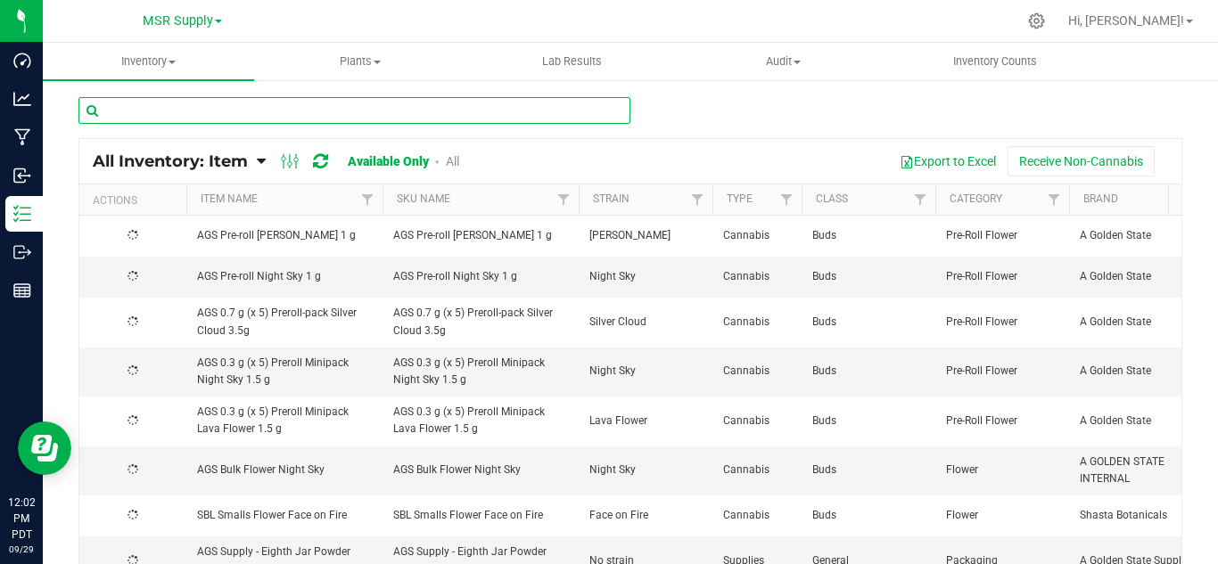
click at [168, 112] on input "text" at bounding box center [354, 110] width 552 height 27
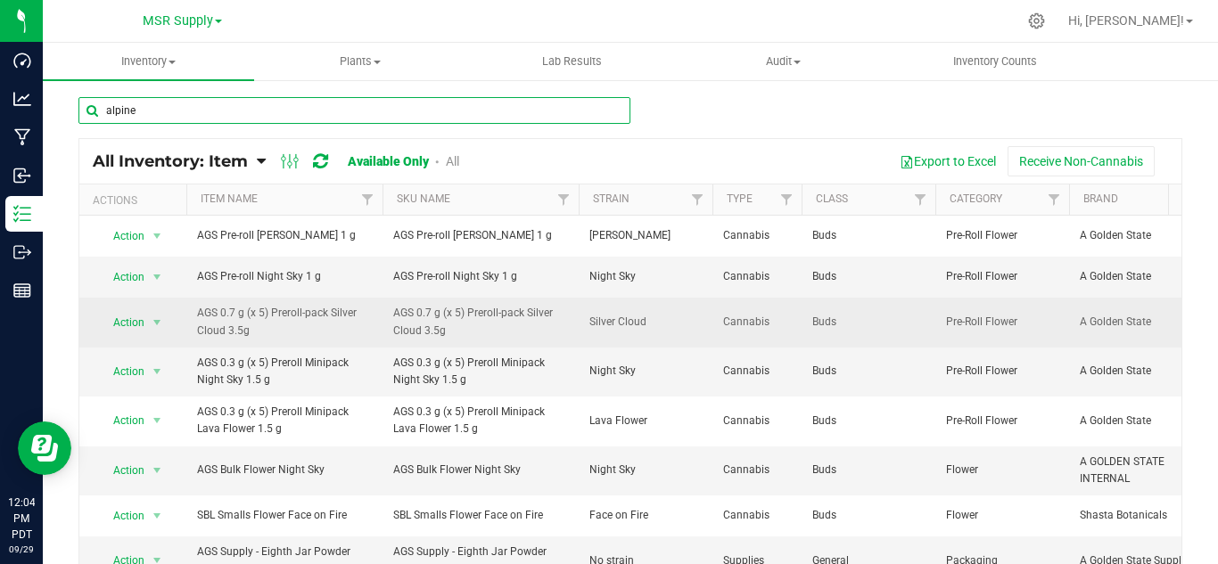
type input "alpine"
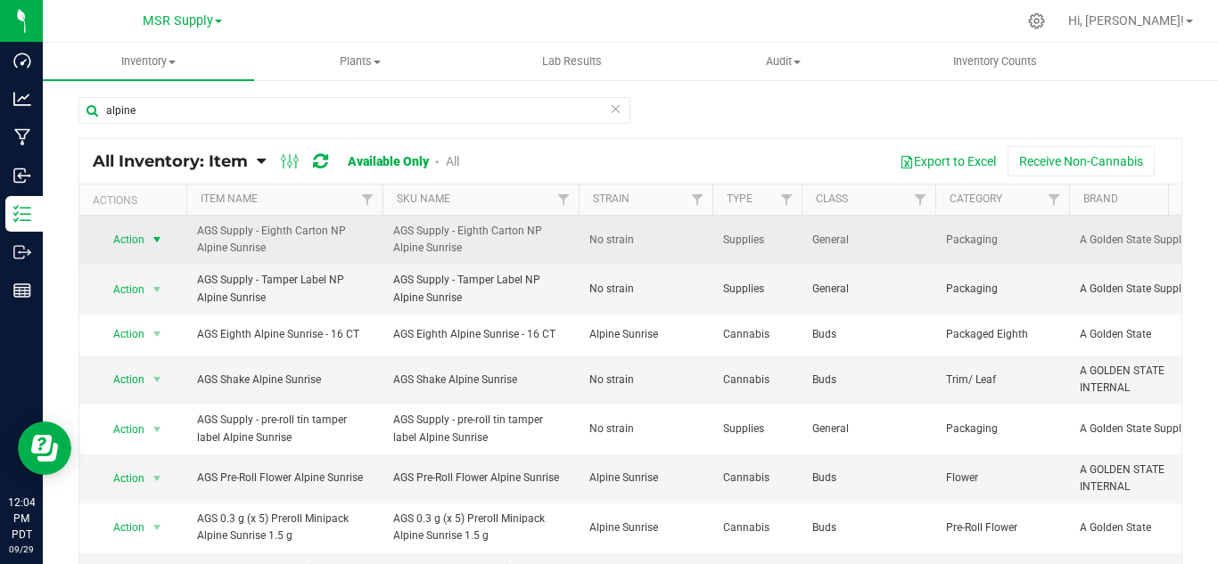
click at [152, 246] on span "select" at bounding box center [157, 240] width 14 height 14
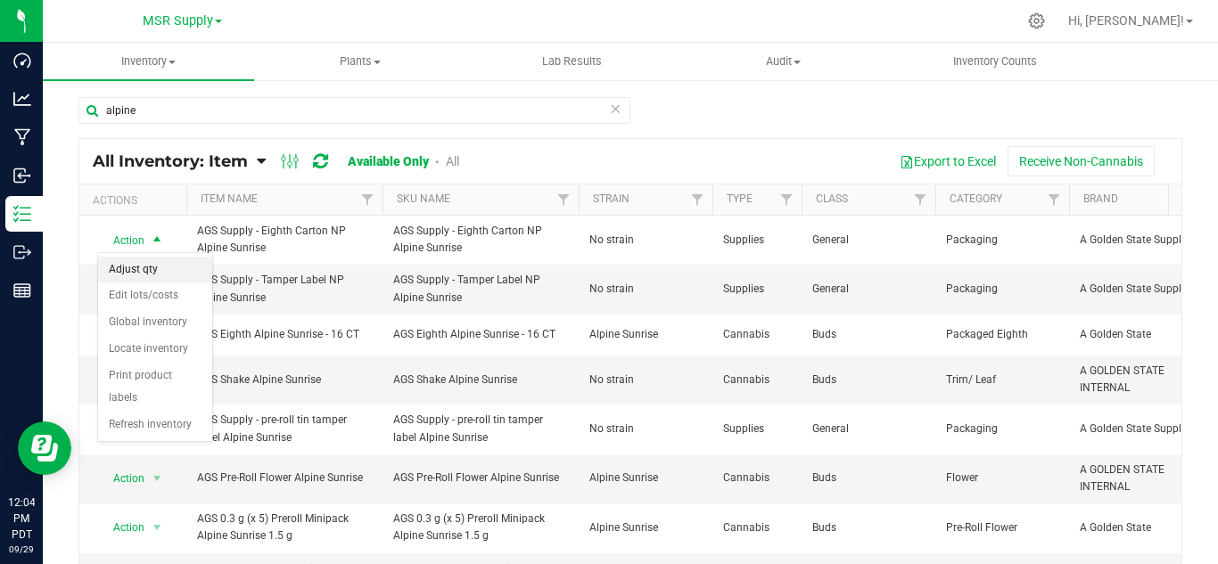
click at [154, 263] on li "Adjust qty" at bounding box center [155, 270] width 114 height 27
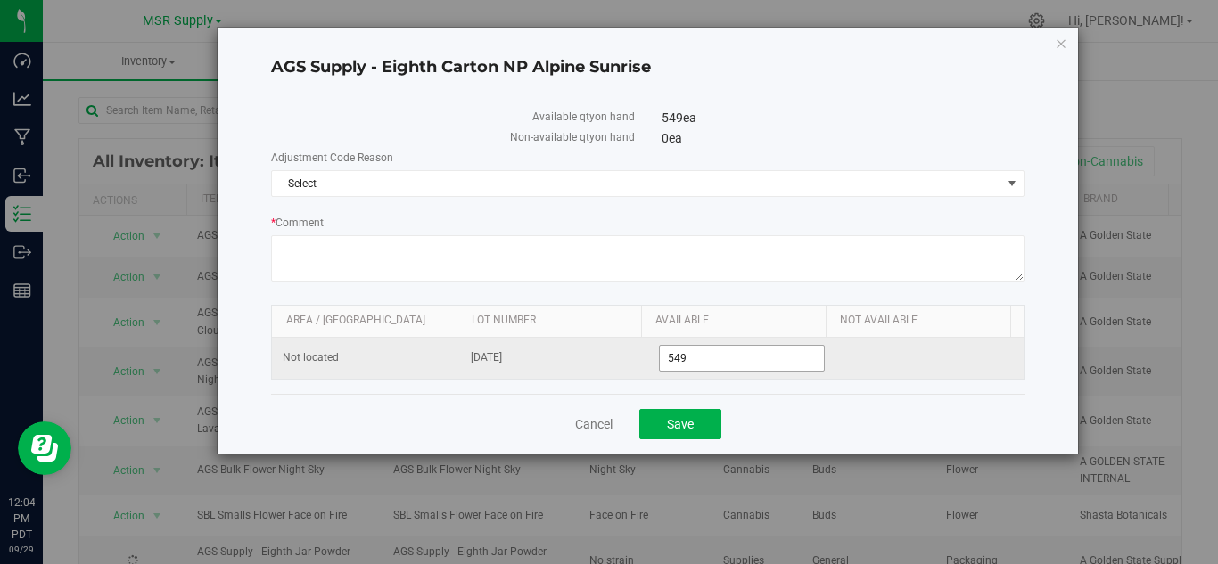
click at [688, 359] on input "549" at bounding box center [742, 358] width 165 height 25
type input "554"
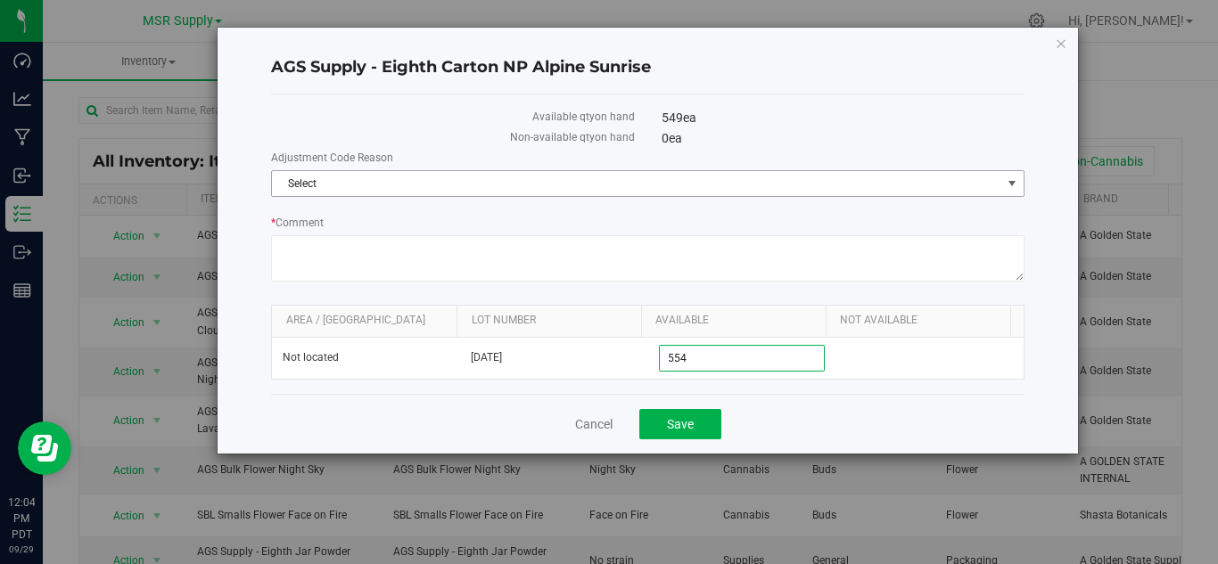
type input "554"
click at [283, 179] on span "Select" at bounding box center [636, 183] width 729 height 25
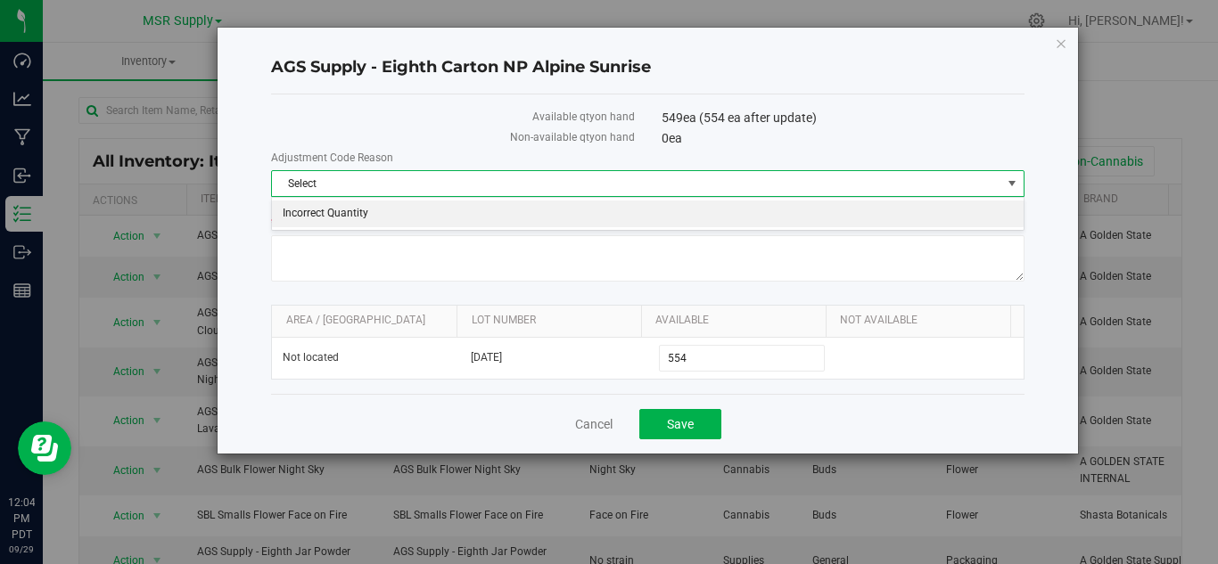
click at [340, 202] on li "Incorrect Quantity" at bounding box center [648, 214] width 752 height 27
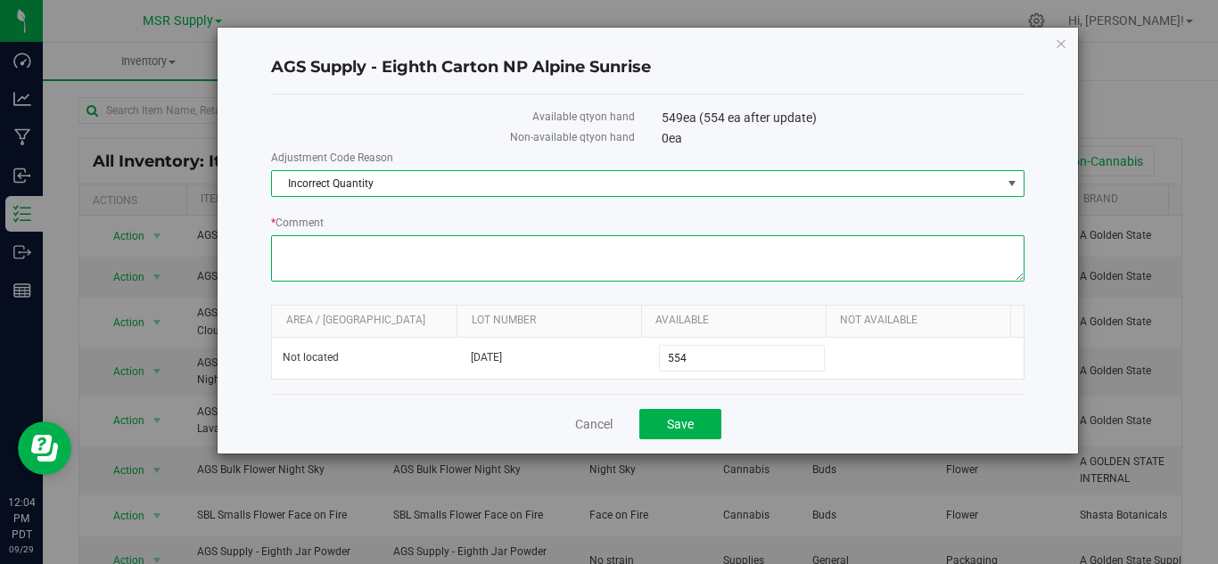
click at [318, 271] on textarea "* Comment" at bounding box center [647, 258] width 753 height 46
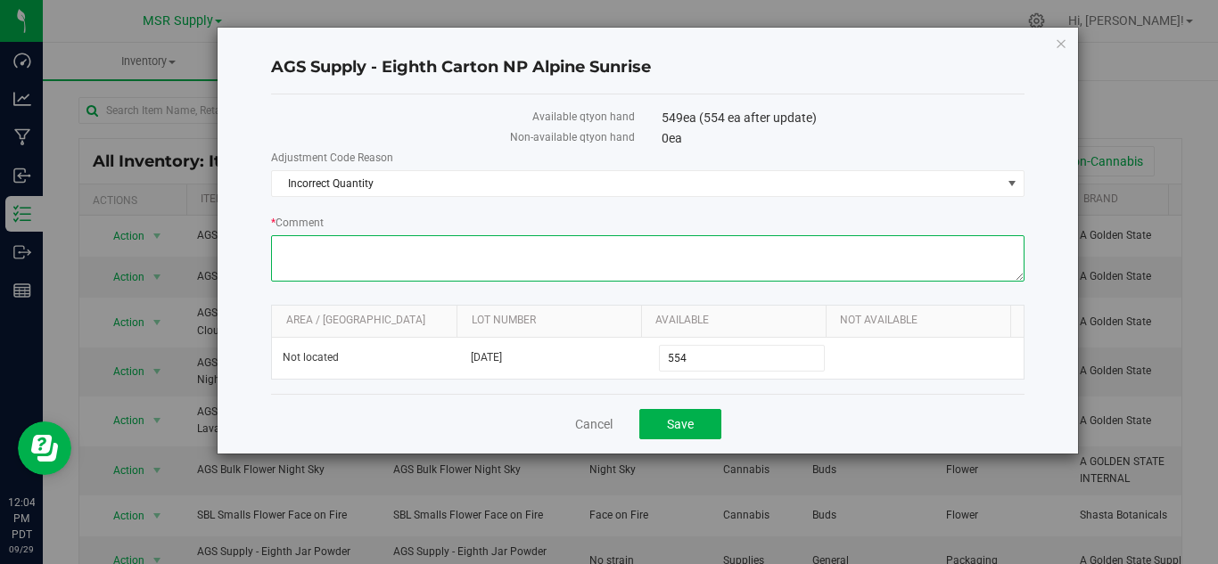
paste textarea "added"
type textarea "added"
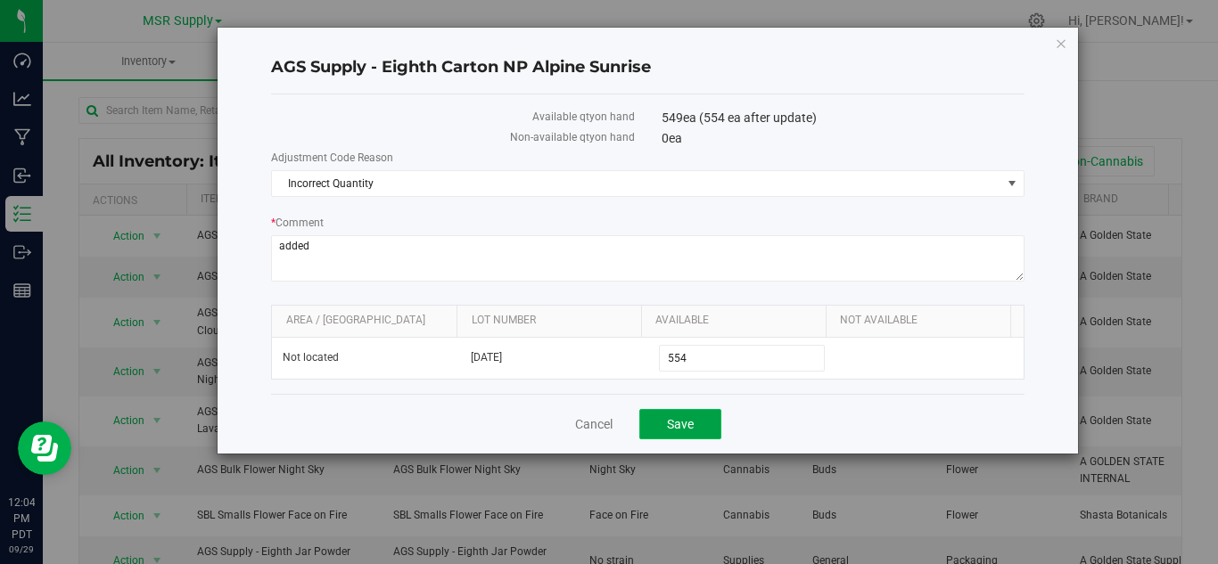
click at [687, 423] on span "Save" at bounding box center [680, 424] width 27 height 14
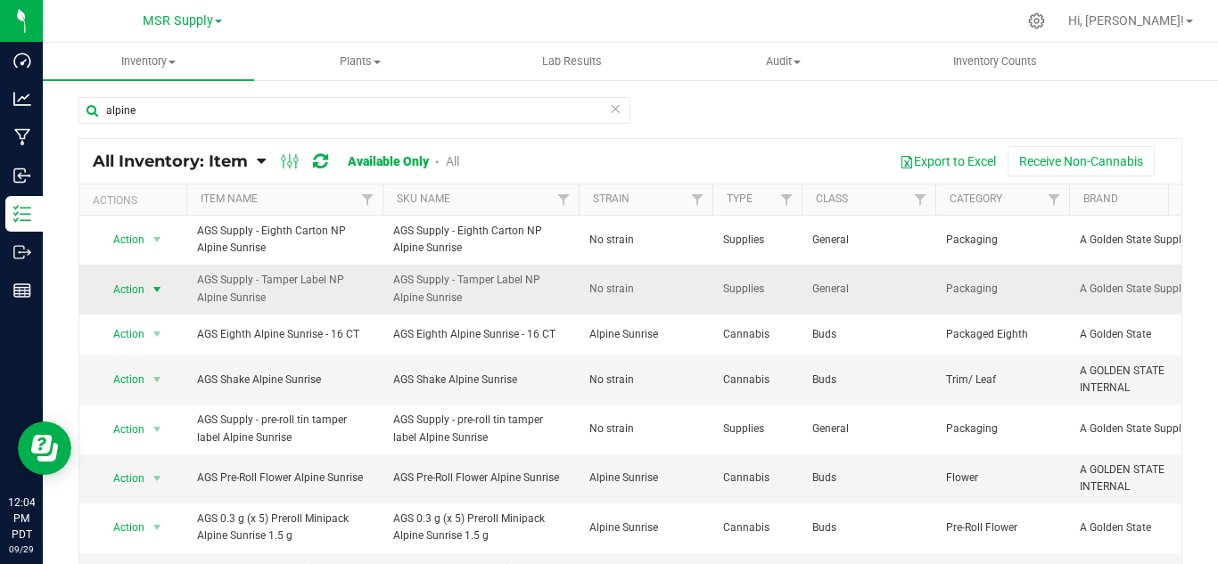
click at [161, 292] on span "select" at bounding box center [157, 290] width 14 height 14
click at [152, 319] on li "Adjust qty" at bounding box center [155, 319] width 114 height 27
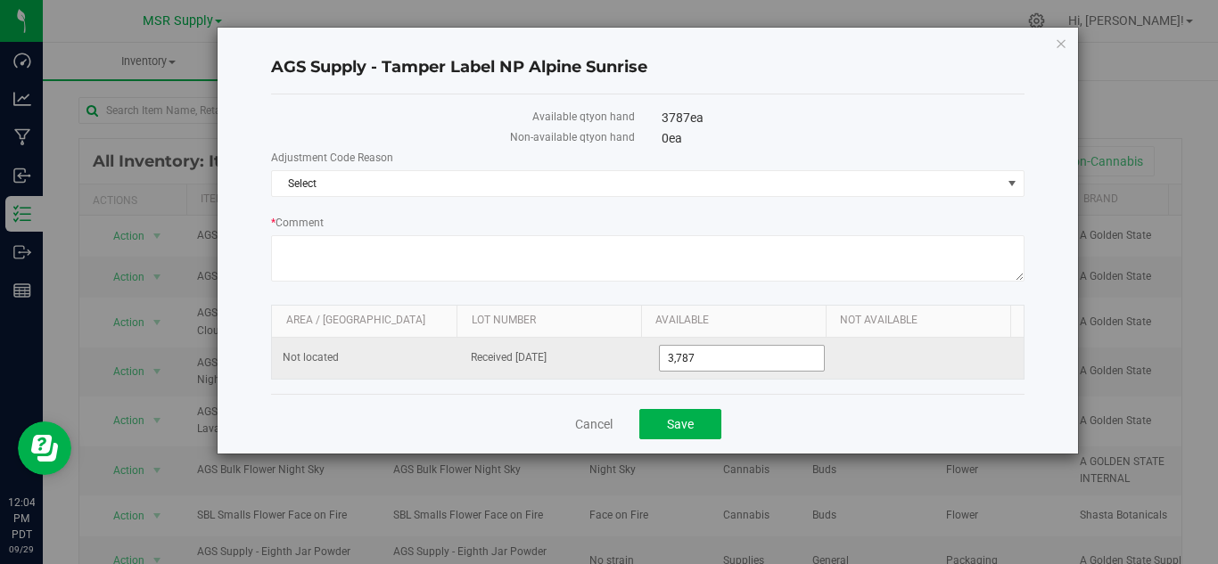
click at [715, 353] on input "3,787" at bounding box center [742, 358] width 165 height 25
type input "3792"
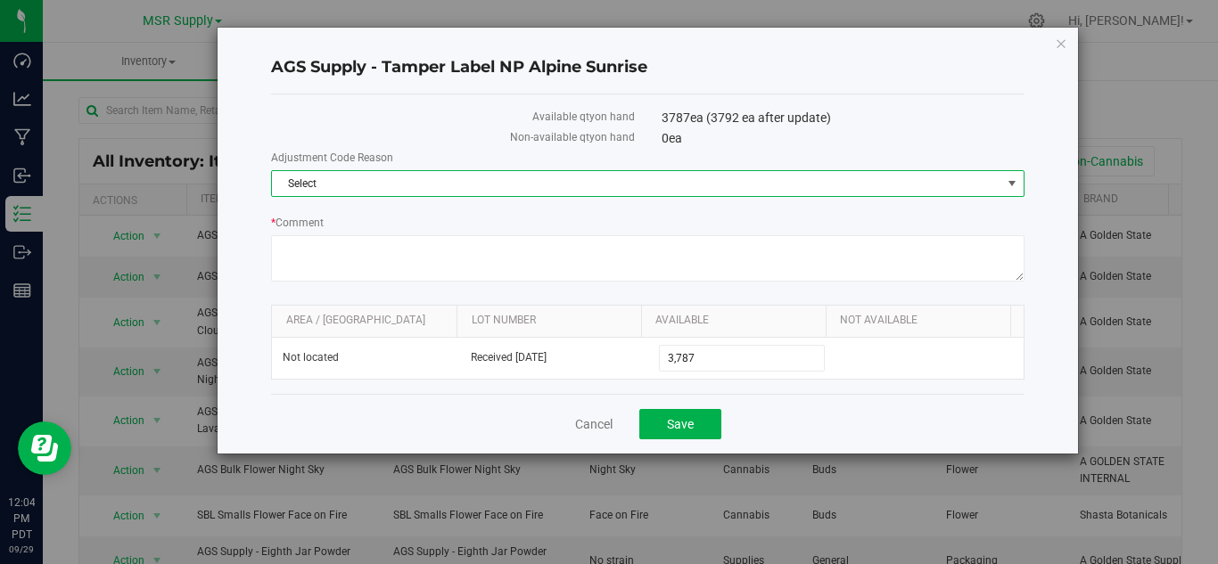
type input "3,792"
click at [395, 196] on span "Select" at bounding box center [647, 183] width 753 height 27
click at [392, 216] on li "Incorrect Quantity" at bounding box center [648, 214] width 752 height 27
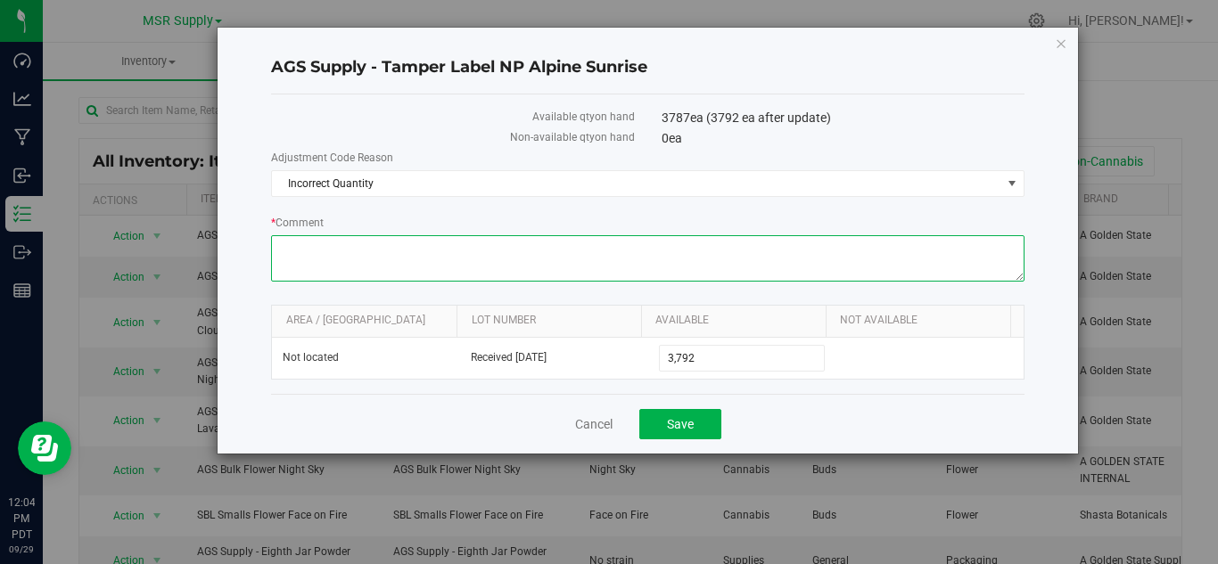
click at [390, 238] on textarea "* Comment" at bounding box center [647, 258] width 753 height 46
paste textarea "added"
type textarea "added"
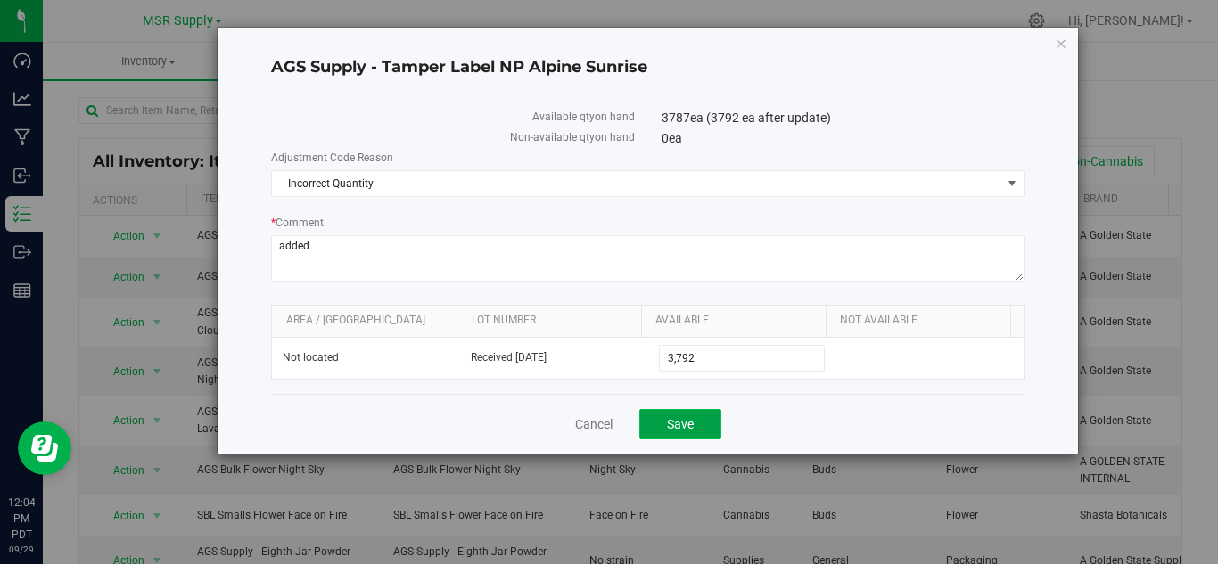
click at [692, 423] on span "Save" at bounding box center [680, 424] width 27 height 14
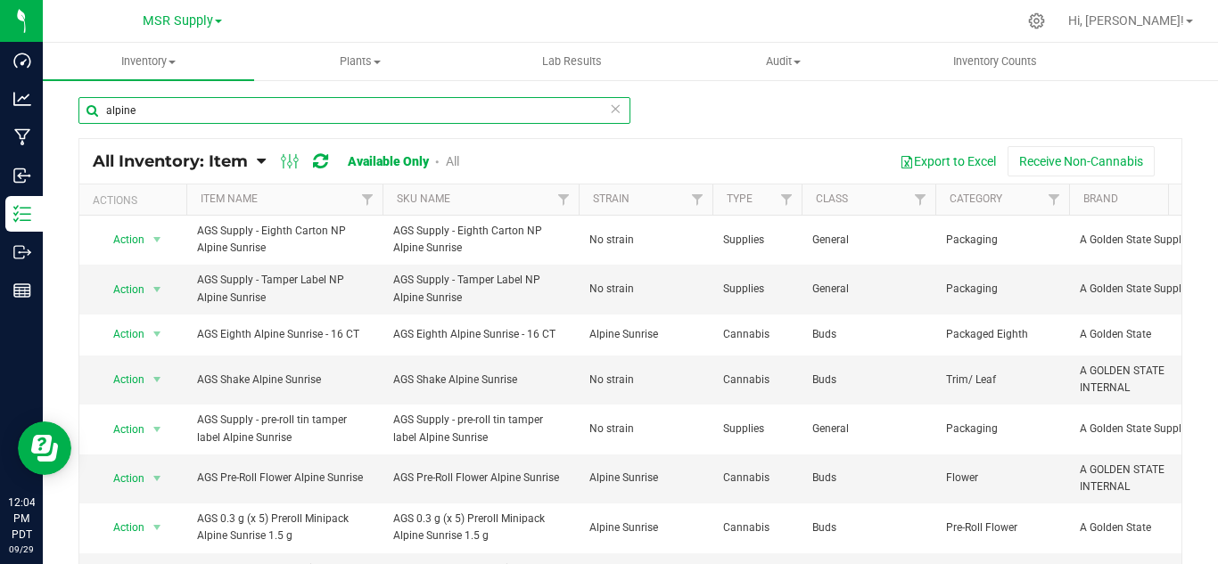
click at [172, 121] on input "alpine" at bounding box center [354, 110] width 552 height 27
type input "a"
type input "moonbeam"
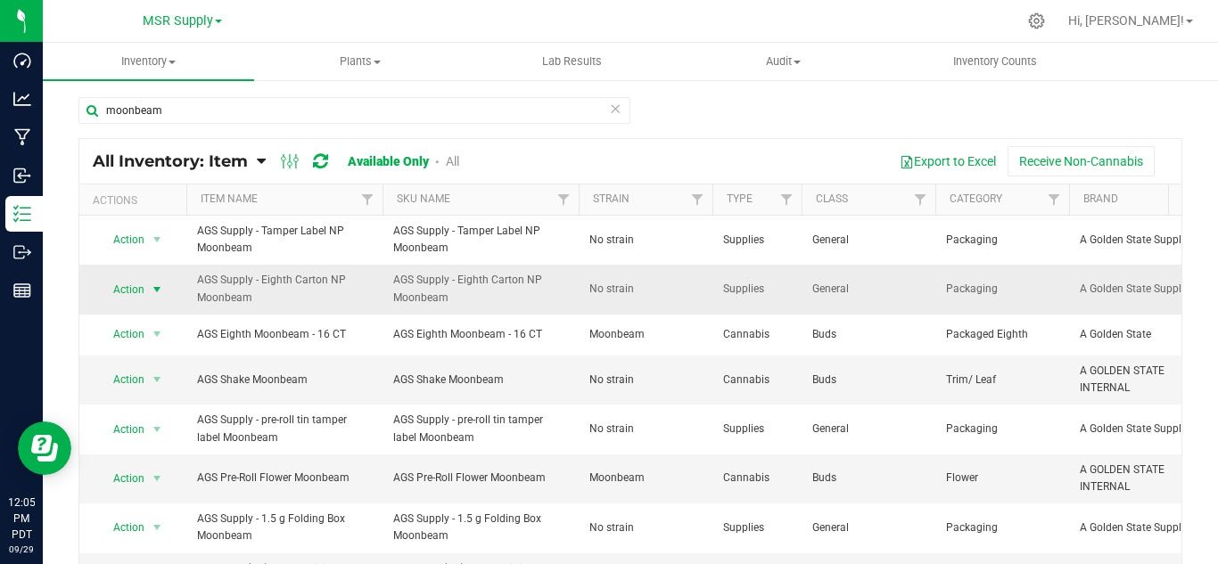
click at [144, 284] on span "Action" at bounding box center [121, 289] width 48 height 25
click at [161, 313] on li "Adjust qty" at bounding box center [155, 319] width 114 height 27
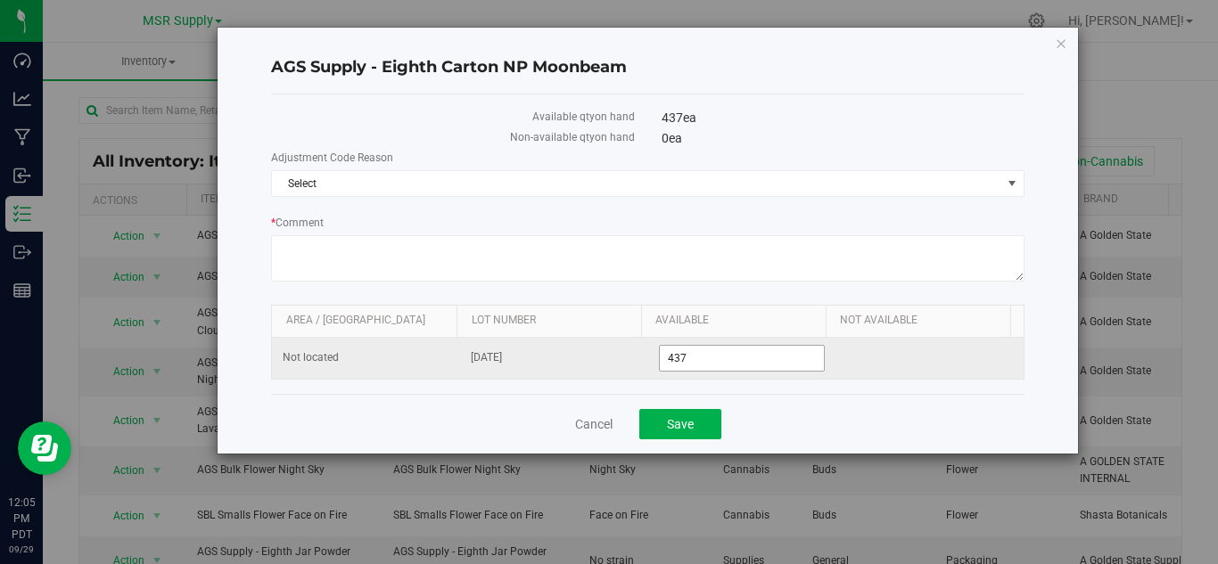
click at [711, 358] on input "437" at bounding box center [742, 358] width 165 height 25
type input "442"
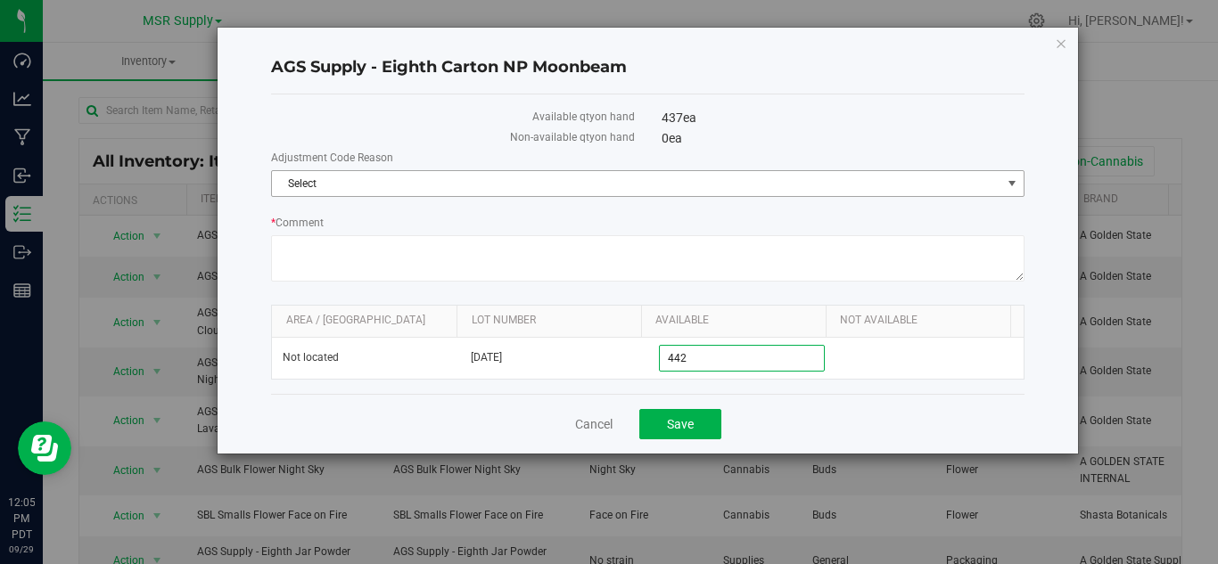
type input "442"
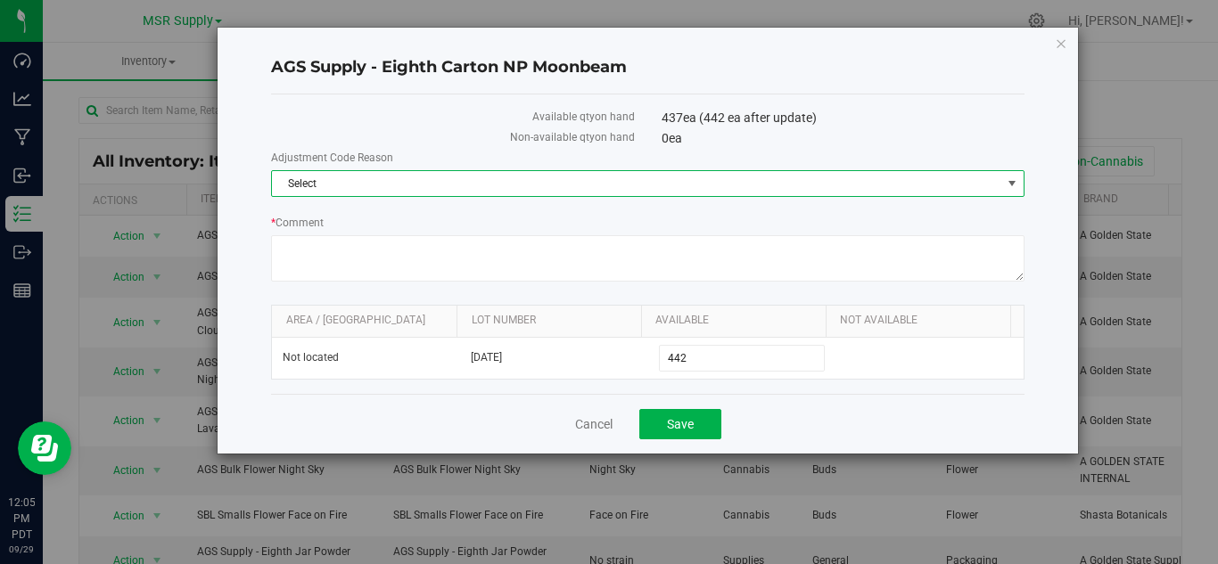
click at [310, 189] on span "Select" at bounding box center [636, 183] width 729 height 25
drag, startPoint x: 330, startPoint y: 207, endPoint x: 332, endPoint y: 220, distance: 13.5
click at [332, 207] on li "Incorrect Quantity" at bounding box center [648, 214] width 752 height 27
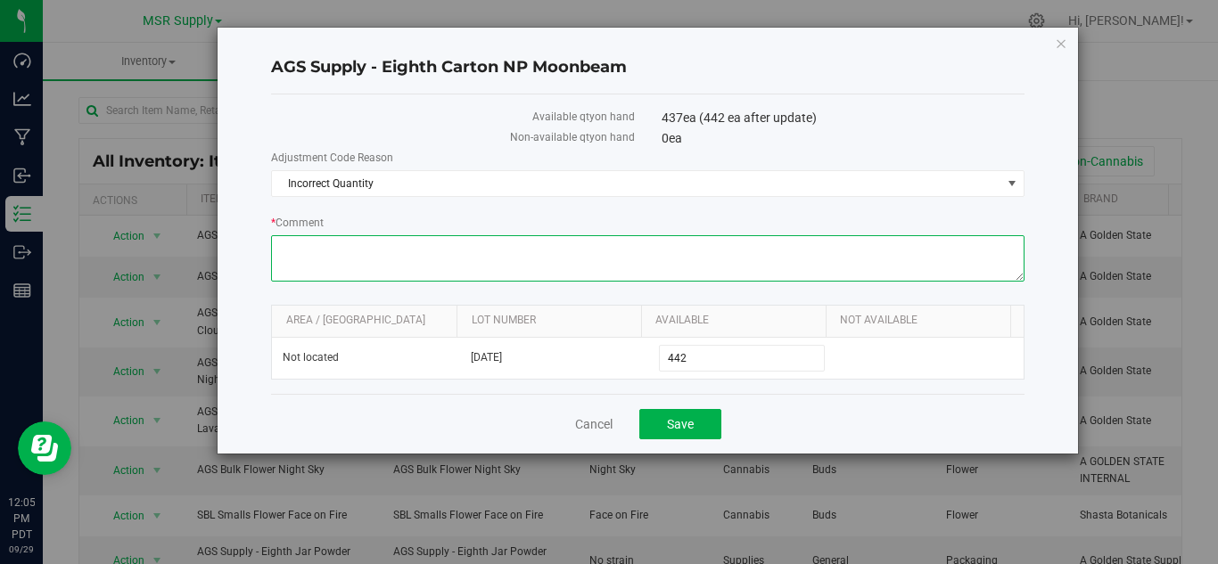
click at [334, 253] on textarea "* Comment" at bounding box center [647, 258] width 753 height 46
paste textarea "added"
type textarea "added"
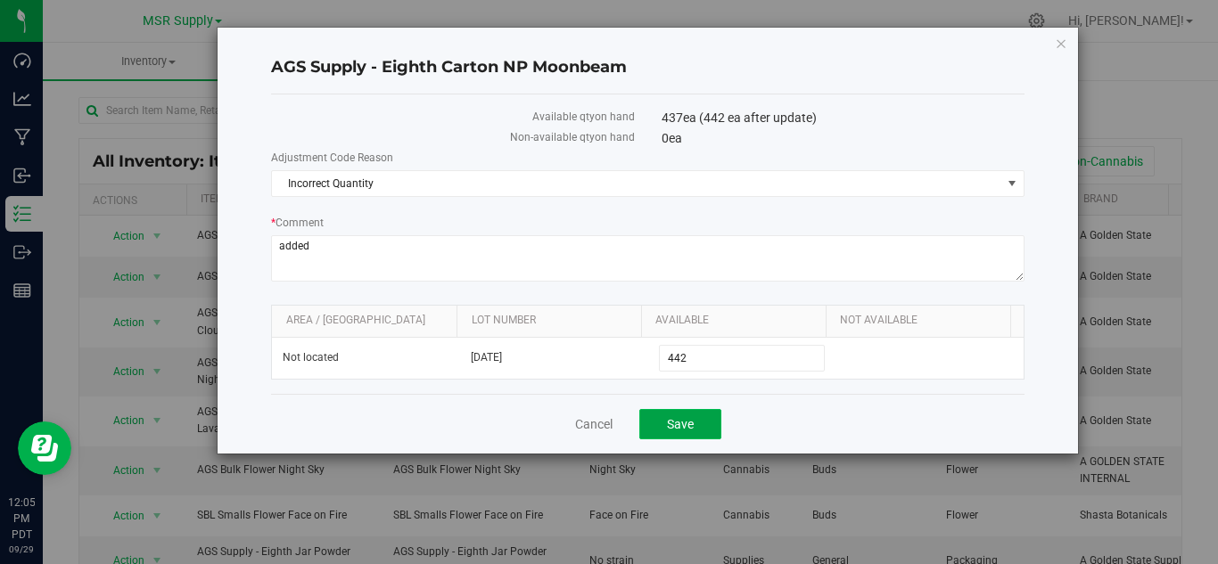
click at [664, 421] on button "Save" at bounding box center [680, 424] width 82 height 30
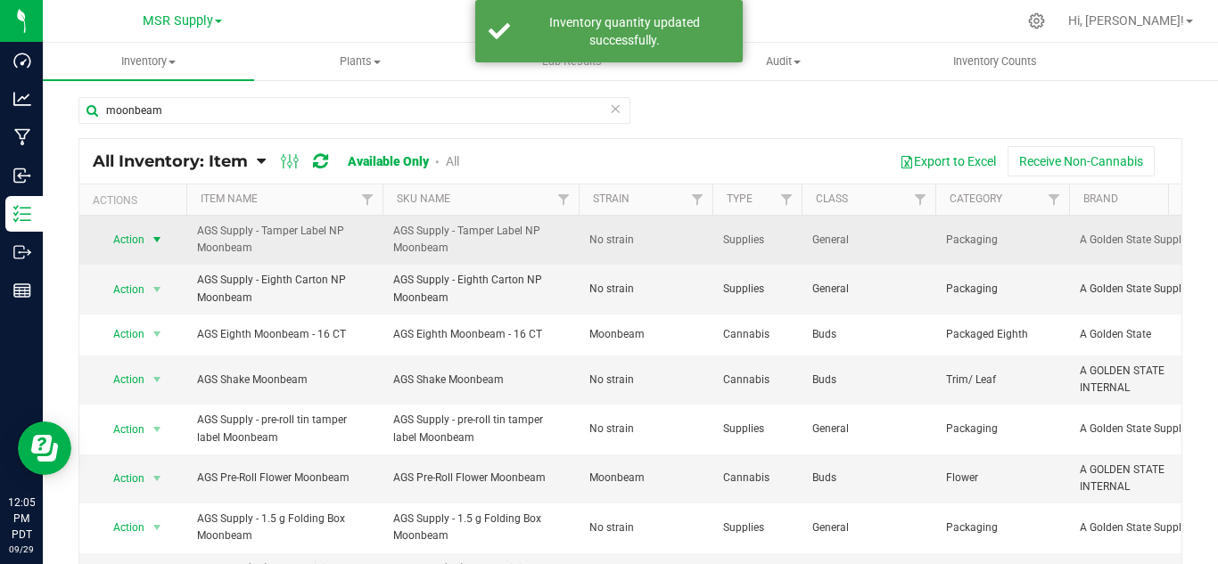
click at [152, 240] on span "select" at bounding box center [157, 240] width 14 height 14
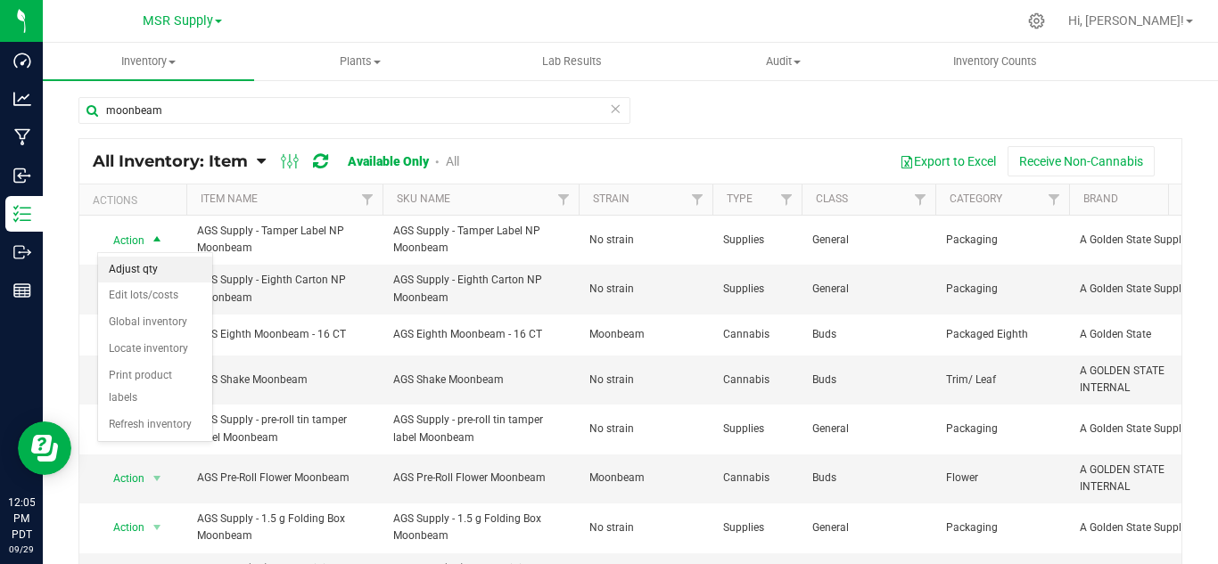
click at [150, 265] on li "Adjust qty" at bounding box center [155, 270] width 114 height 27
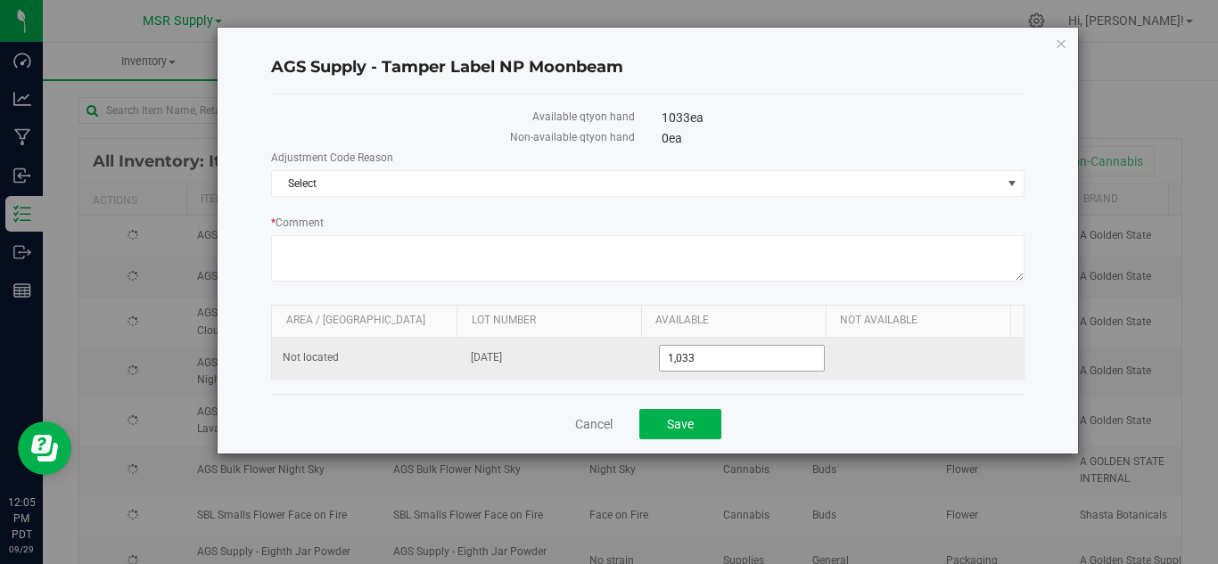
click at [703, 361] on input "1,033" at bounding box center [742, 358] width 165 height 25
type input "1038"
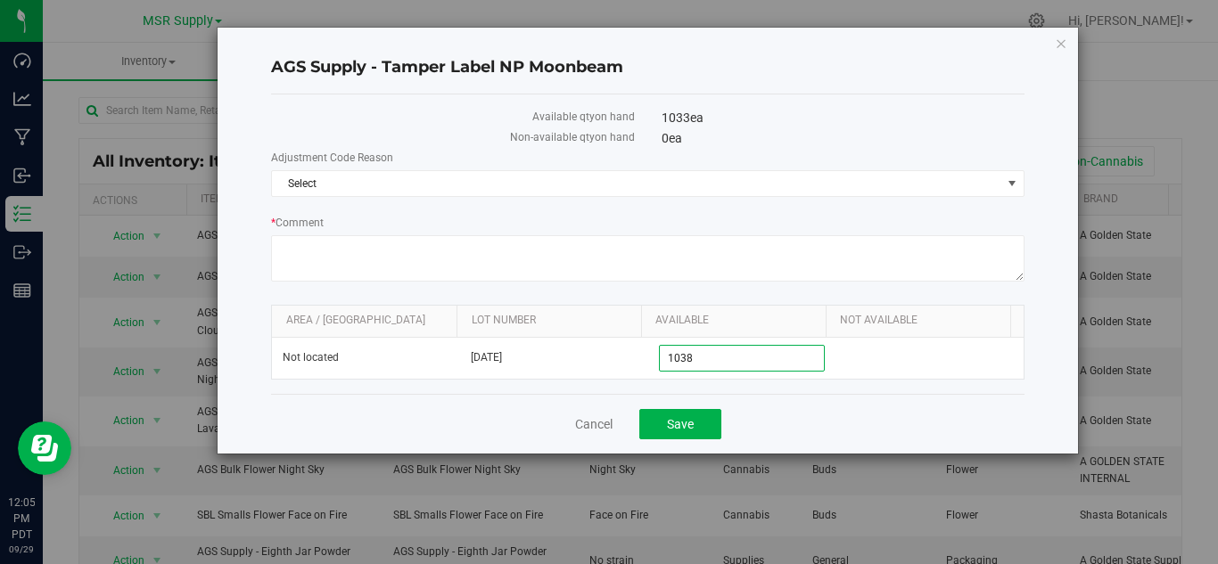
type input "1,038"
click at [505, 210] on div "Adjustment Code Reason Select Select Incorrect Quantity * Comment" at bounding box center [647, 218] width 753 height 137
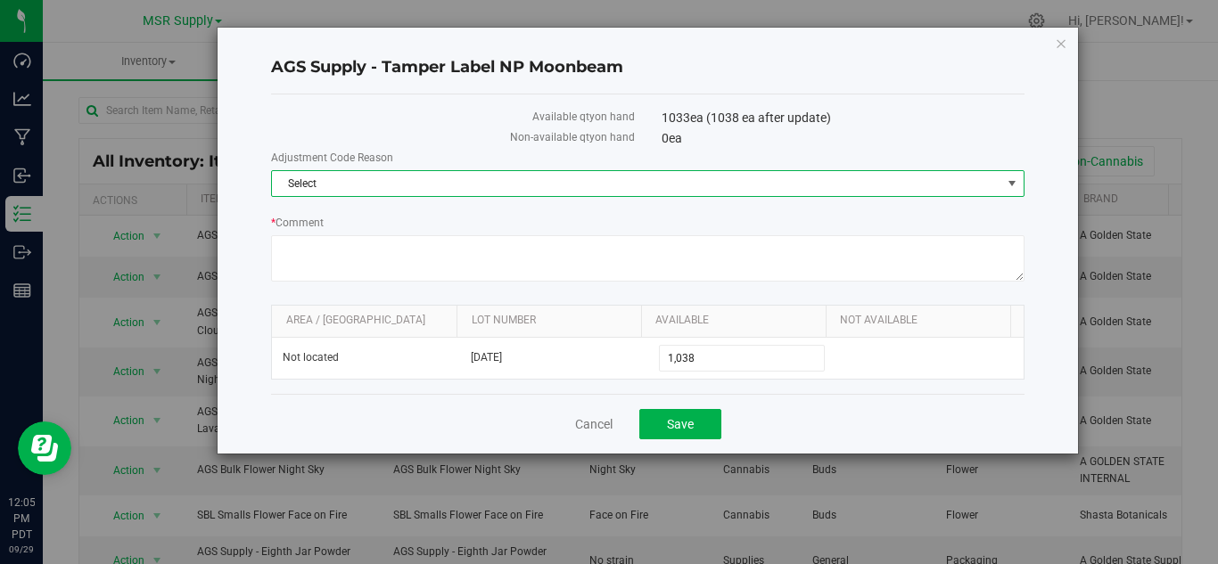
click at [498, 187] on span "Select" at bounding box center [636, 183] width 729 height 25
click at [476, 216] on li "Incorrect Quantity" at bounding box center [648, 214] width 752 height 27
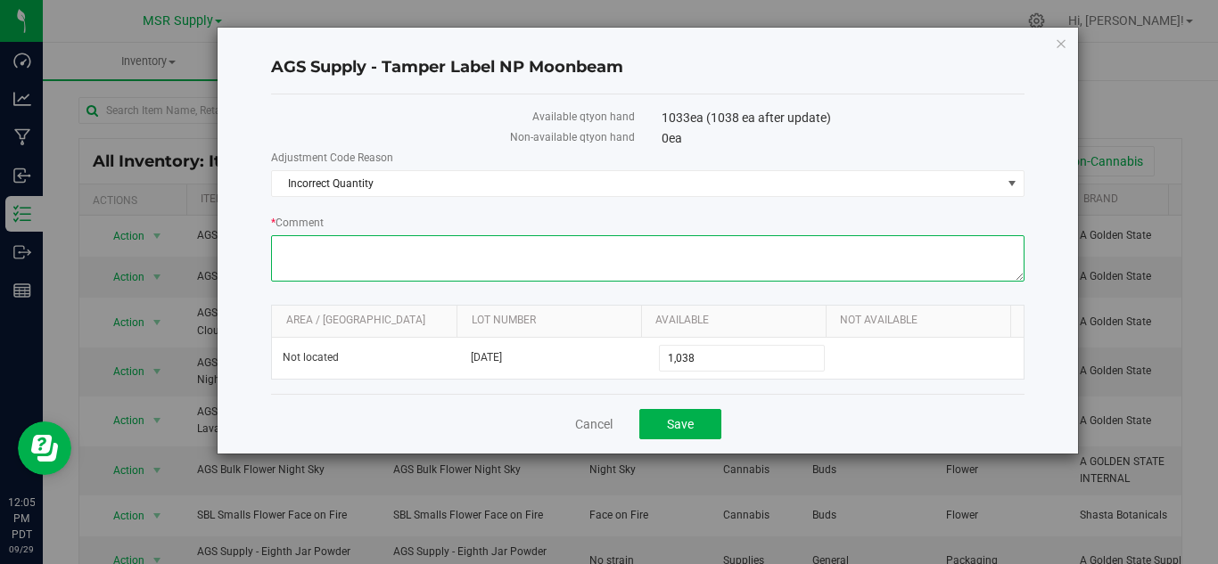
click at [468, 246] on textarea "* Comment" at bounding box center [647, 258] width 753 height 46
paste textarea "added"
type textarea "added"
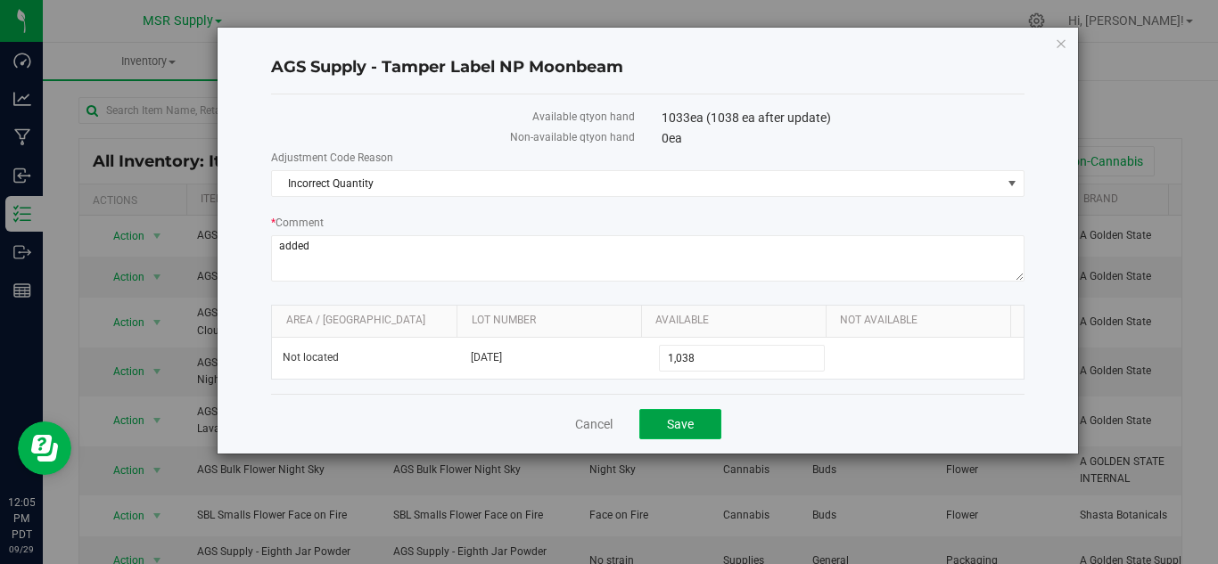
click at [683, 417] on span "Save" at bounding box center [680, 424] width 27 height 14
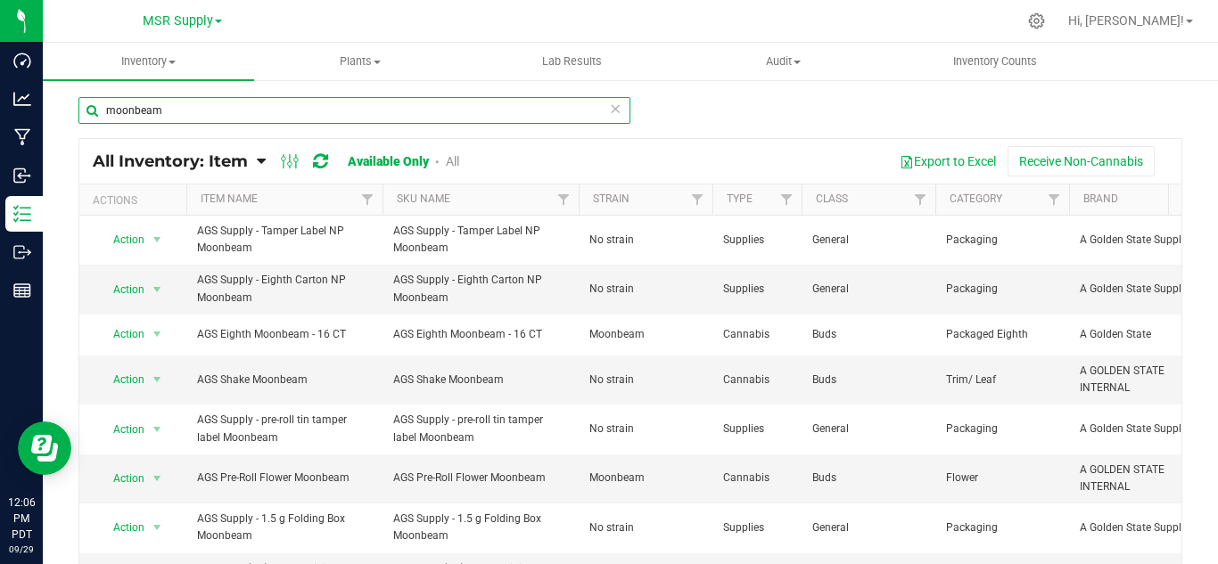
click at [171, 111] on input "moonbeam" at bounding box center [354, 110] width 552 height 27
type input "m"
type input "[PERSON_NAME]"
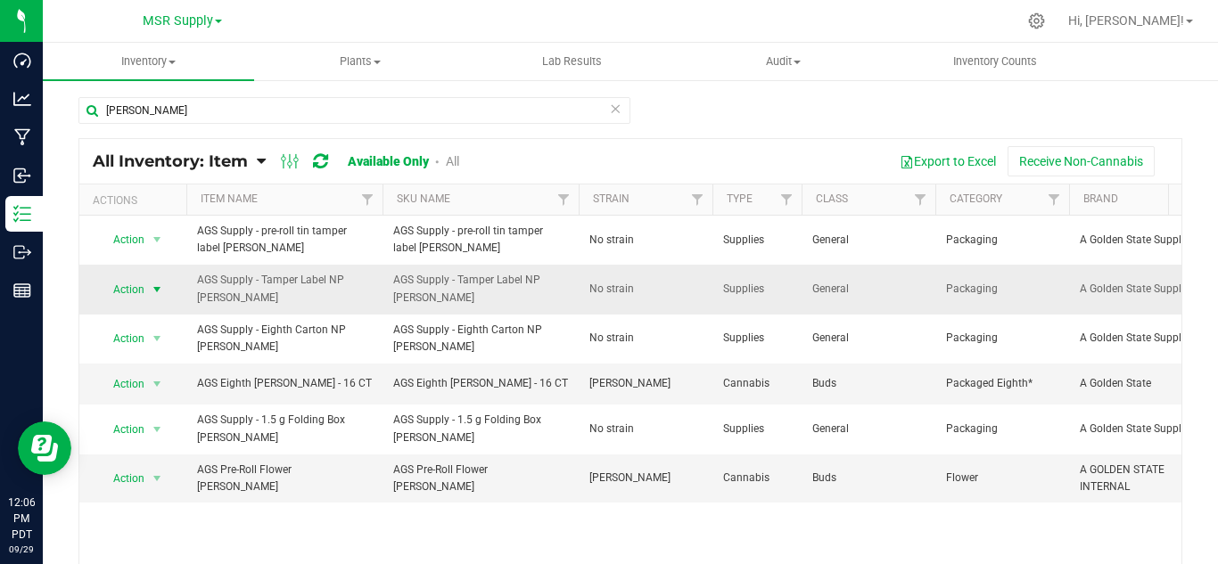
click at [152, 297] on span "select" at bounding box center [157, 289] width 22 height 25
click at [160, 313] on li "Adjust qty" at bounding box center [155, 319] width 114 height 27
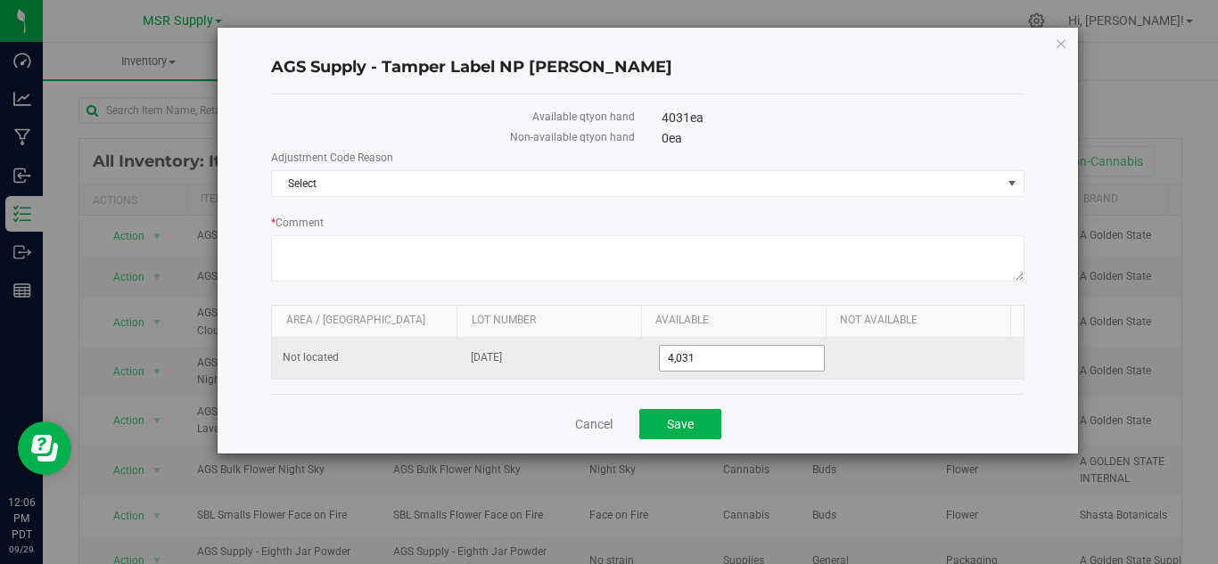
click at [725, 357] on input "4,031" at bounding box center [742, 358] width 165 height 25
type input "4036"
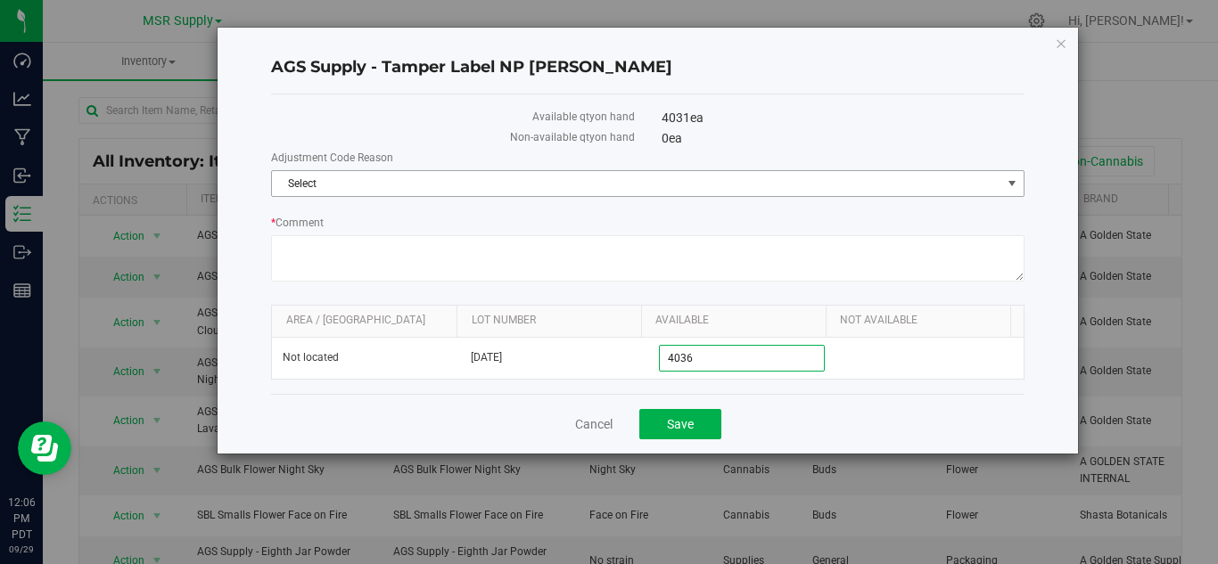
type input "4,036"
click at [300, 185] on span "Select" at bounding box center [636, 183] width 729 height 25
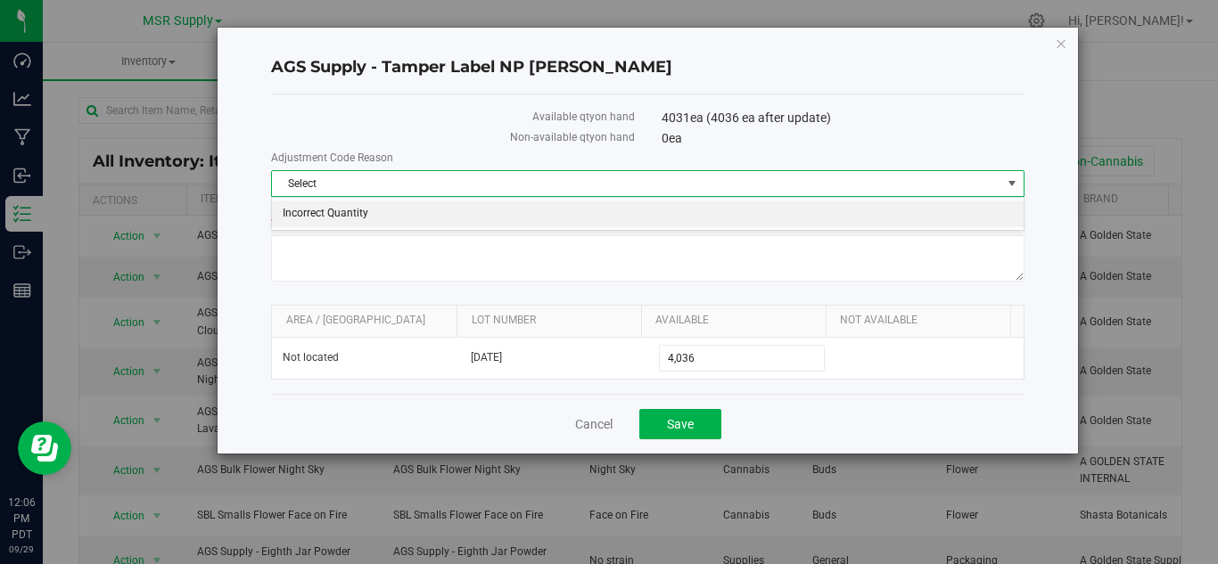
click at [344, 224] on li "Incorrect Quantity" at bounding box center [648, 214] width 752 height 27
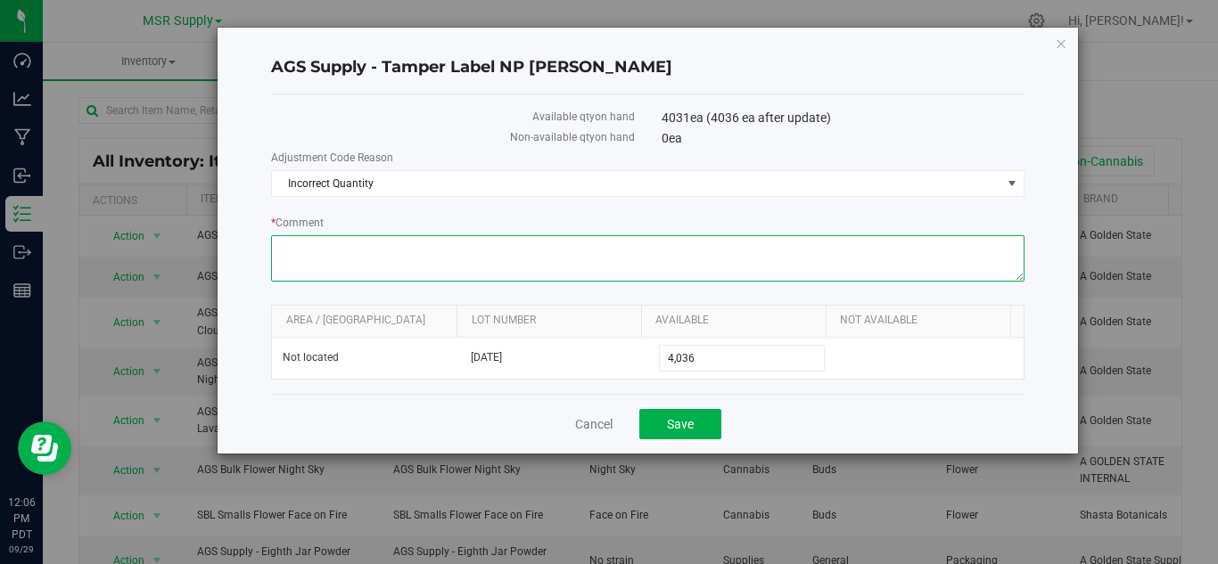
click at [359, 253] on textarea "* Comment" at bounding box center [647, 258] width 753 height 46
paste textarea "added"
type textarea "added"
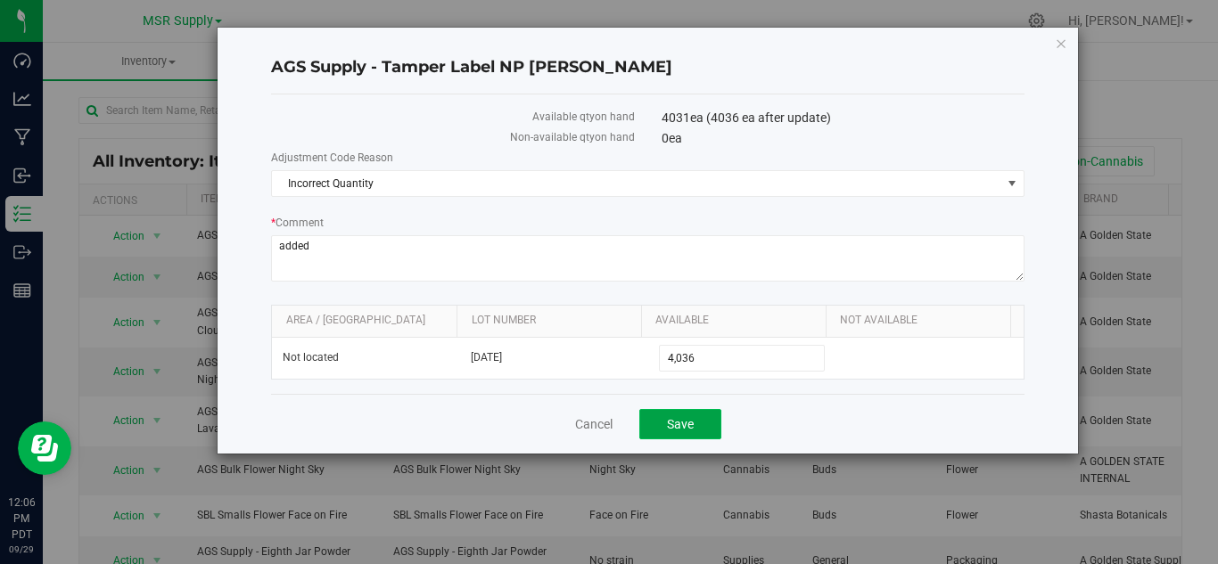
click at [677, 426] on span "Save" at bounding box center [680, 424] width 27 height 14
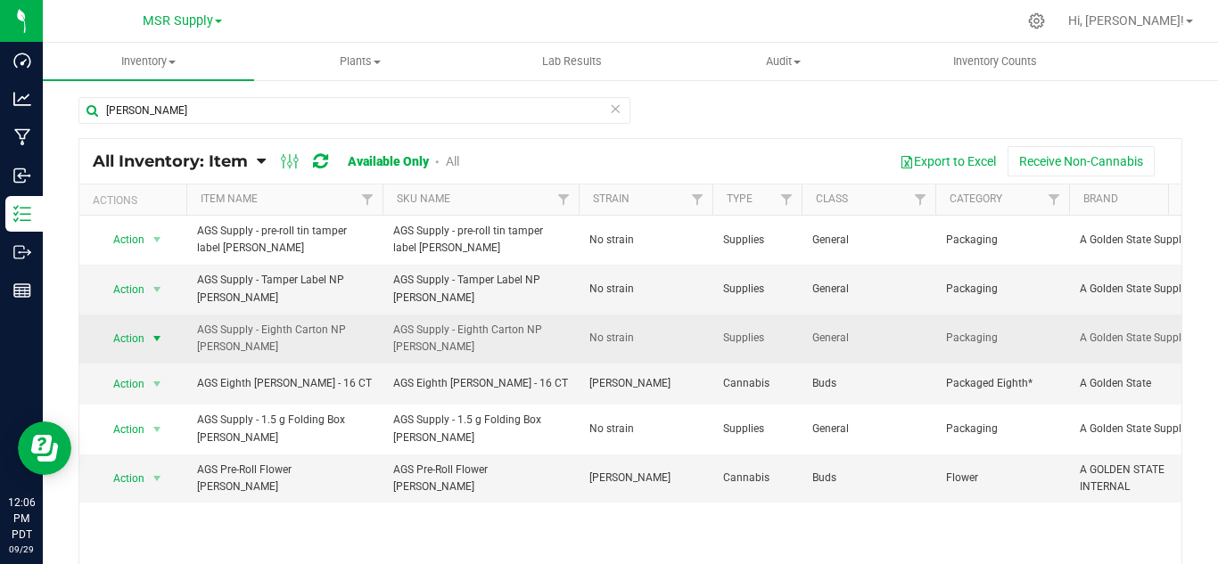
click at [154, 335] on span "select" at bounding box center [157, 339] width 14 height 14
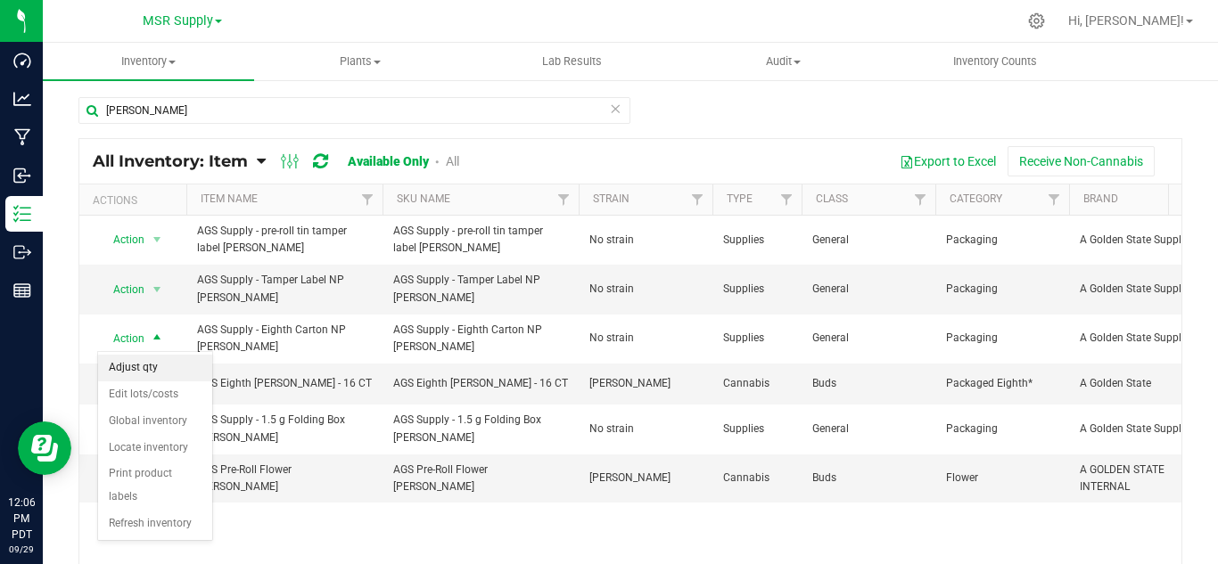
click at [168, 356] on li "Adjust qty" at bounding box center [155, 368] width 114 height 27
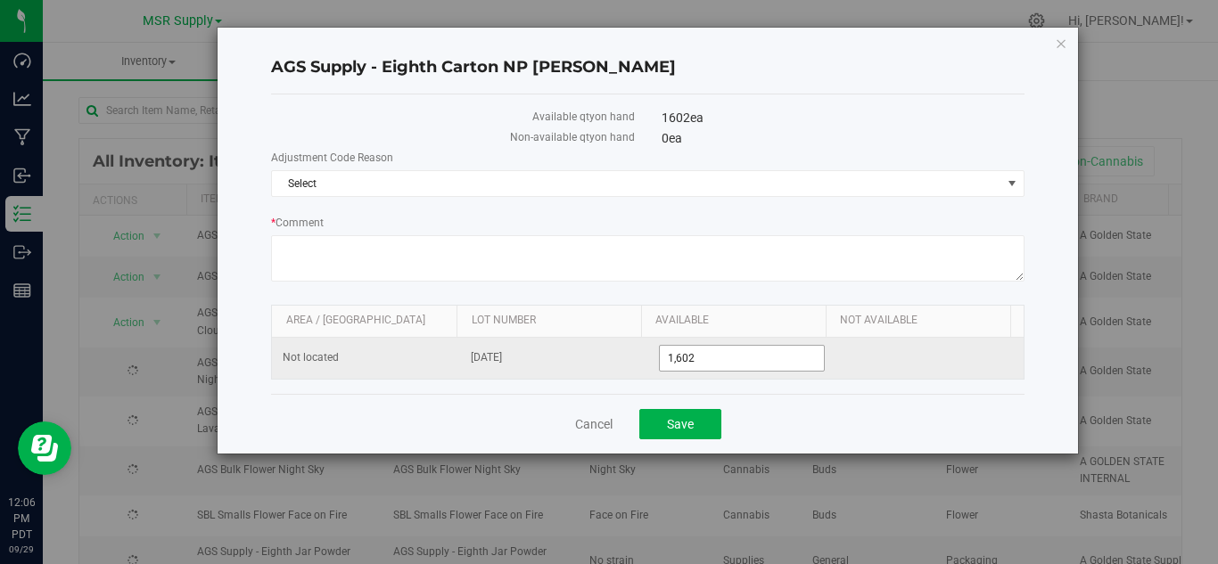
click at [711, 360] on input "1,602" at bounding box center [742, 358] width 165 height 25
type input "1607"
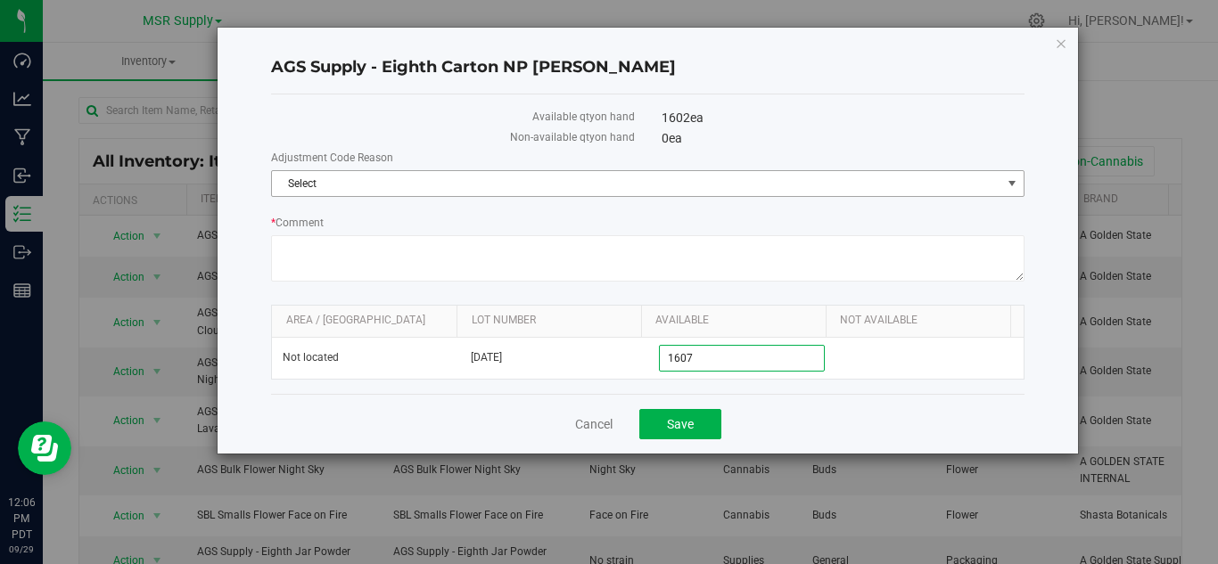
type input "1,607"
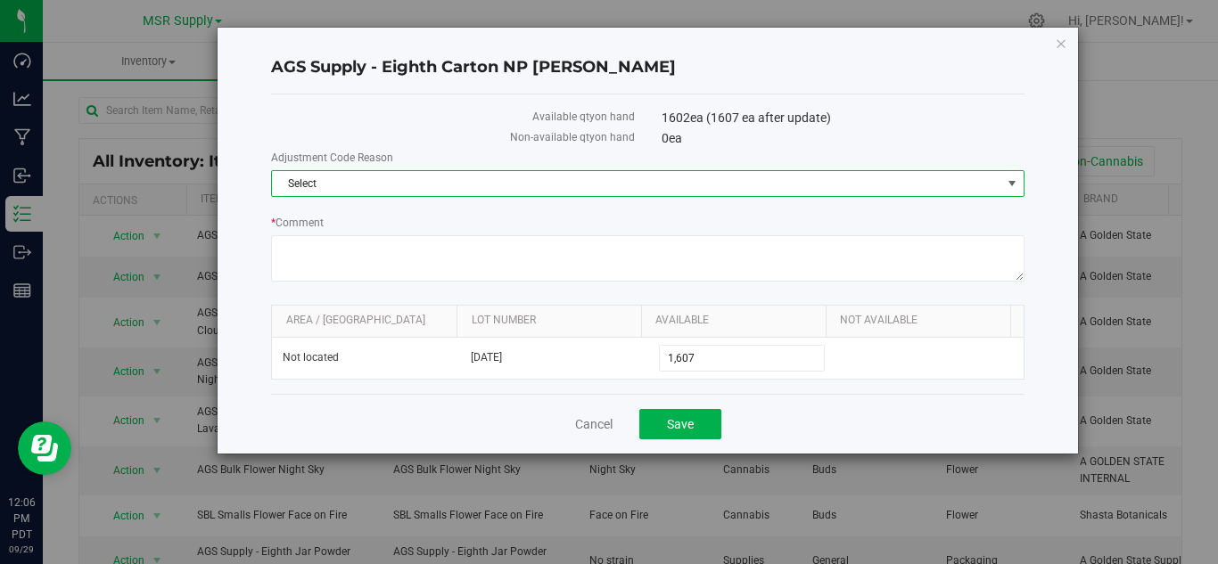
click at [511, 172] on span "Select" at bounding box center [636, 183] width 729 height 25
click at [483, 213] on li "Incorrect Quantity" at bounding box center [648, 214] width 752 height 27
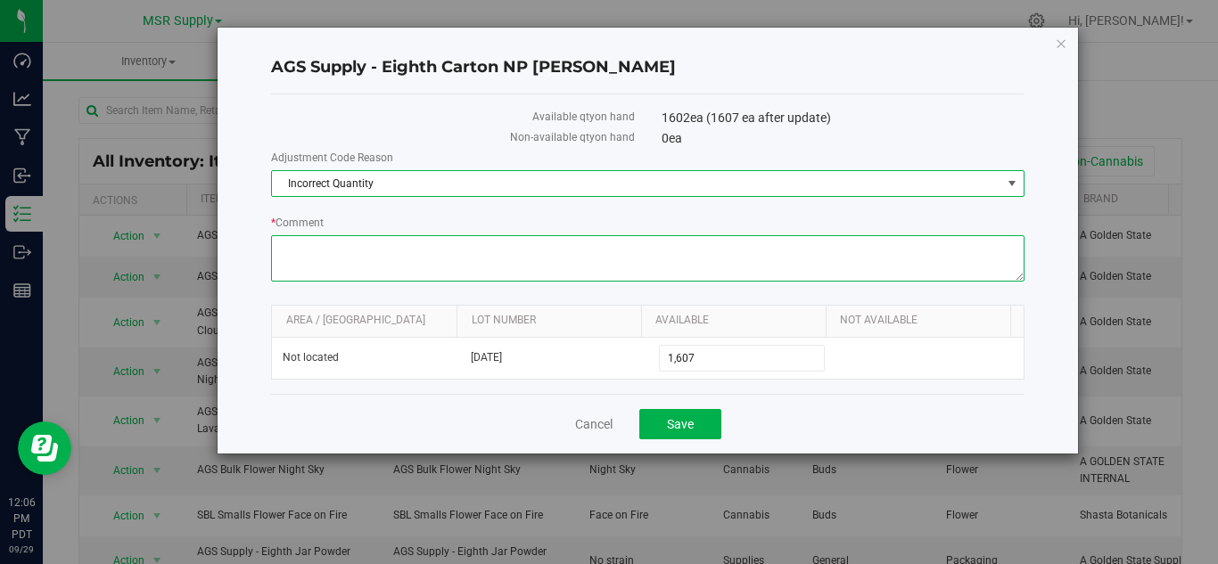
click at [475, 241] on textarea "* Comment" at bounding box center [647, 258] width 753 height 46
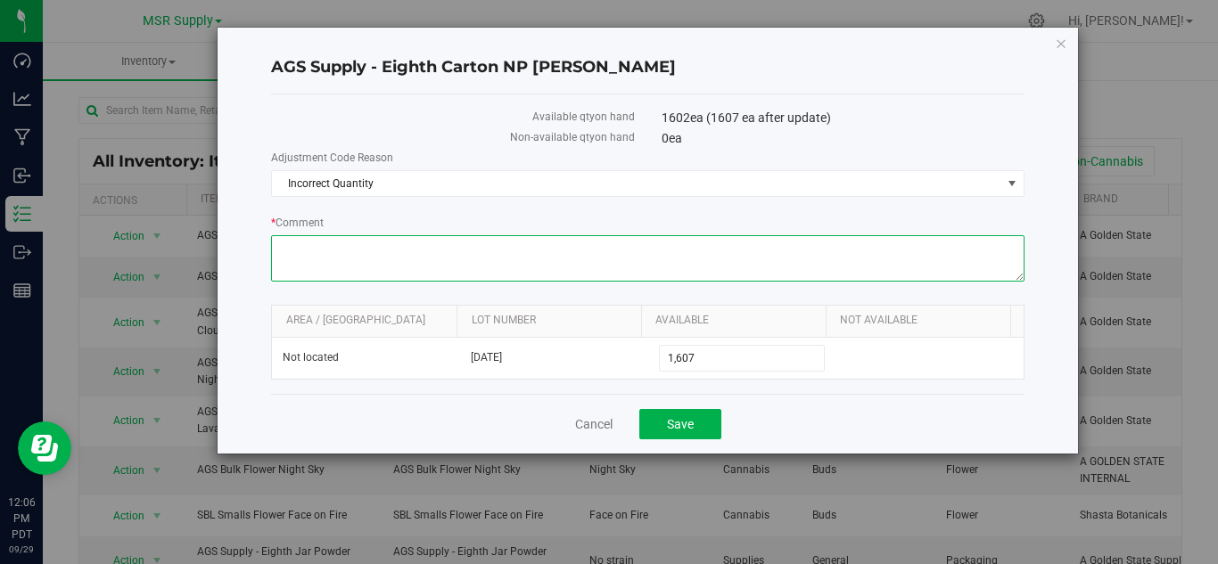
paste textarea "added"
type textarea "added"
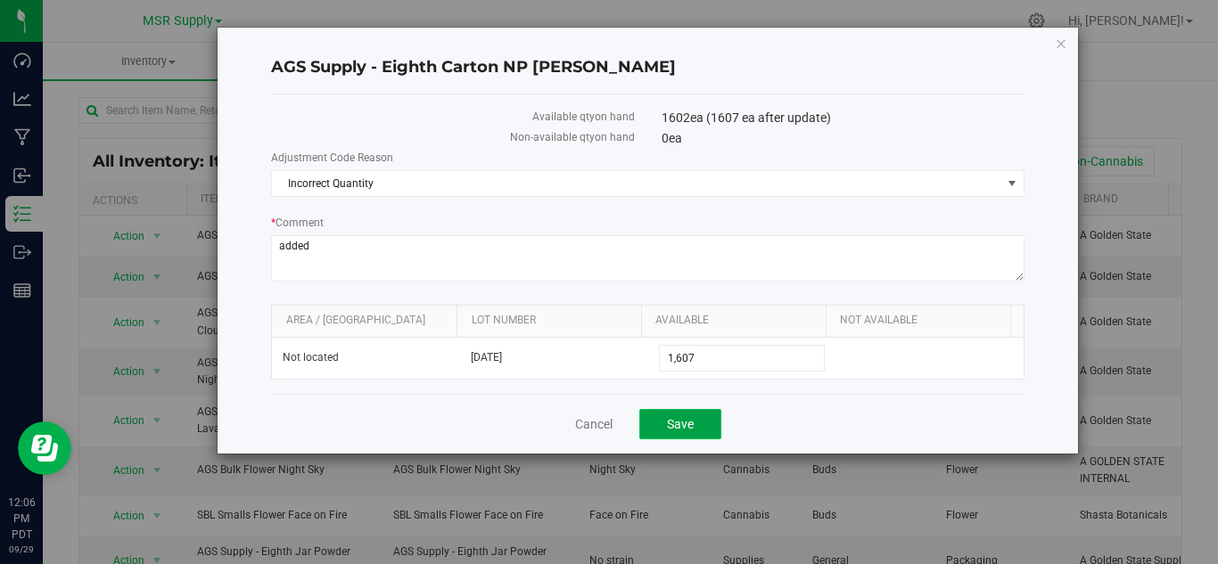
click at [679, 422] on span "Save" at bounding box center [680, 424] width 27 height 14
